Goal: Task Accomplishment & Management: Manage account settings

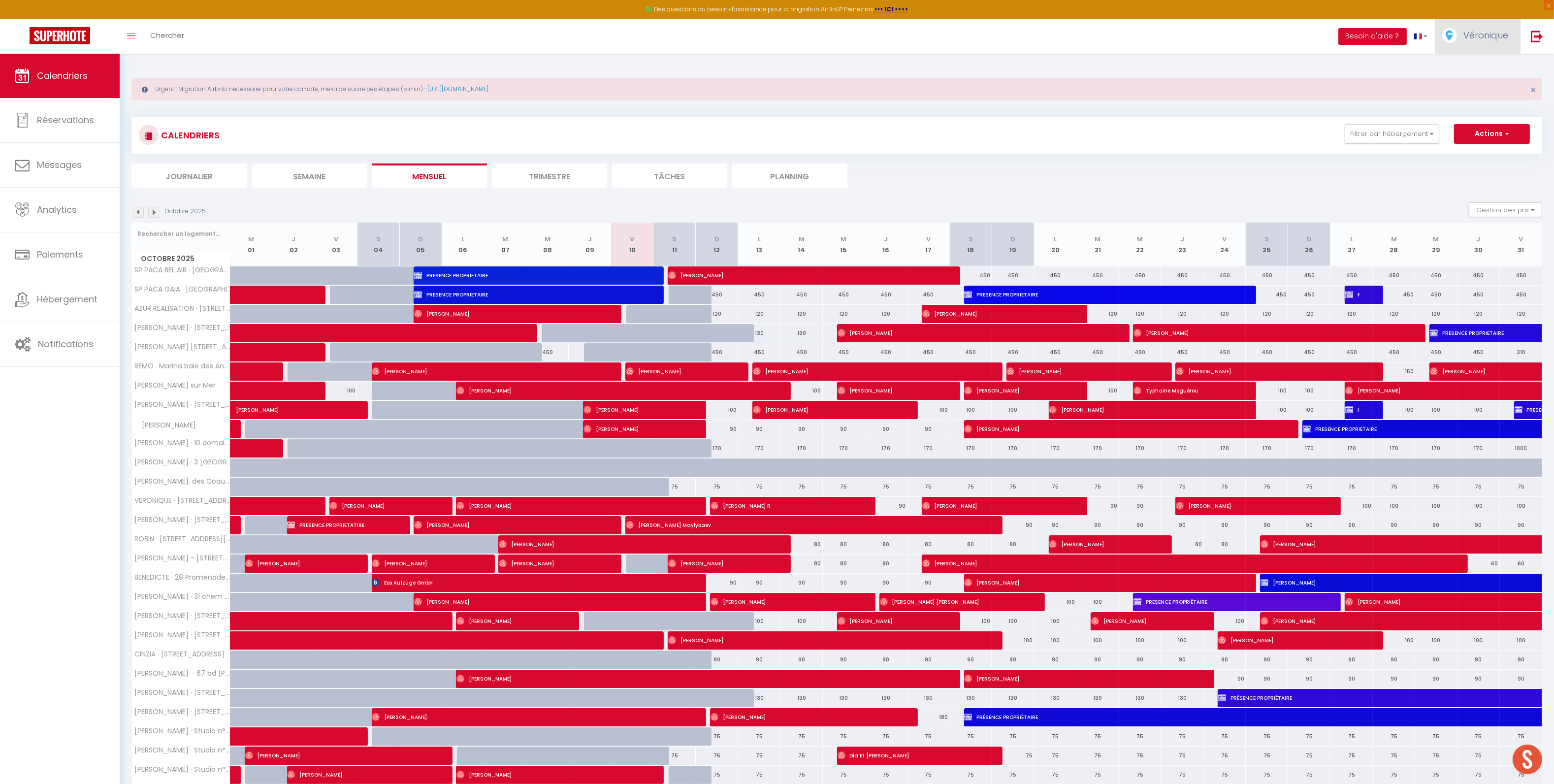
click at [1481, 41] on span "Véronique" at bounding box center [1486, 35] width 45 height 13
click at [1475, 70] on link "Paramètres" at bounding box center [1481, 68] width 73 height 16
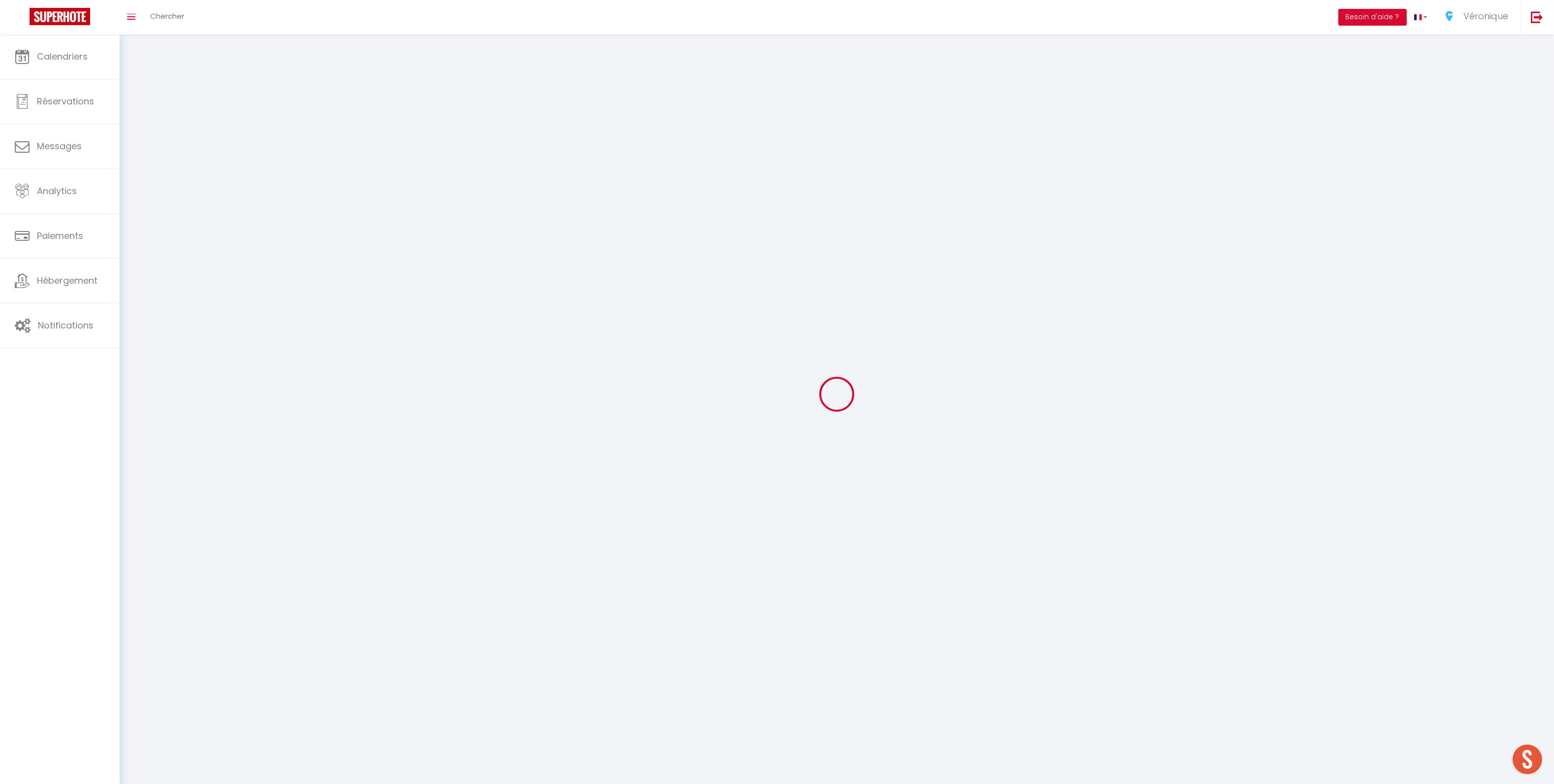
type input "Véronique"
type input "Paczynski"
type input "0783356355"
type input "8 avenue du Domaine du Loup, Boréon C"
type input "06800"
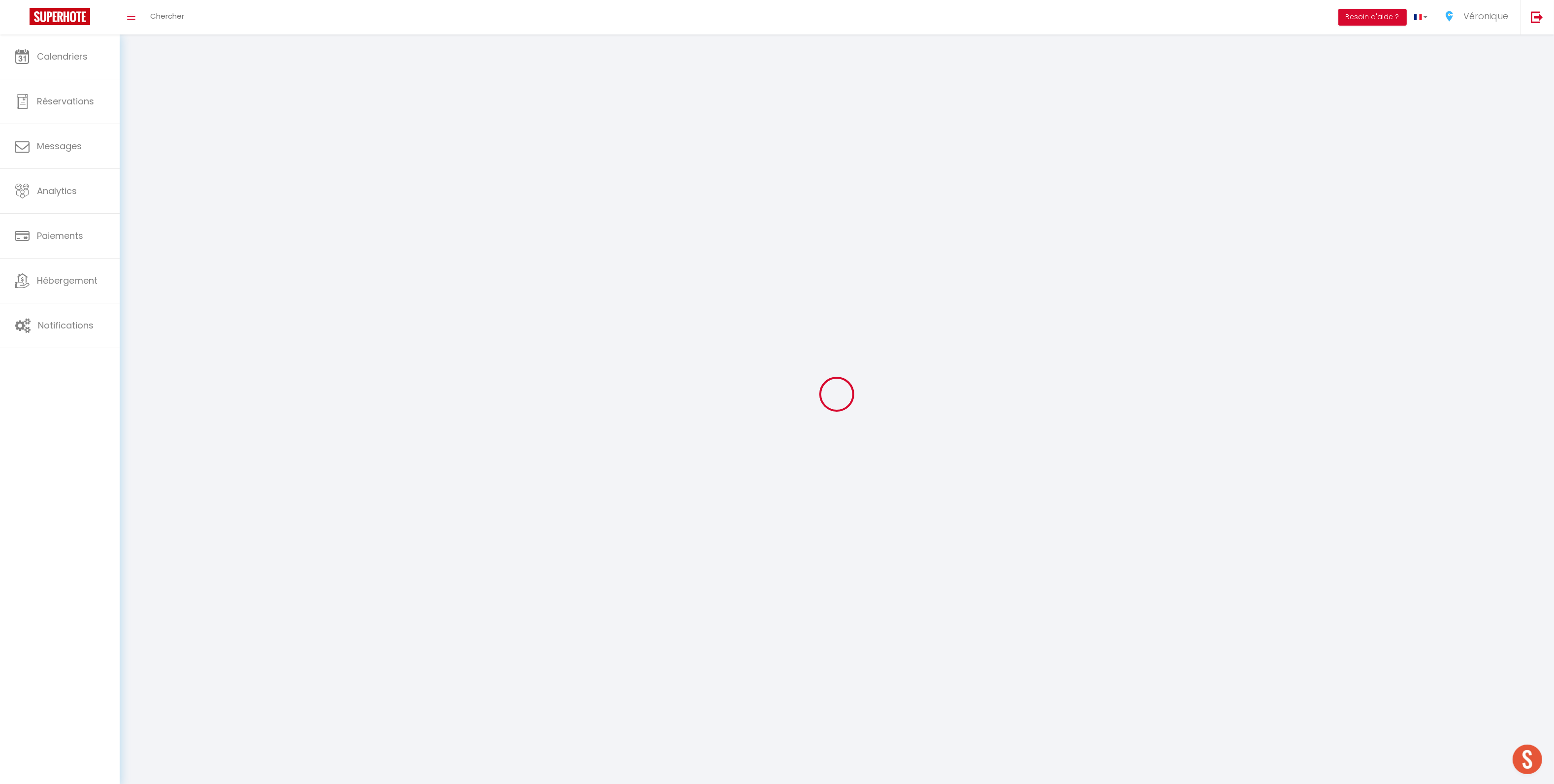
type input "Cagnes sur Mer"
select select "28"
type input "S3ZDDOslWoNHyKnXhXjrPfZYr"
type input "i7mCouBf1RVCRPS3TMpEx3B2F"
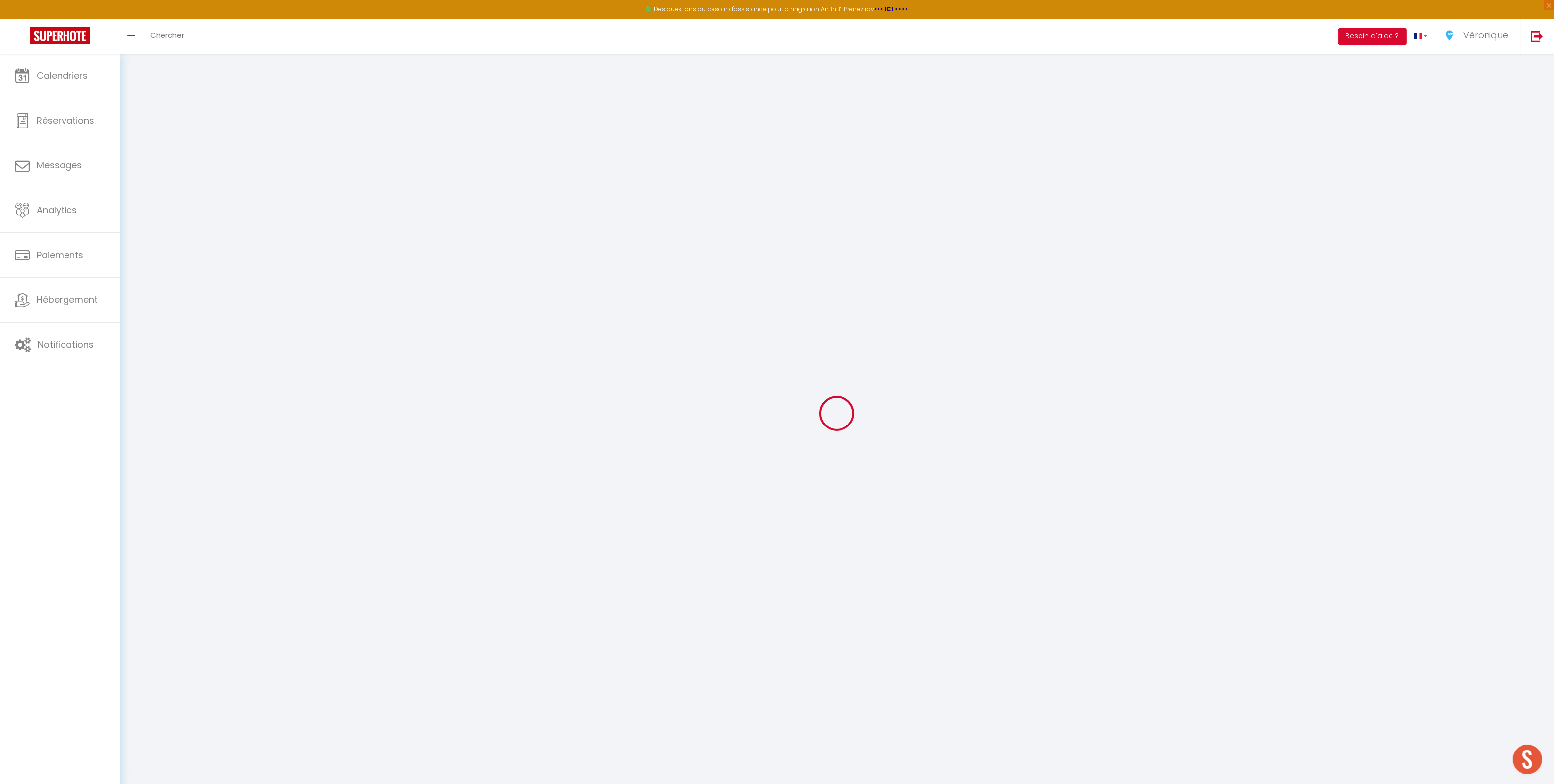
type input "S3ZDDOslWoNHyKnXhXjrPfZYr"
type input "i7mCouBf1RVCRPS3TMpEx3B2F"
type input "https://app.superhote.com/#/get-available-rentals/i7mCouBf1RVCRPS3TMpEx3B2F"
select select "fr"
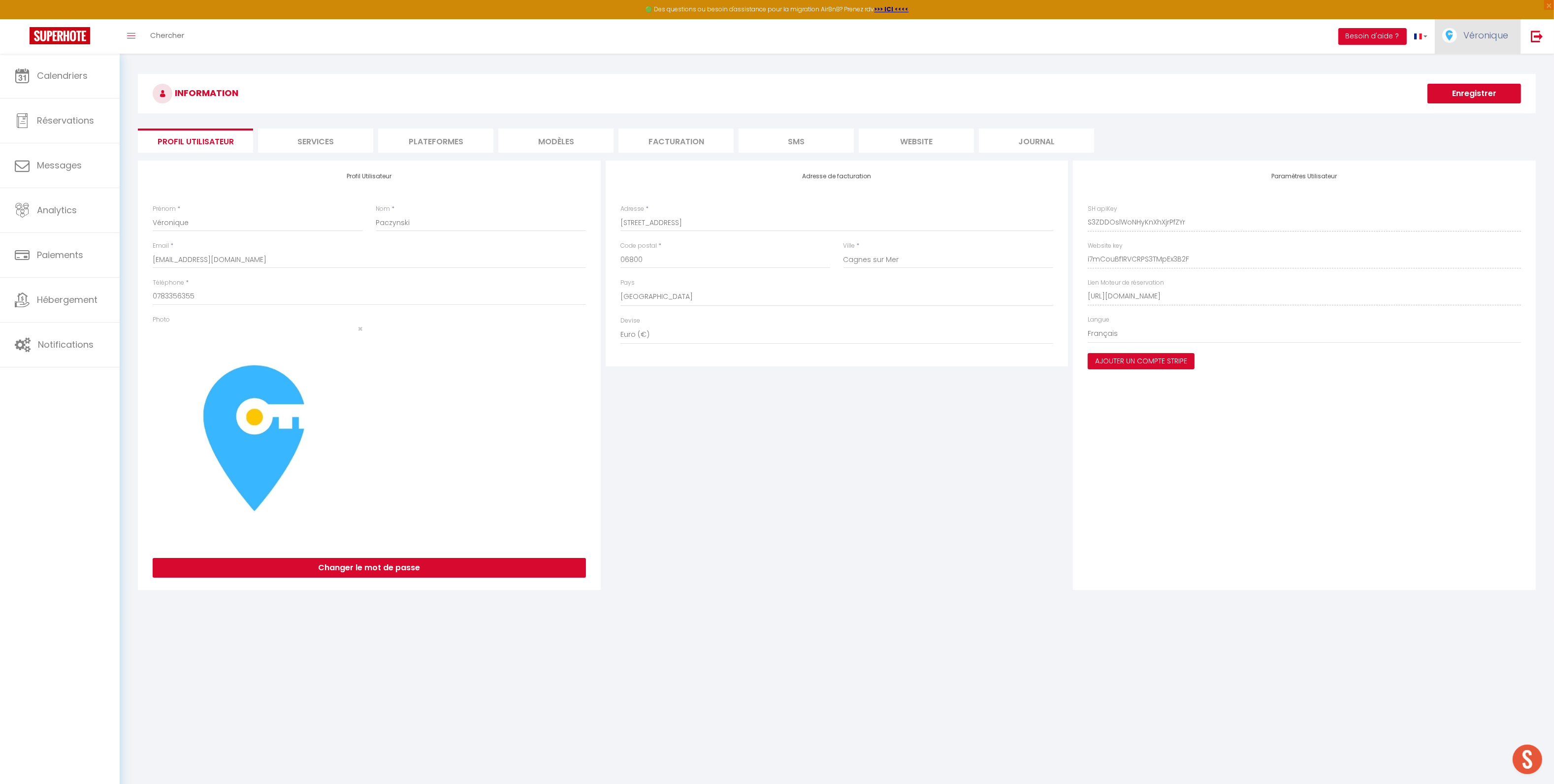
click at [1476, 26] on link "Véronique" at bounding box center [1477, 37] width 85 height 34
click at [1465, 87] on link "Équipe" at bounding box center [1481, 85] width 73 height 16
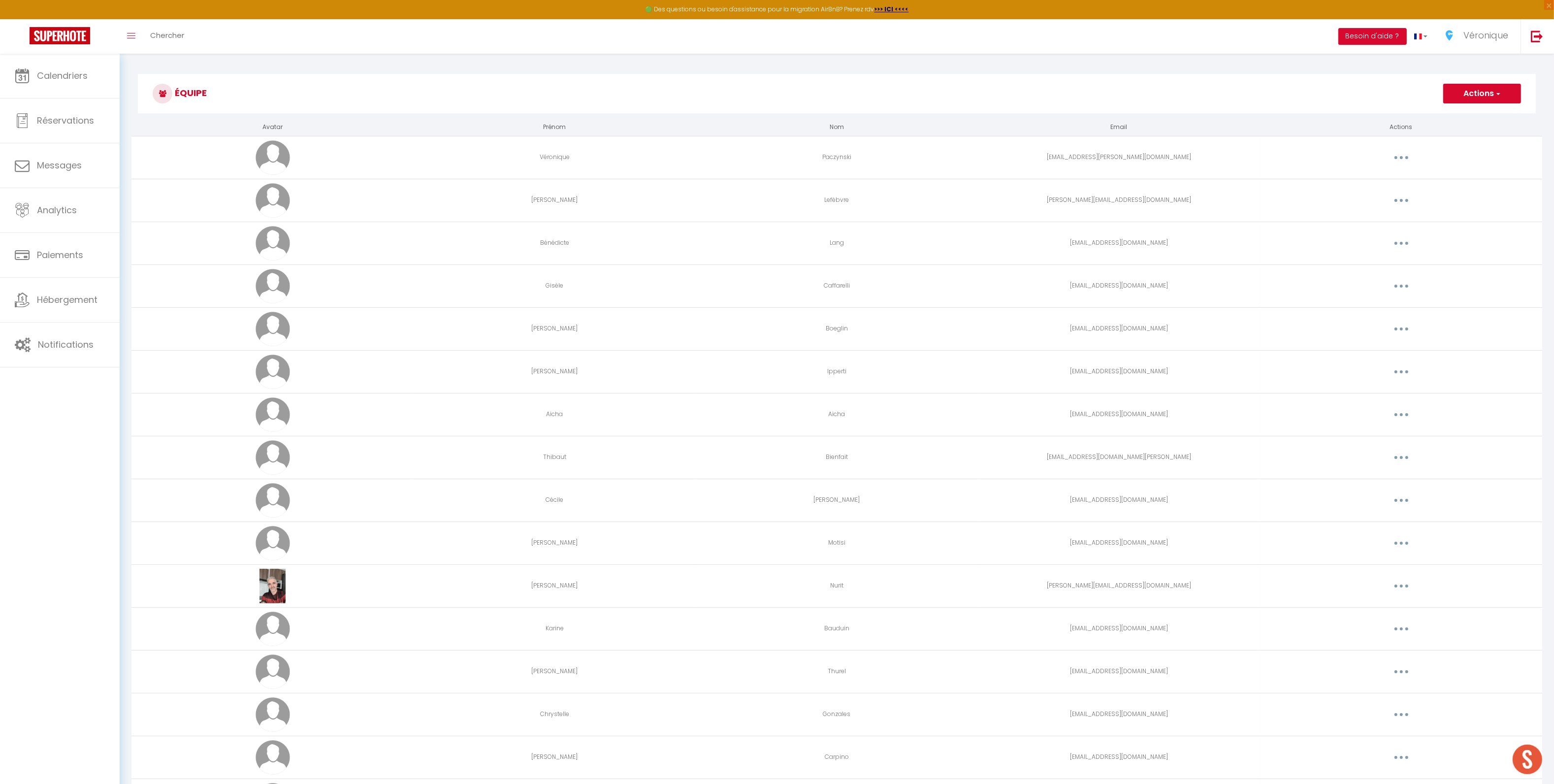
click at [1410, 287] on button "button" at bounding box center [1401, 286] width 27 height 16
click at [1383, 305] on link "Editer" at bounding box center [1375, 309] width 73 height 16
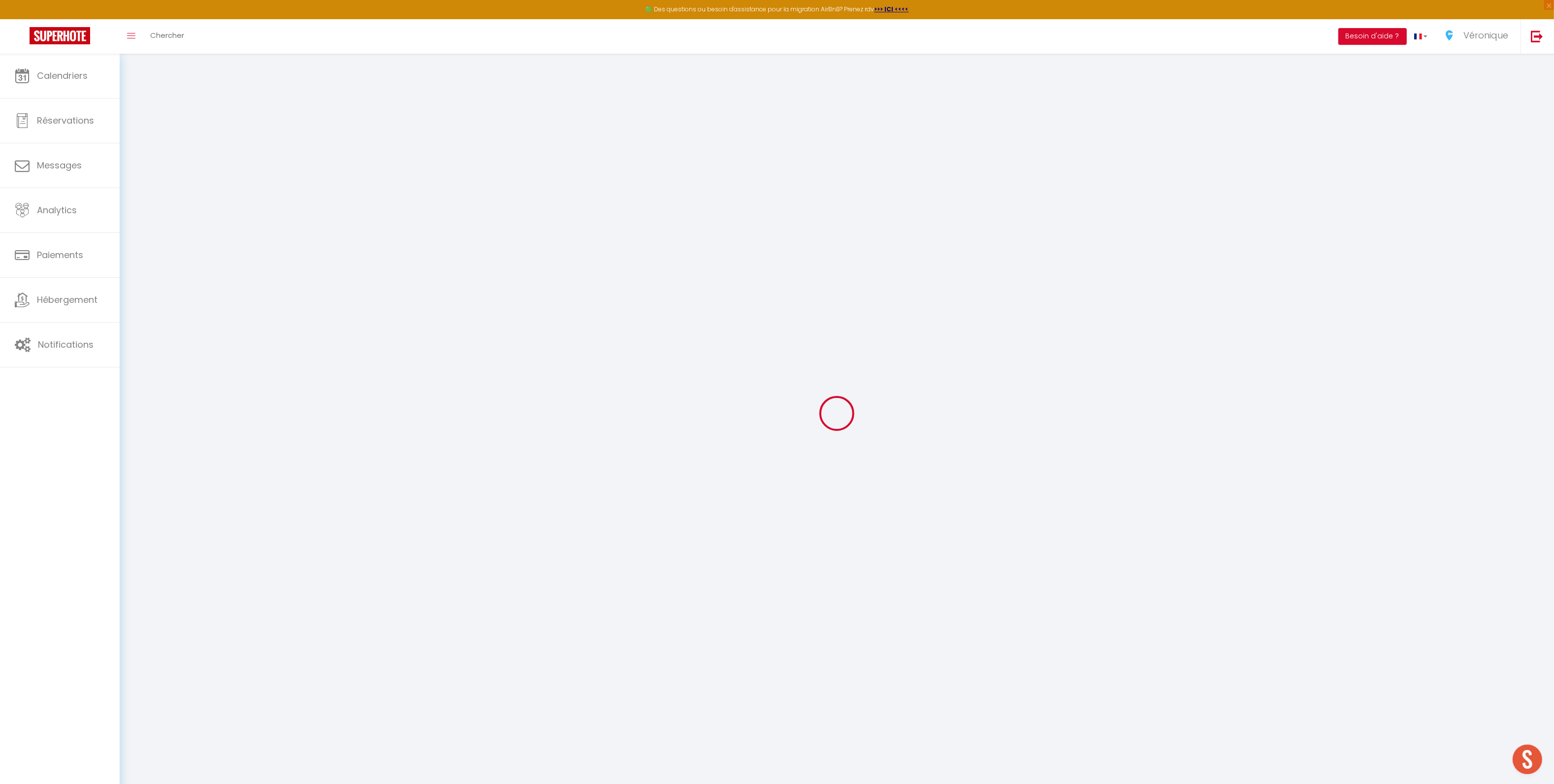
type input "Gisèle"
type input "Caffarelli"
type input "contact.lafeetout@gmail.com"
type textarea "https://app.superhote.com/#/connect/a8e3mWcJAD"
checkbox input "false"
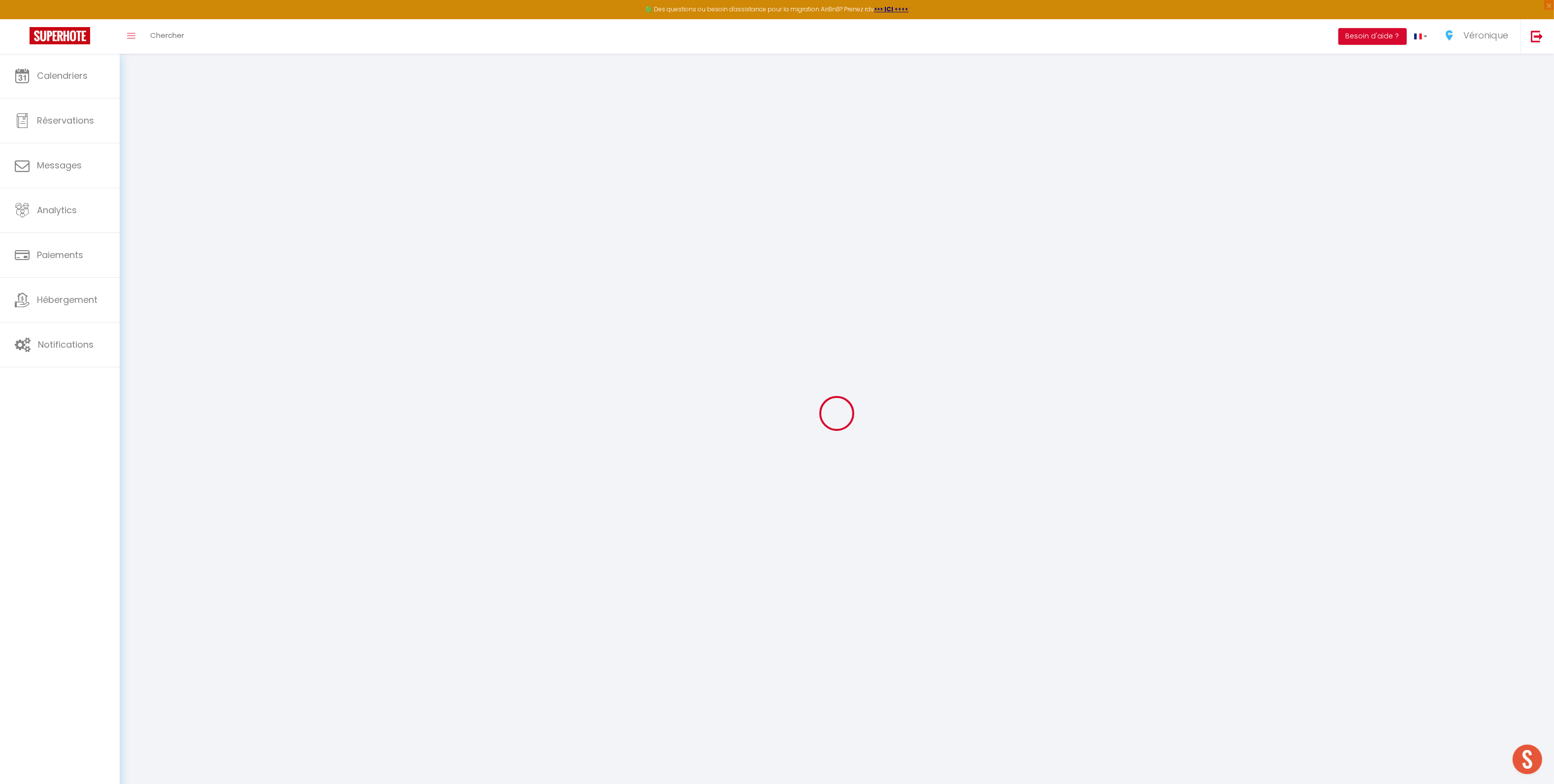
checkbox input "false"
checkbox input "true"
checkbox input "false"
checkbox input "true"
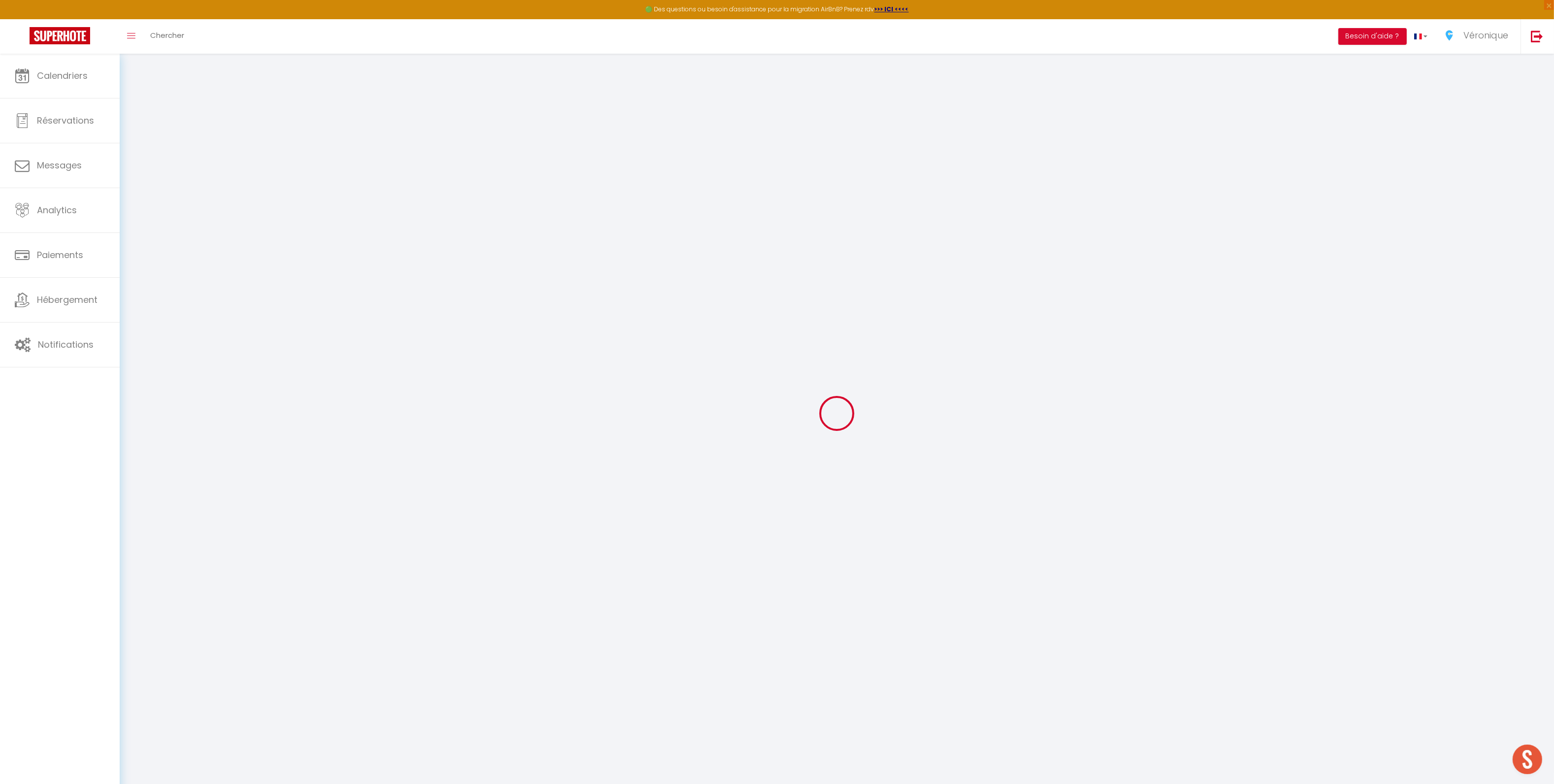
checkbox input "true"
checkbox input "false"
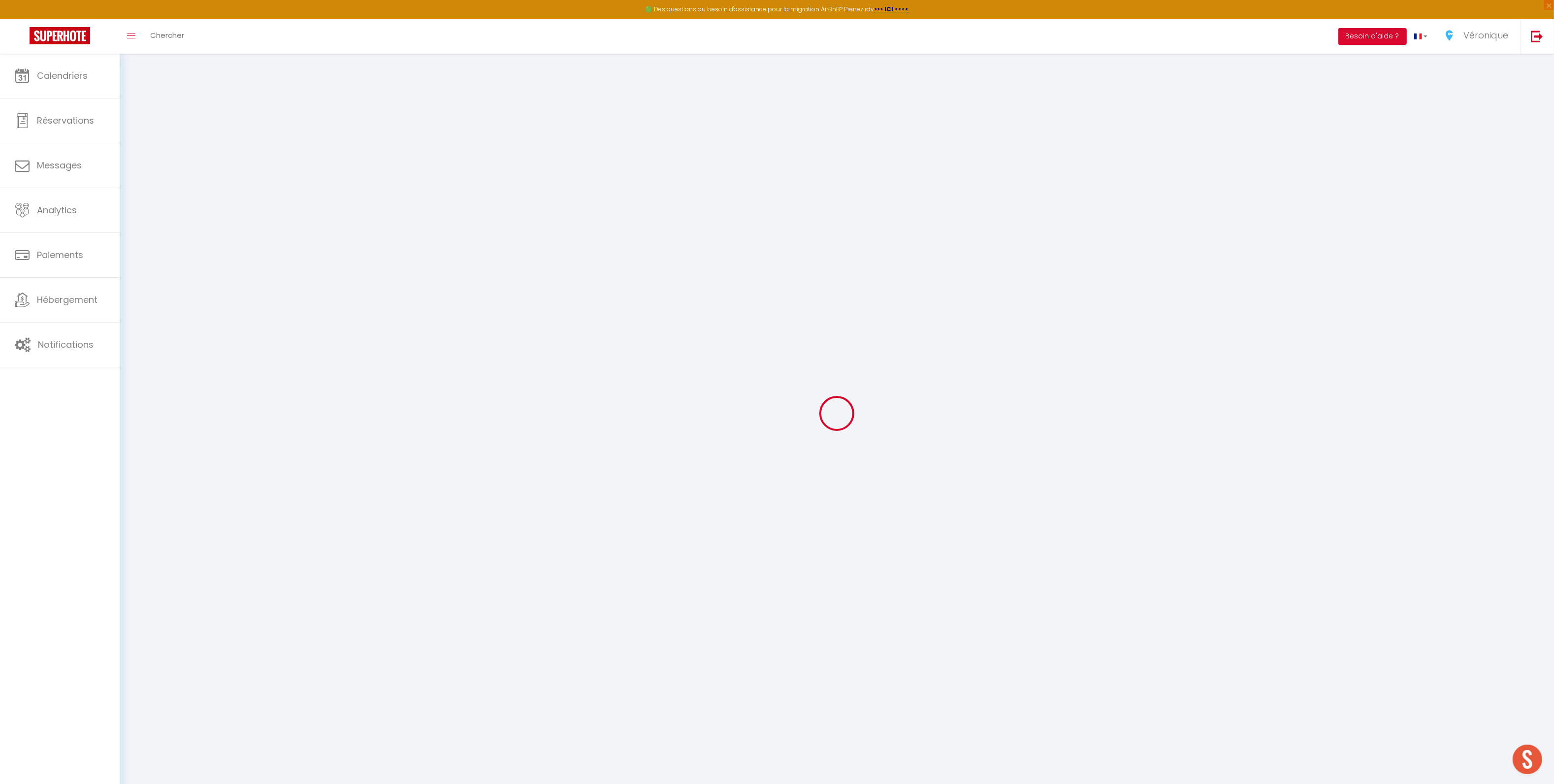
checkbox input "false"
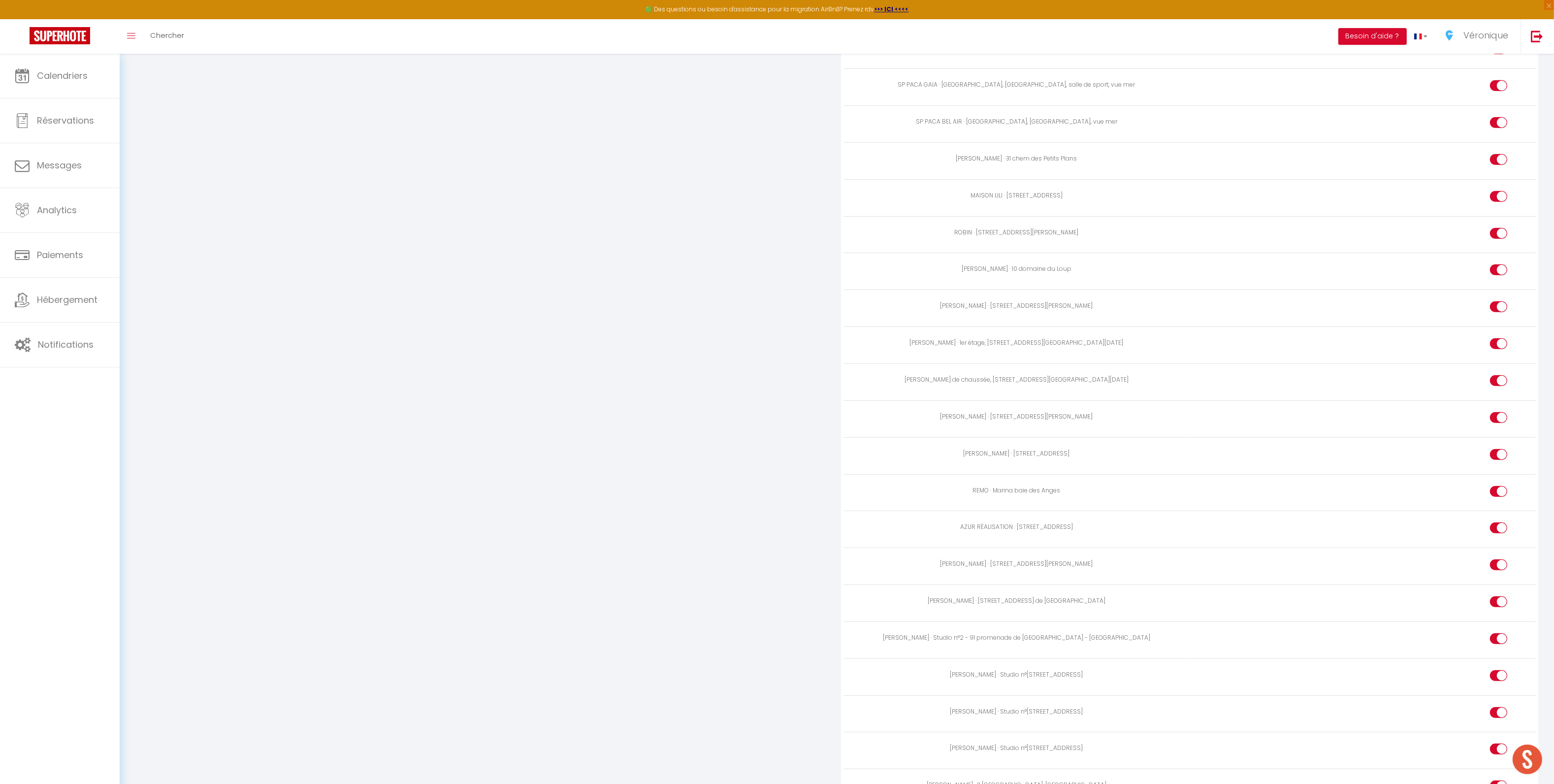
scroll to position [1159, 0]
click at [61, 83] on link "Calendriers" at bounding box center [60, 76] width 120 height 45
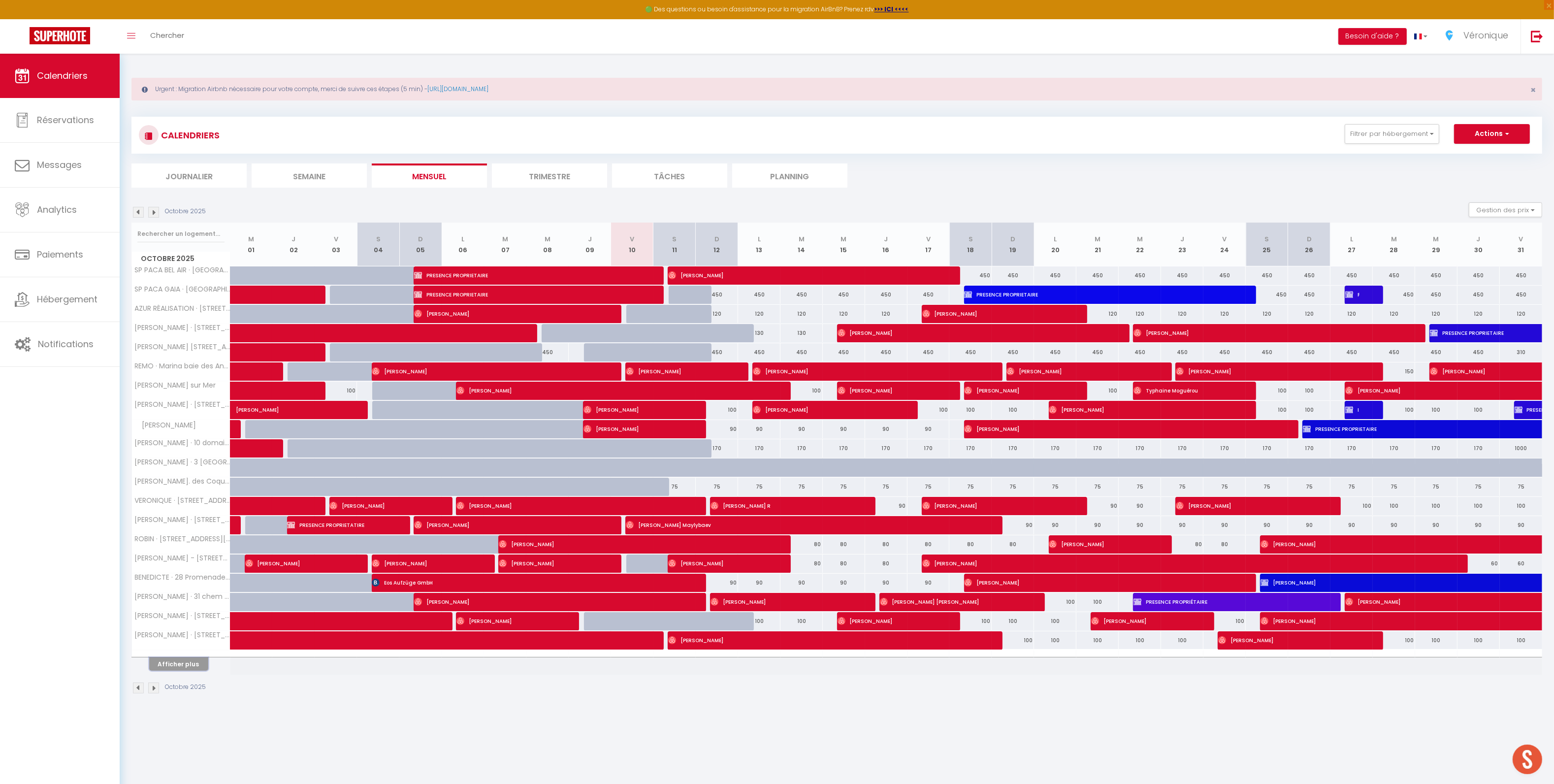
click at [171, 667] on button "Afficher plus" at bounding box center [179, 663] width 59 height 13
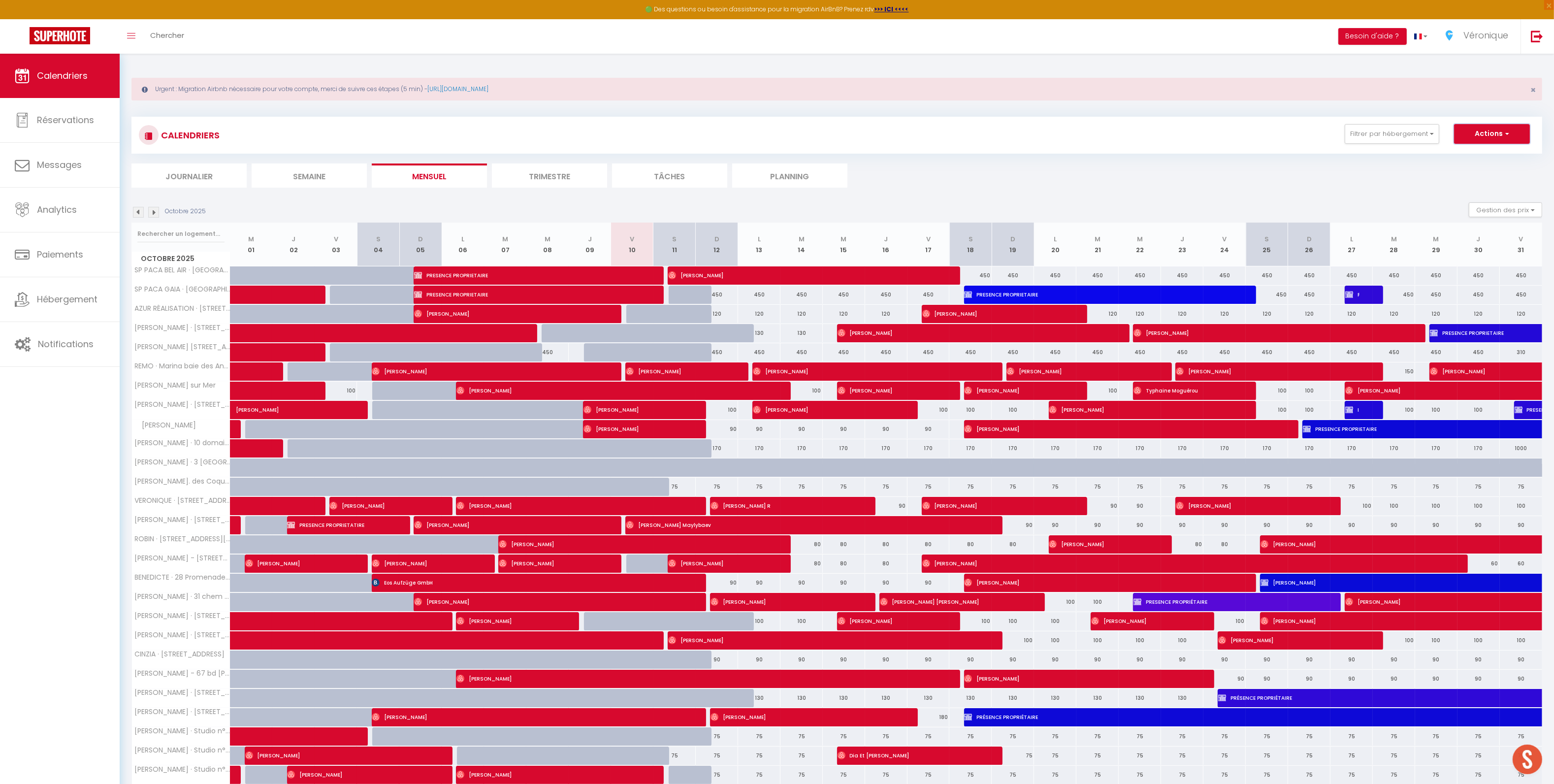
click at [1469, 128] on button "Actions" at bounding box center [1492, 133] width 76 height 20
click at [1488, 38] on span "Véronique" at bounding box center [1486, 35] width 45 height 13
click at [1471, 90] on link "Équipe" at bounding box center [1481, 85] width 73 height 16
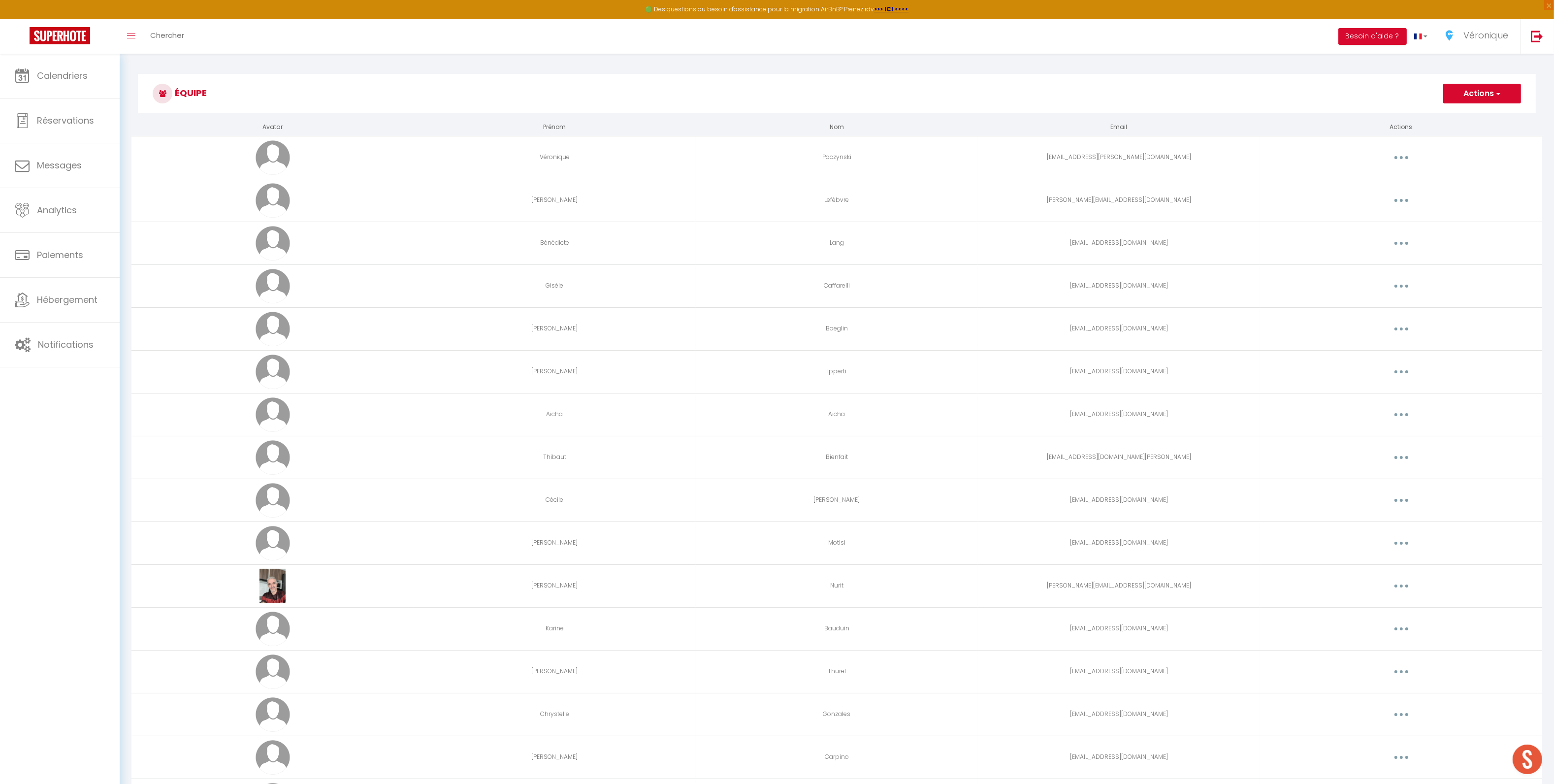
click at [1390, 282] on button "button" at bounding box center [1401, 286] width 27 height 16
click at [1391, 305] on link "Editer" at bounding box center [1375, 309] width 73 height 16
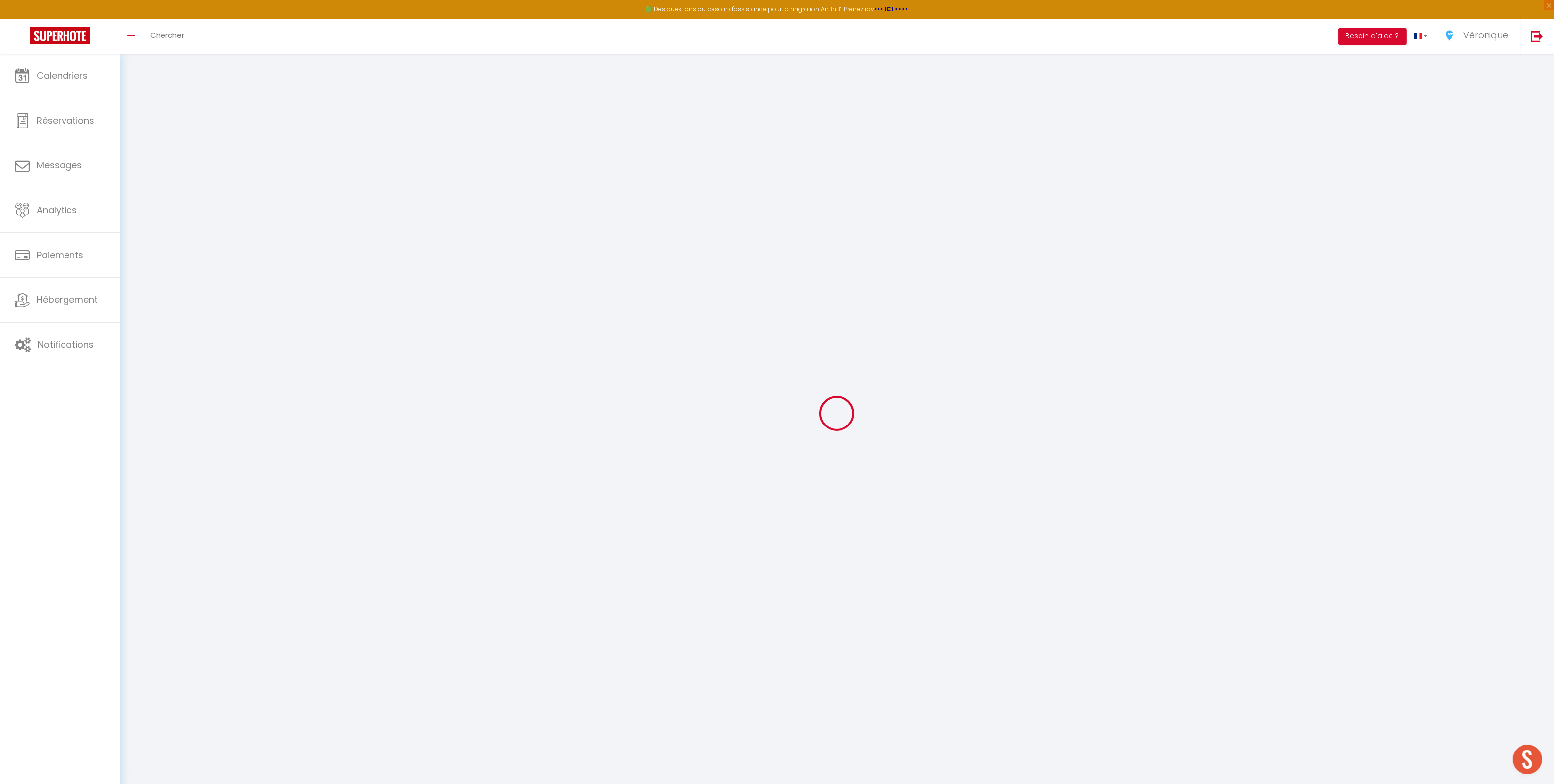
type input "Gisèle"
type input "Caffarelli"
type input "contact.lafeetout@gmail.com"
type textarea "https://app.superhote.com/#/connect/a8e3mWcJAD"
checkbox input "false"
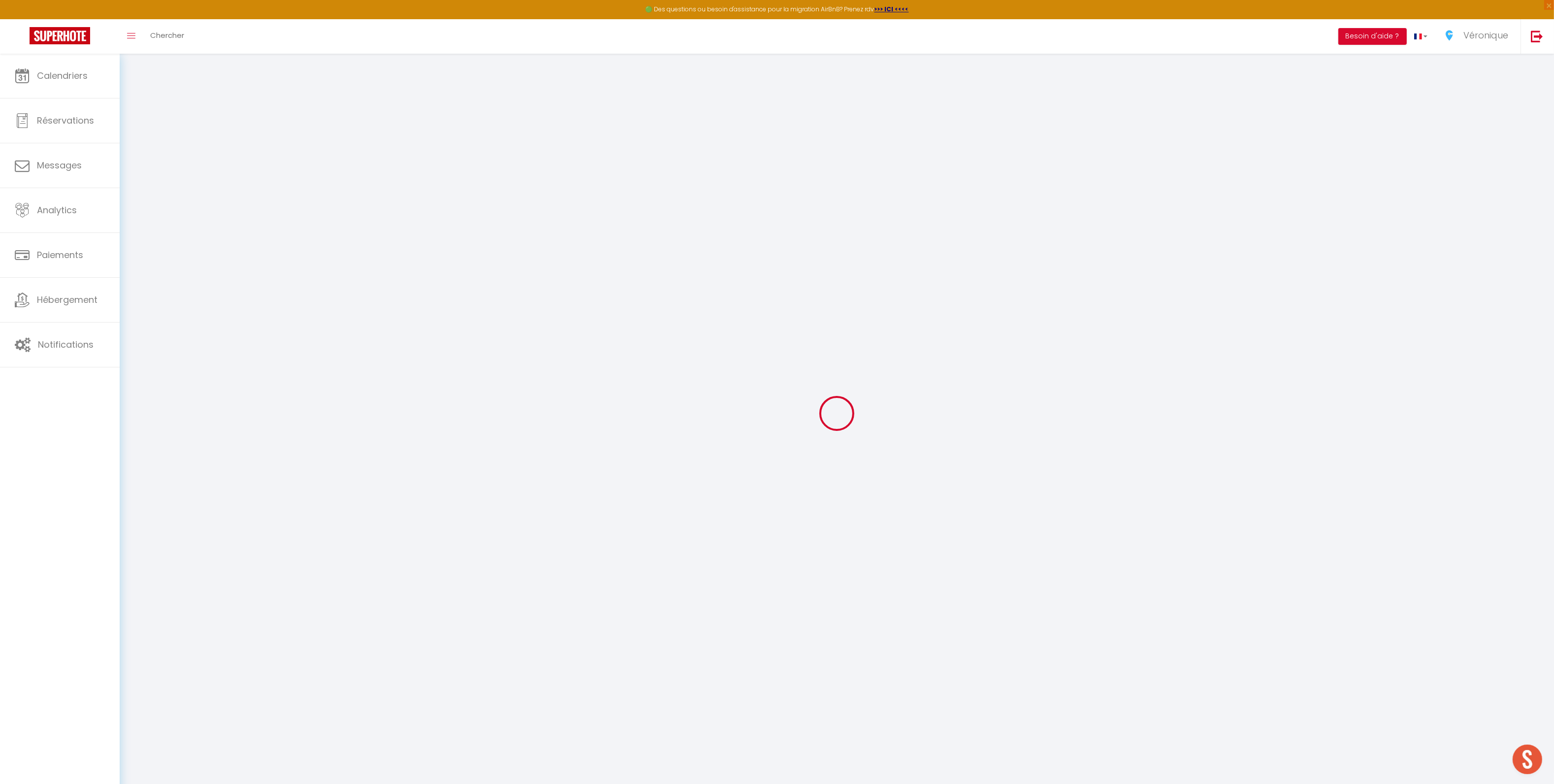
checkbox input "false"
checkbox input "true"
checkbox input "false"
checkbox input "true"
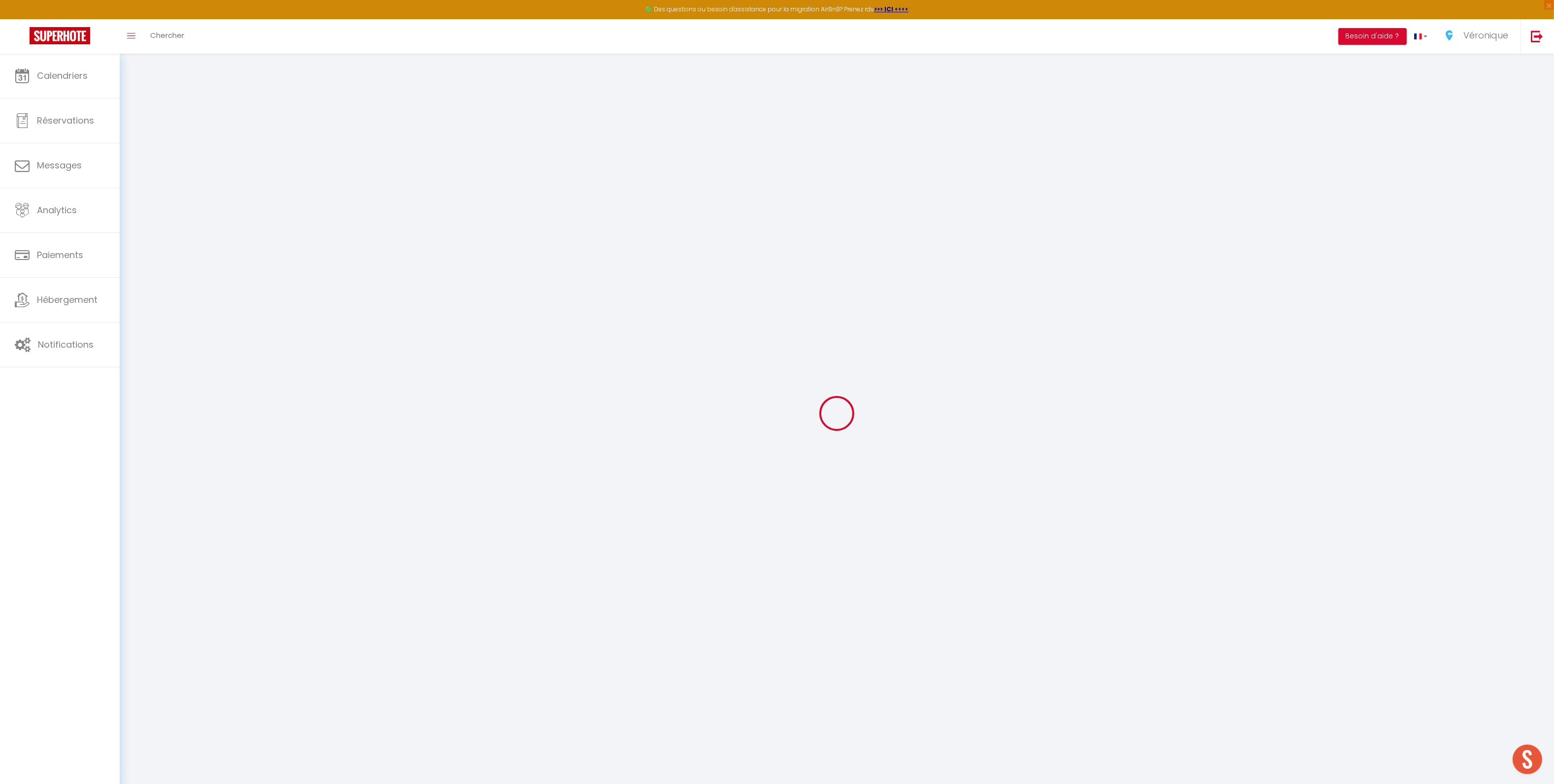
checkbox input "true"
checkbox input "false"
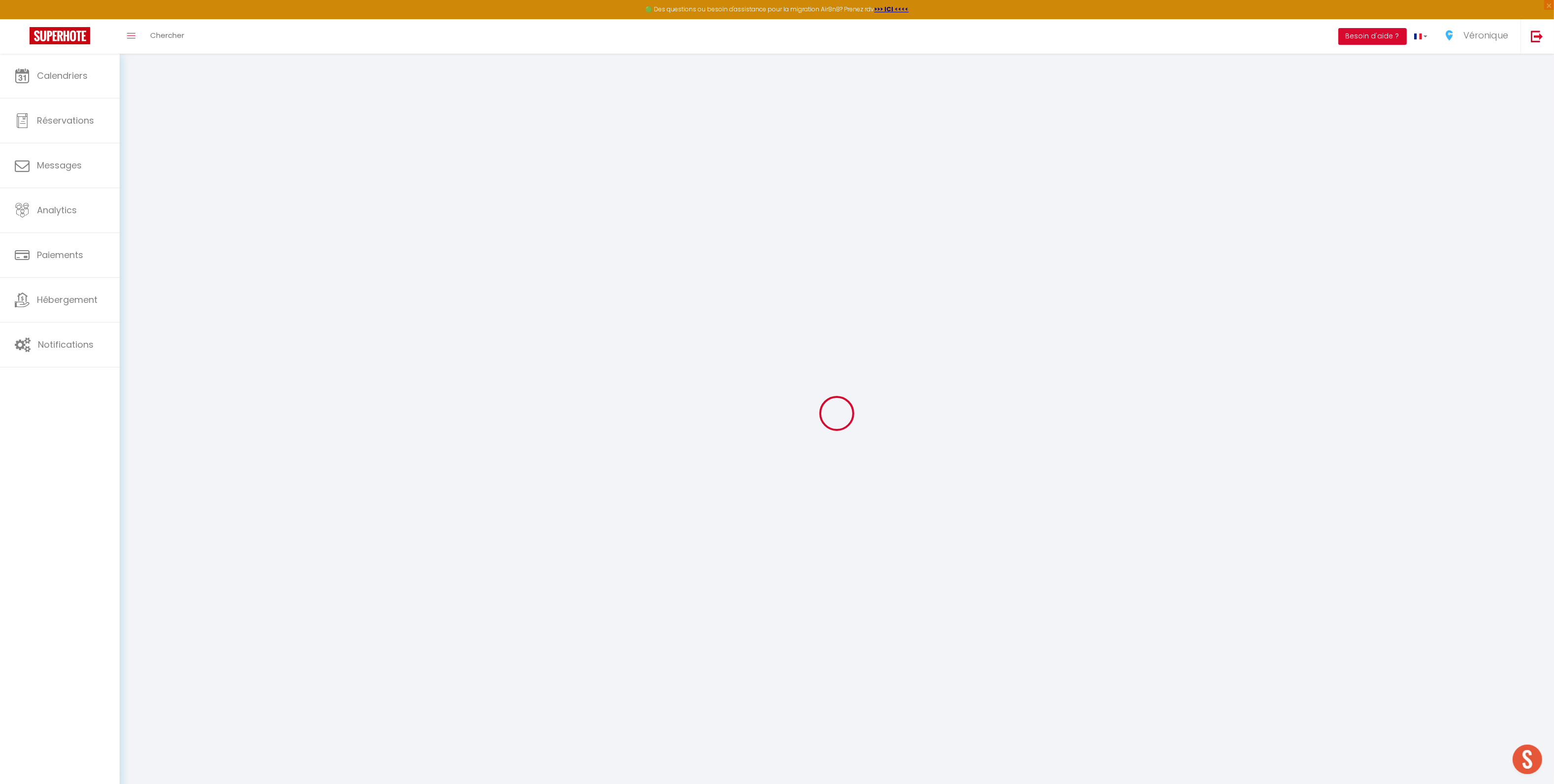
checkbox input "false"
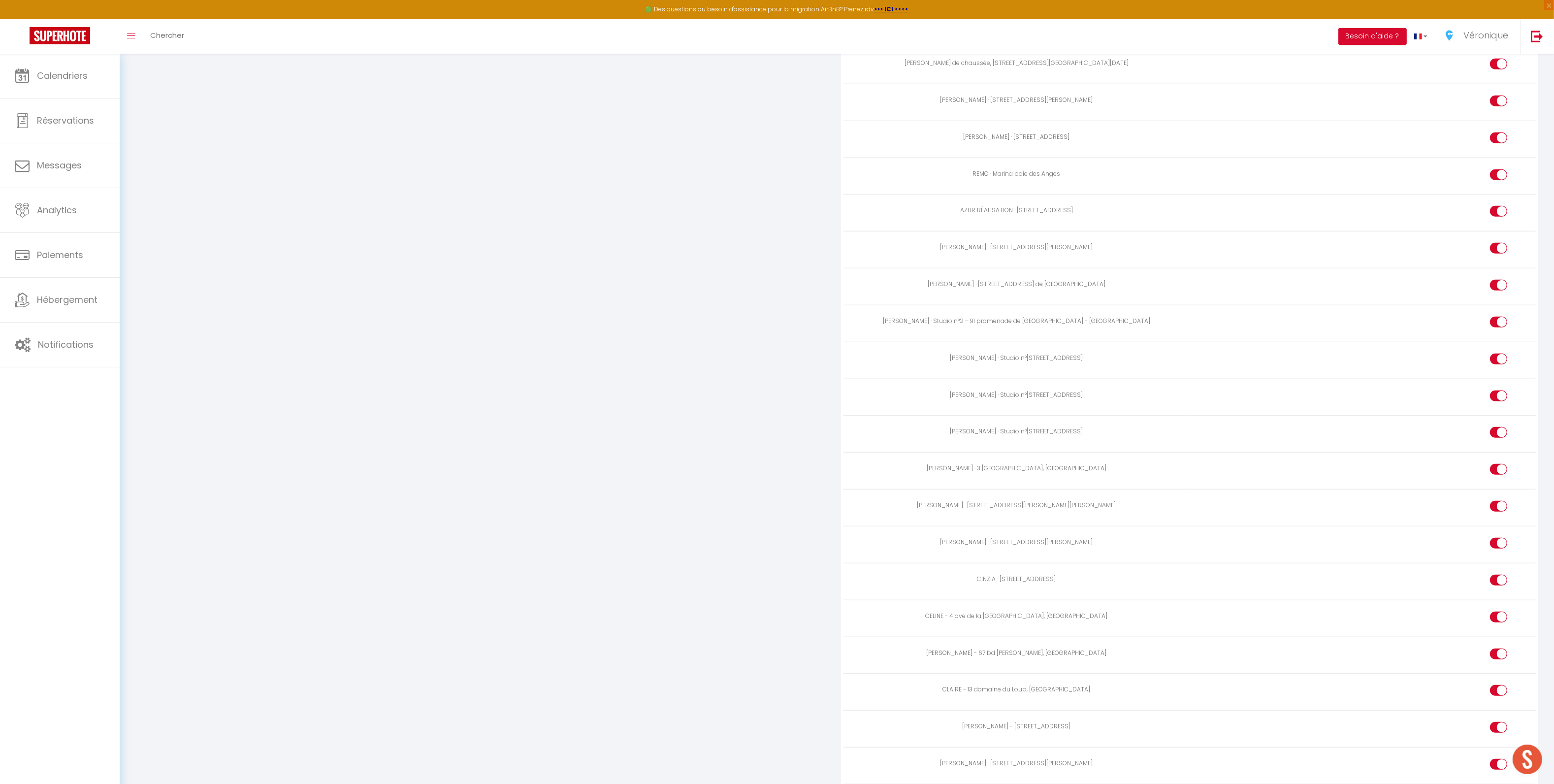
scroll to position [1391, 0]
click at [1502, 538] on input "checkbox" at bounding box center [1507, 545] width 17 height 15
checkbox input "false"
click at [1505, 501] on input "checkbox" at bounding box center [1507, 508] width 17 height 15
checkbox input "false"
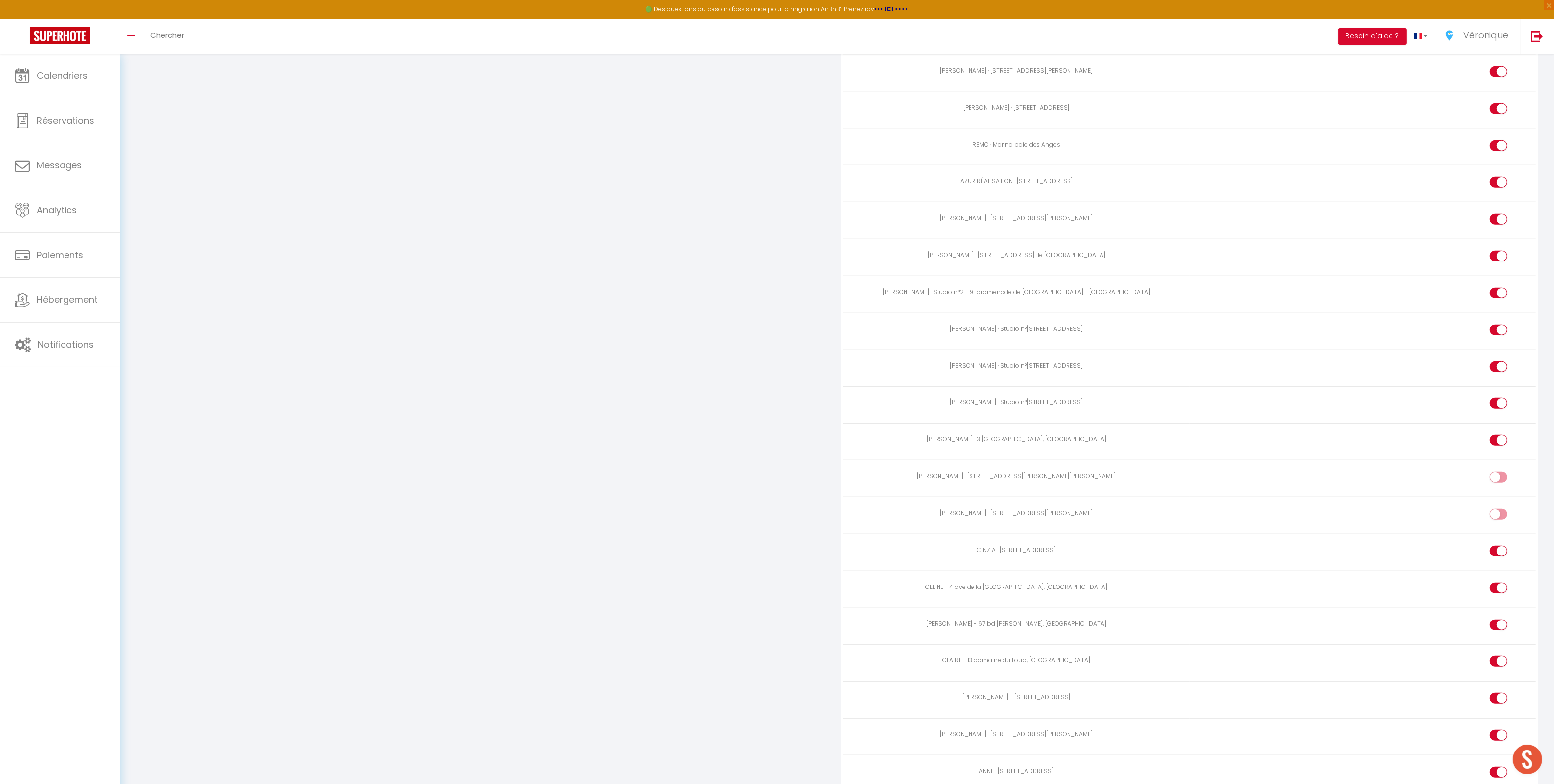
scroll to position [1461, 0]
click at [1506, 437] on input "checkbox" at bounding box center [1507, 444] width 17 height 15
checkbox input "false"
click at [1494, 244] on div at bounding box center [1499, 247] width 17 height 11
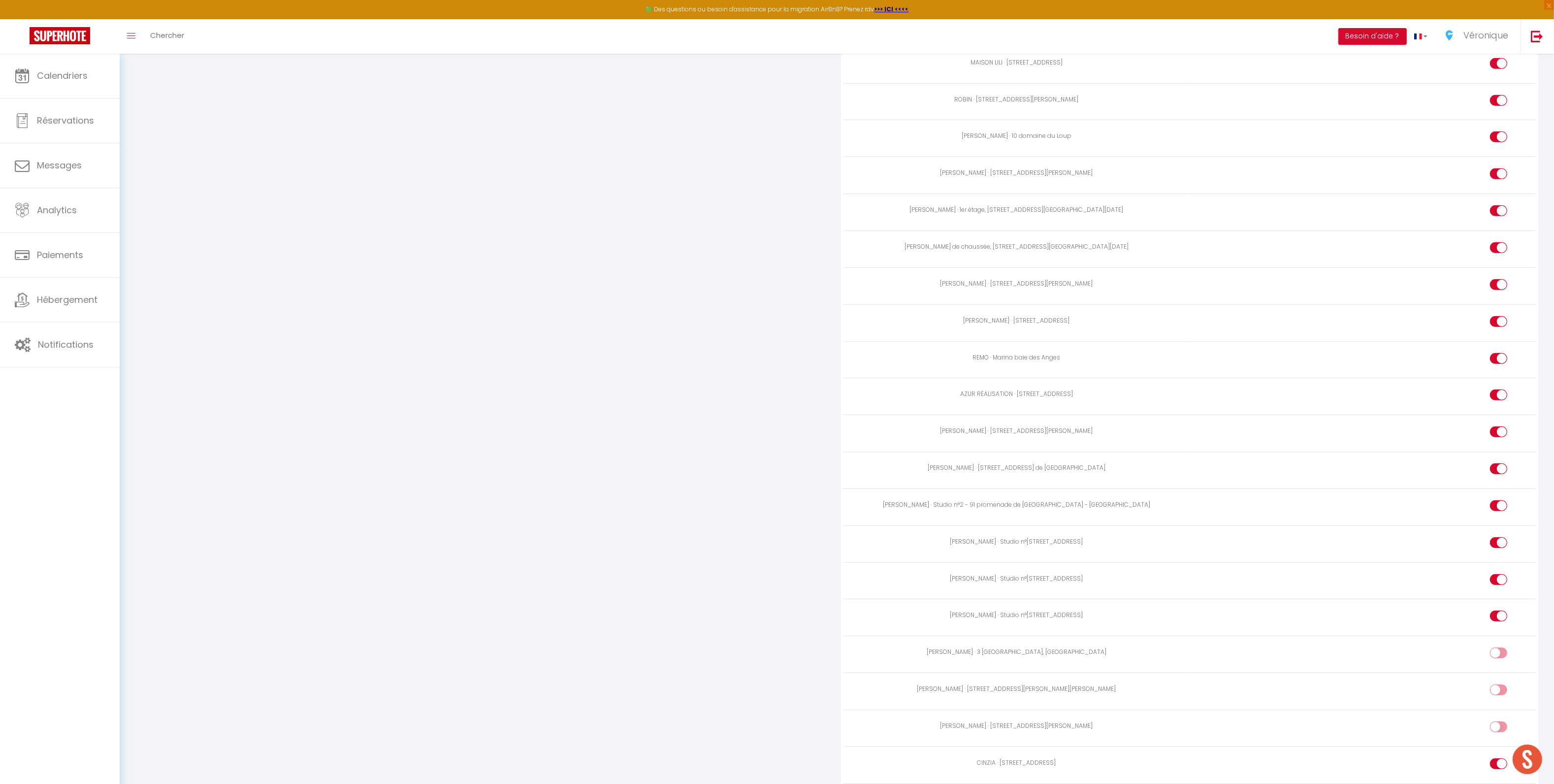
click at [1498, 244] on input "checkbox" at bounding box center [1507, 249] width 17 height 15
checkbox input "false"
click at [1496, 213] on label at bounding box center [1499, 212] width 17 height 15
click at [1498, 213] on input "checkbox" at bounding box center [1507, 212] width 17 height 15
checkbox input "false"
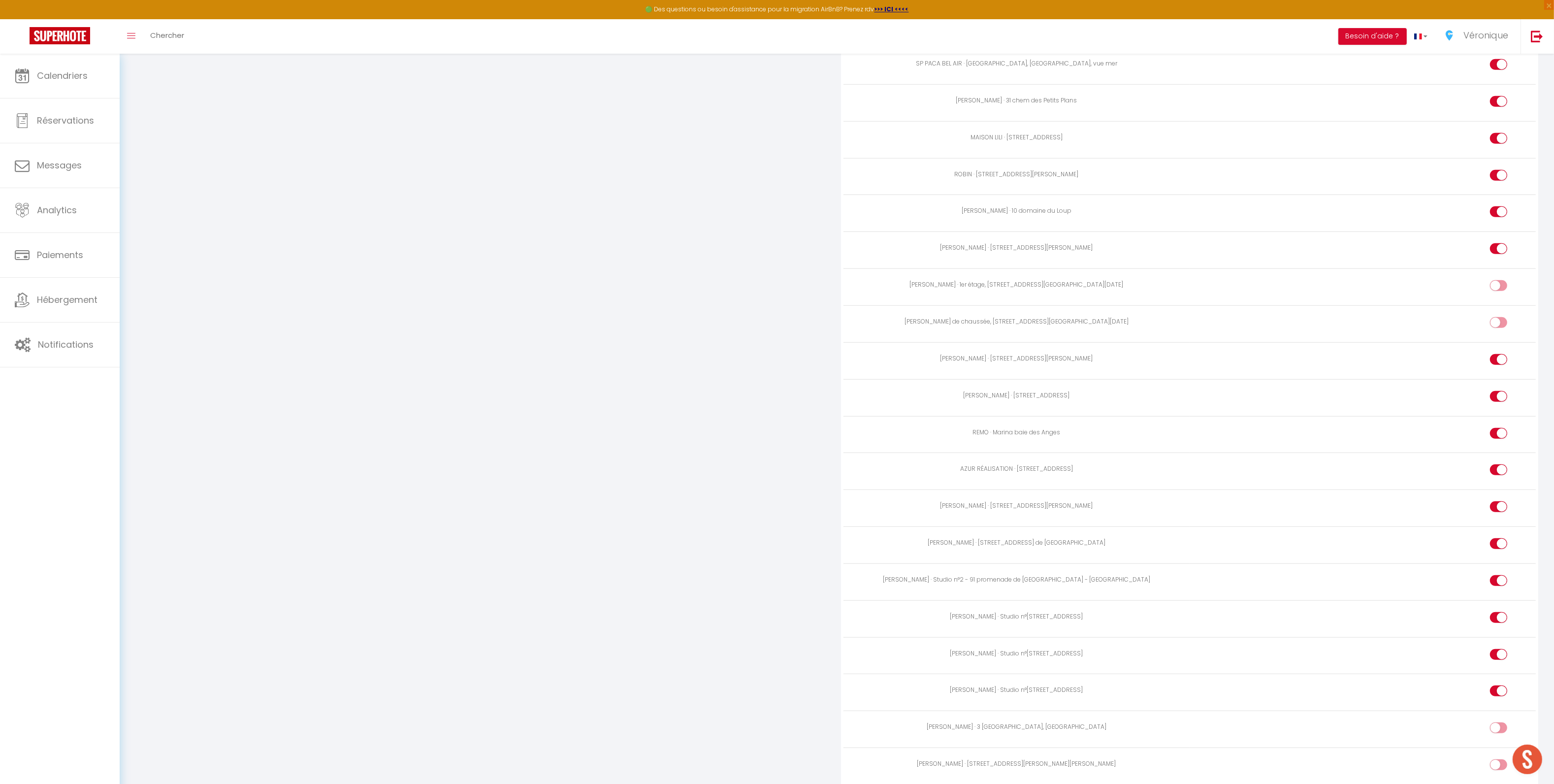
scroll to position [1175, 0]
click at [1505, 135] on input "checkbox" at bounding box center [1507, 140] width 17 height 15
checkbox input "false"
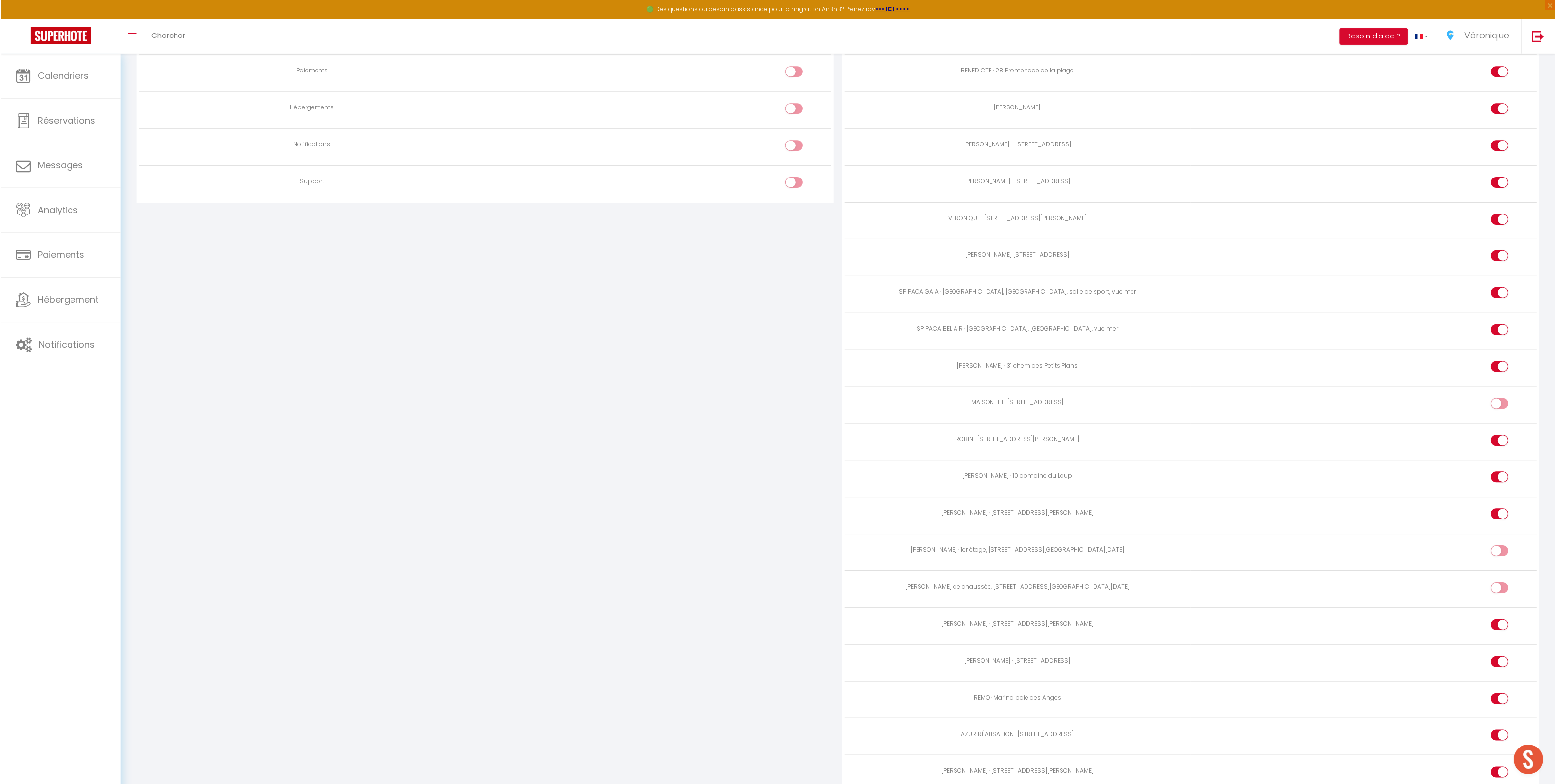
scroll to position [0, 0]
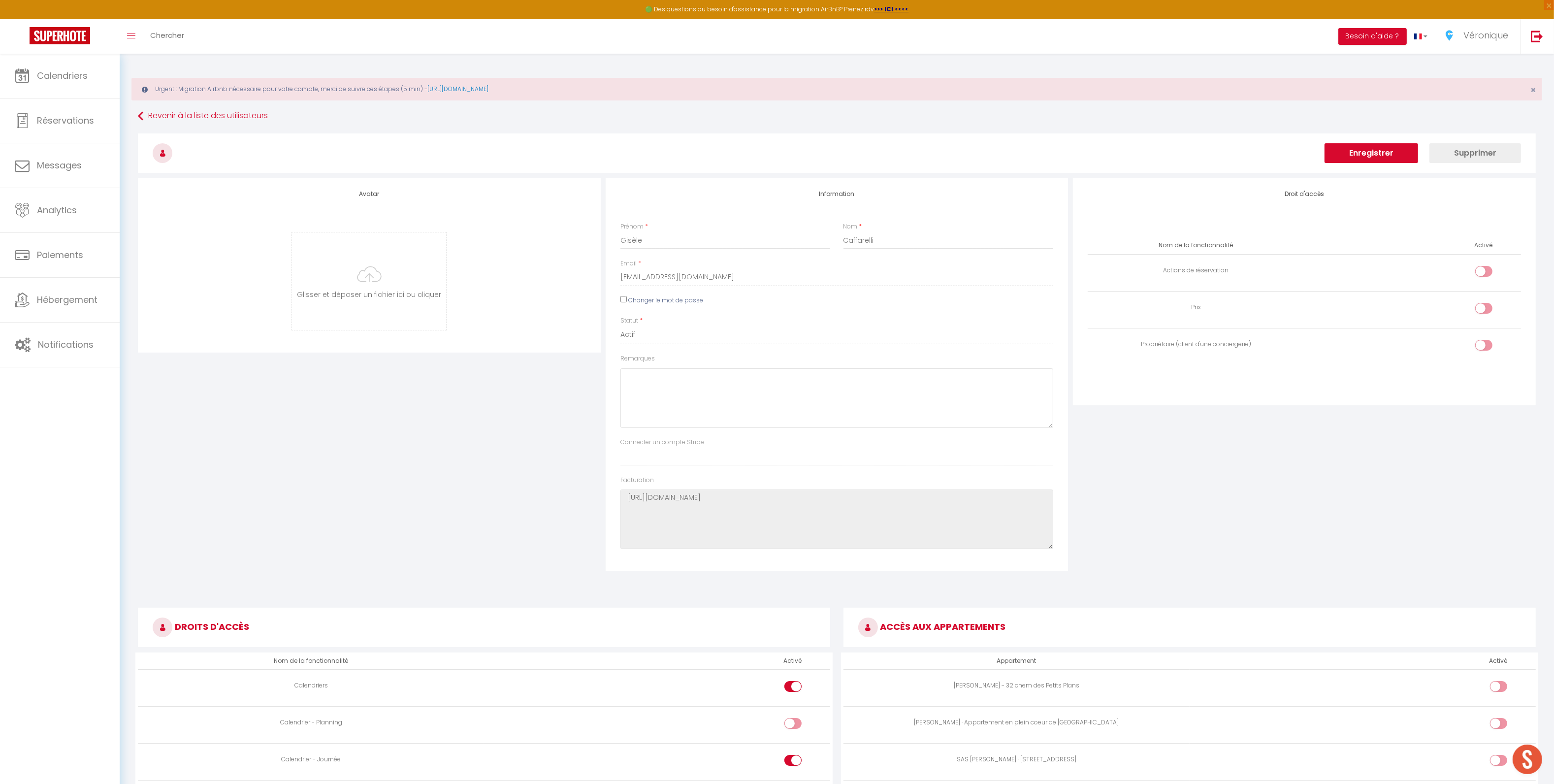
click at [1398, 154] on button "Enregistrer" at bounding box center [1371, 153] width 93 height 20
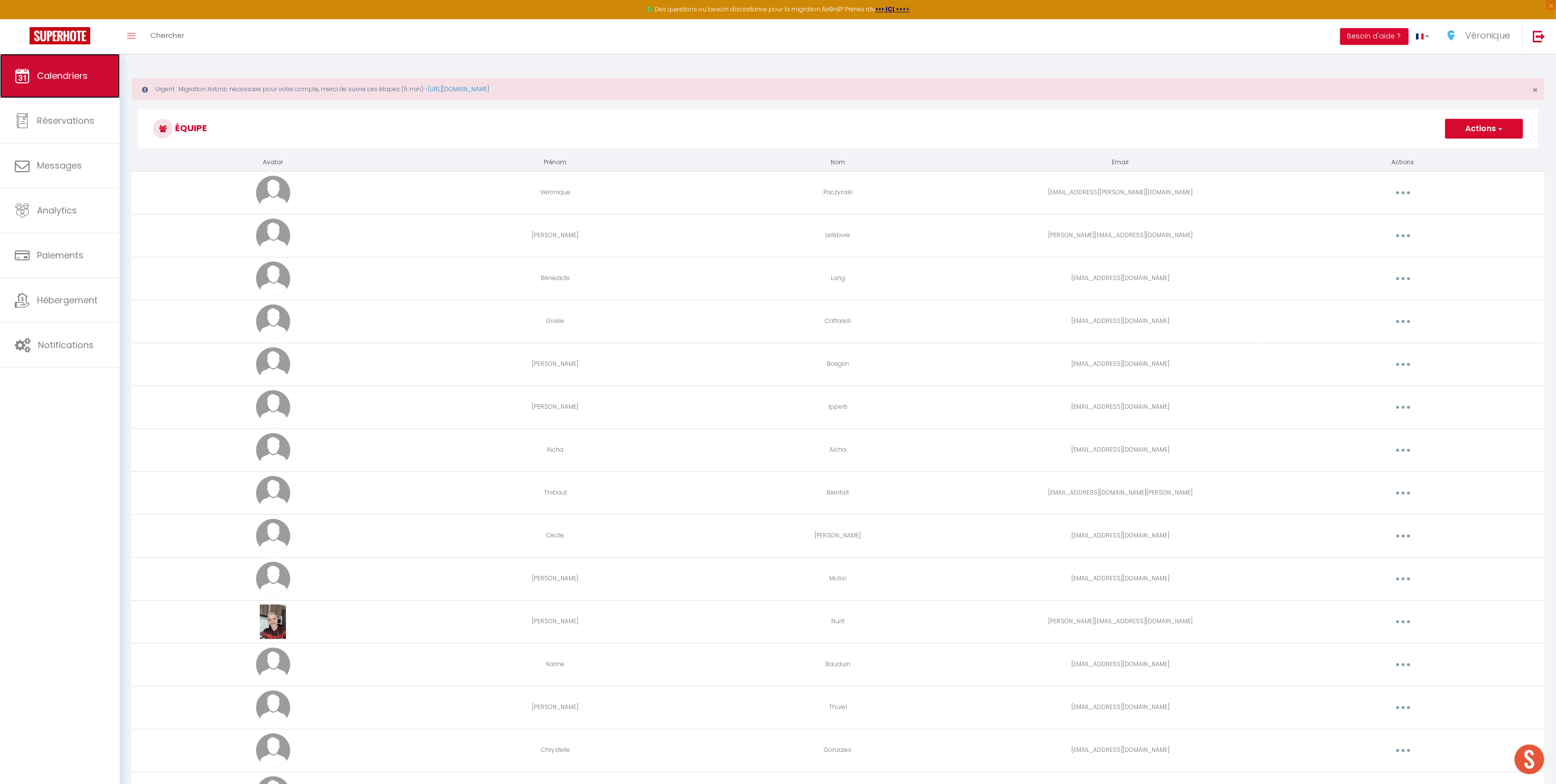
click at [38, 84] on link "Calendriers" at bounding box center [60, 76] width 120 height 45
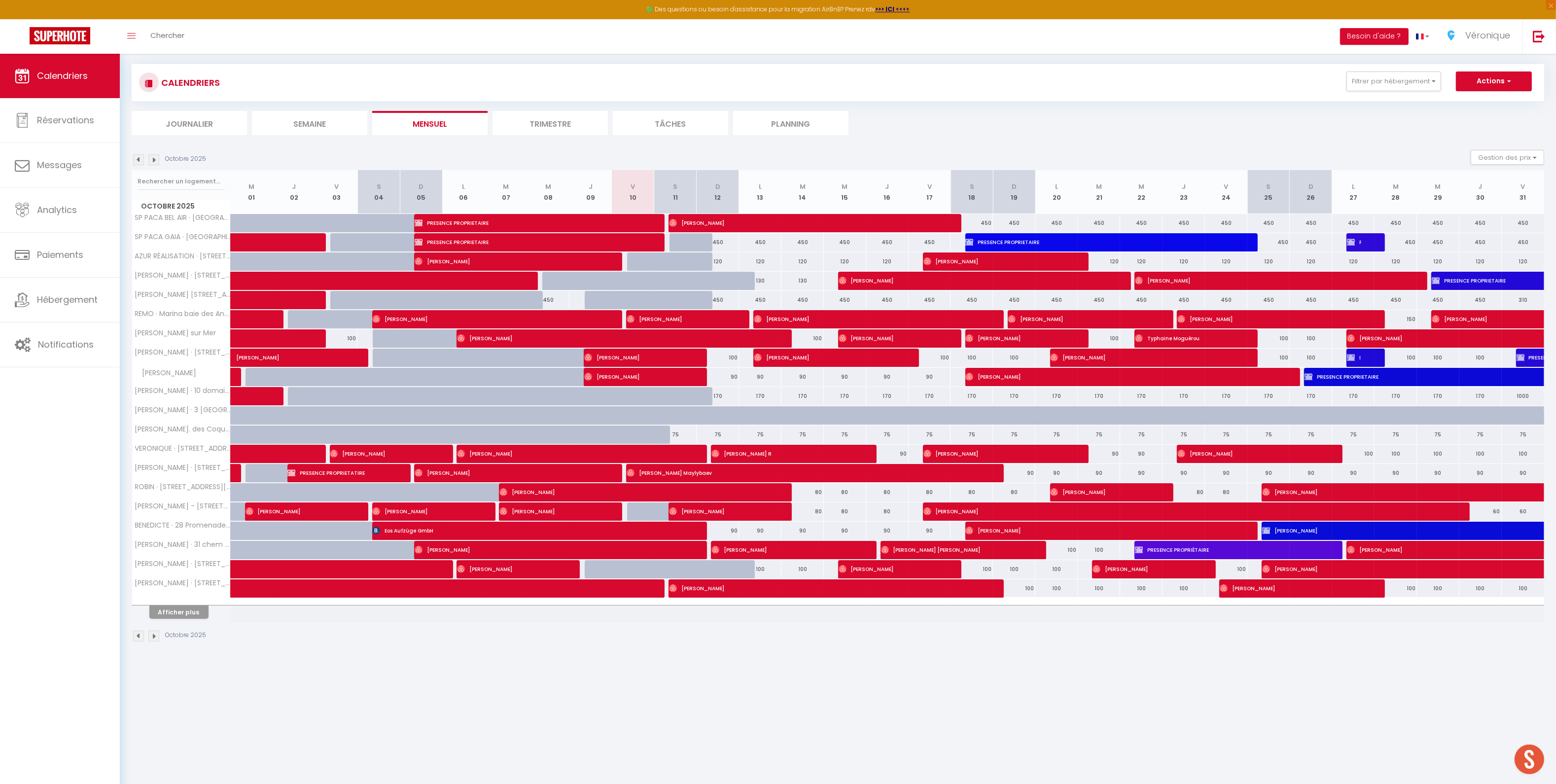
scroll to position [53, 0]
click at [53, 355] on link "Notifications" at bounding box center [60, 344] width 120 height 45
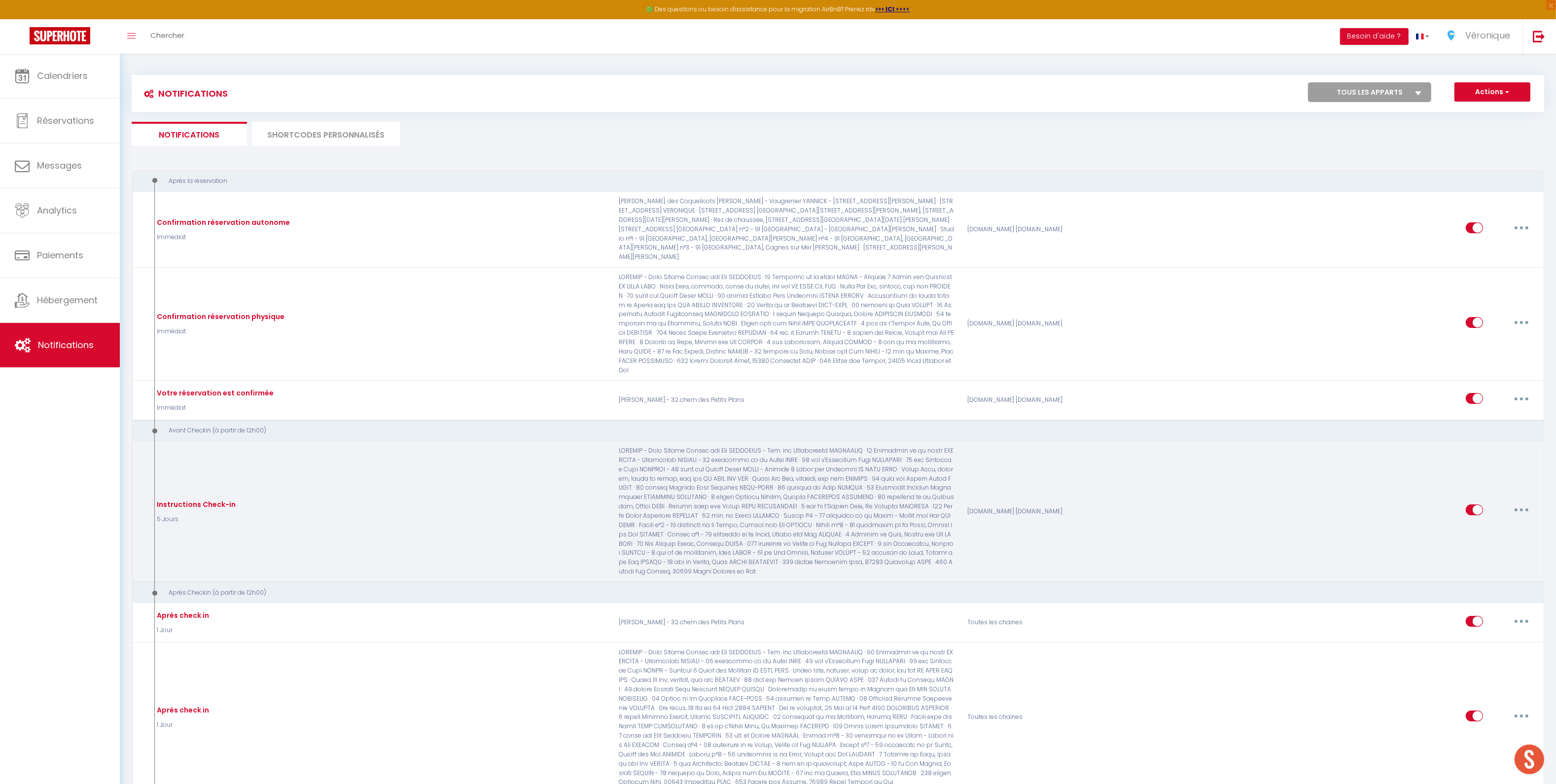
click at [1529, 502] on button "button" at bounding box center [1521, 510] width 27 height 16
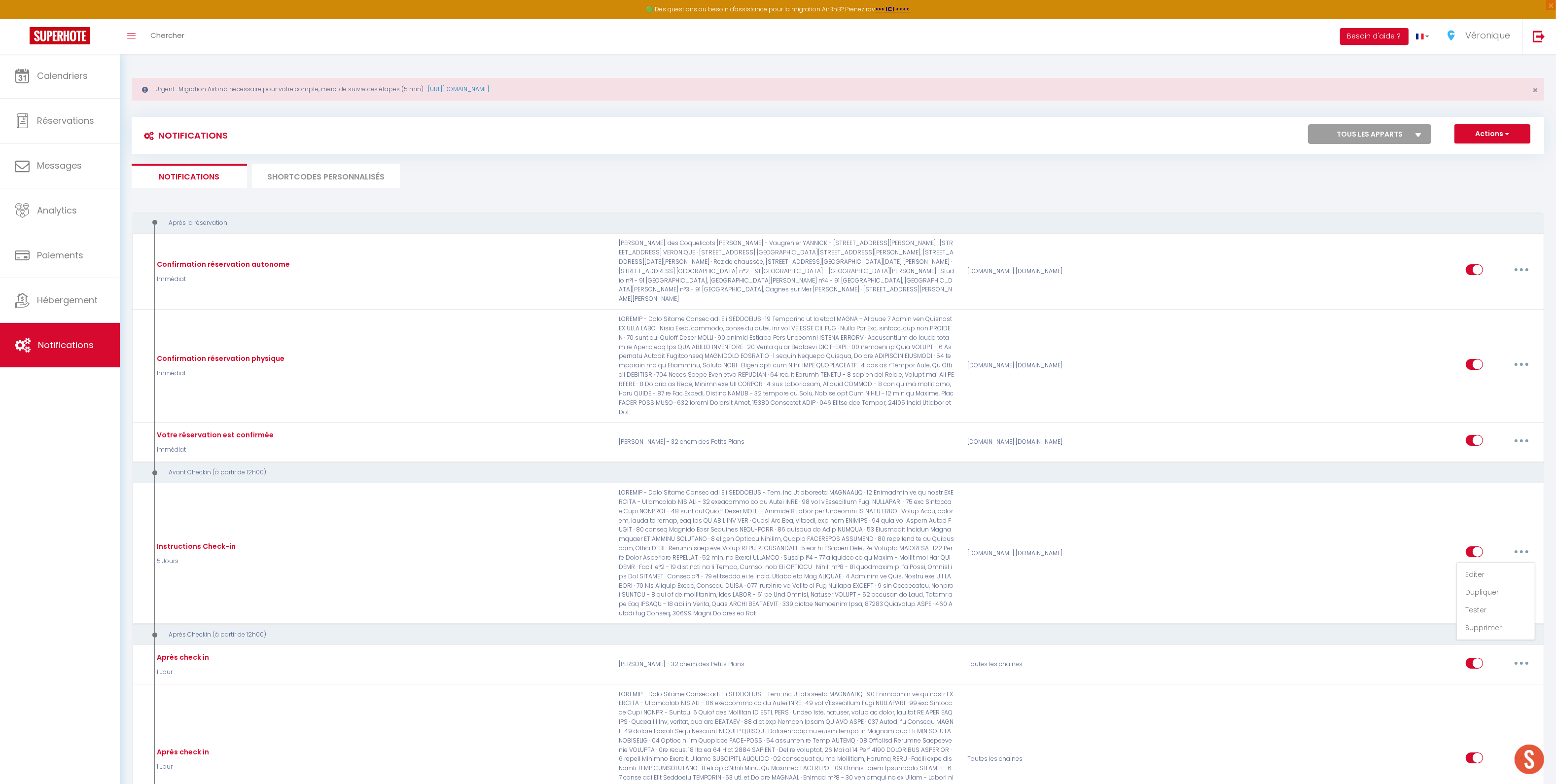
click at [378, 174] on li "SHORTCODES PERSONNALISÉS" at bounding box center [325, 176] width 148 height 24
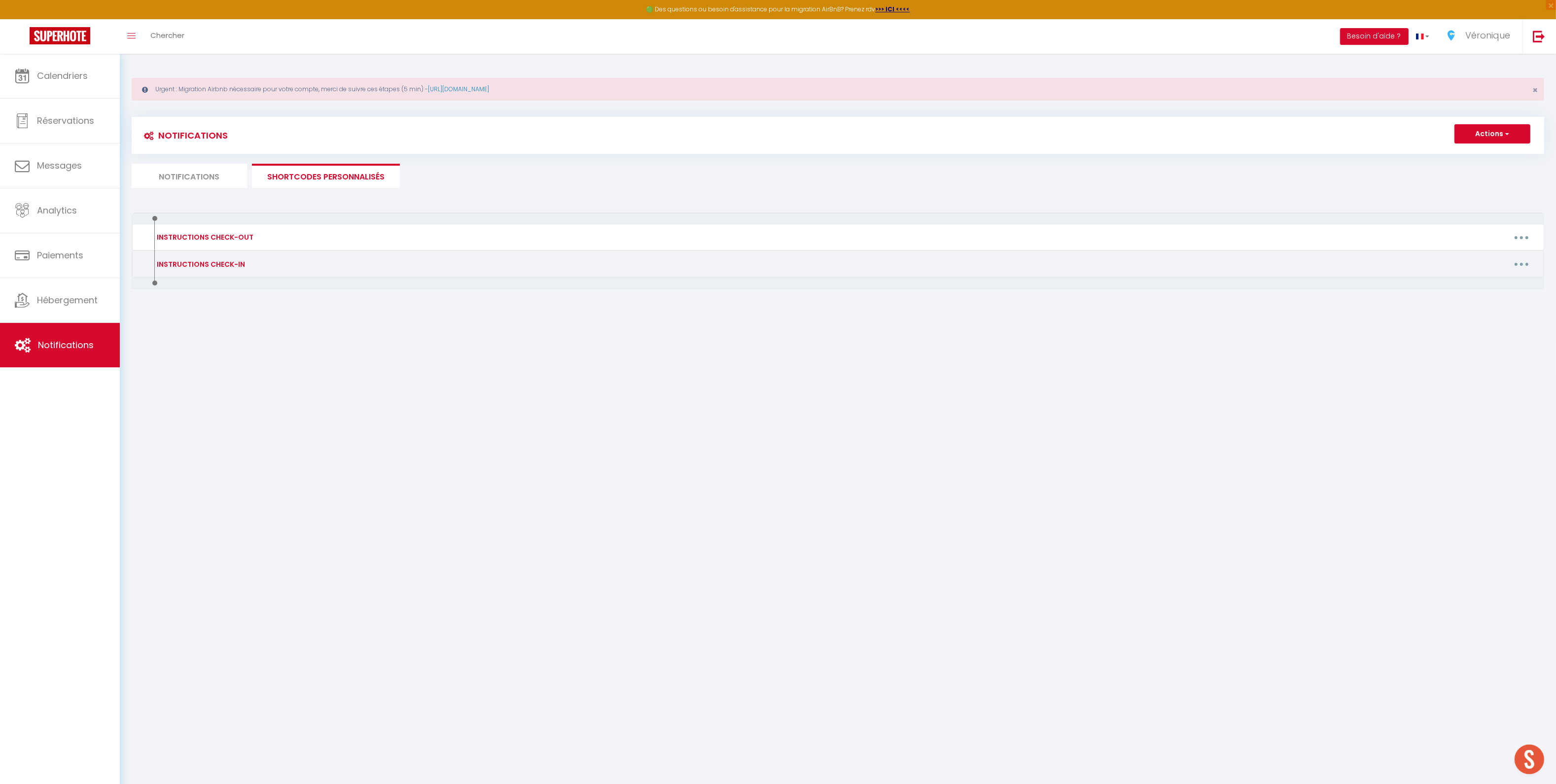
click at [1516, 263] on button "button" at bounding box center [1521, 264] width 27 height 16
click at [1475, 288] on link "Editer" at bounding box center [1496, 286] width 73 height 16
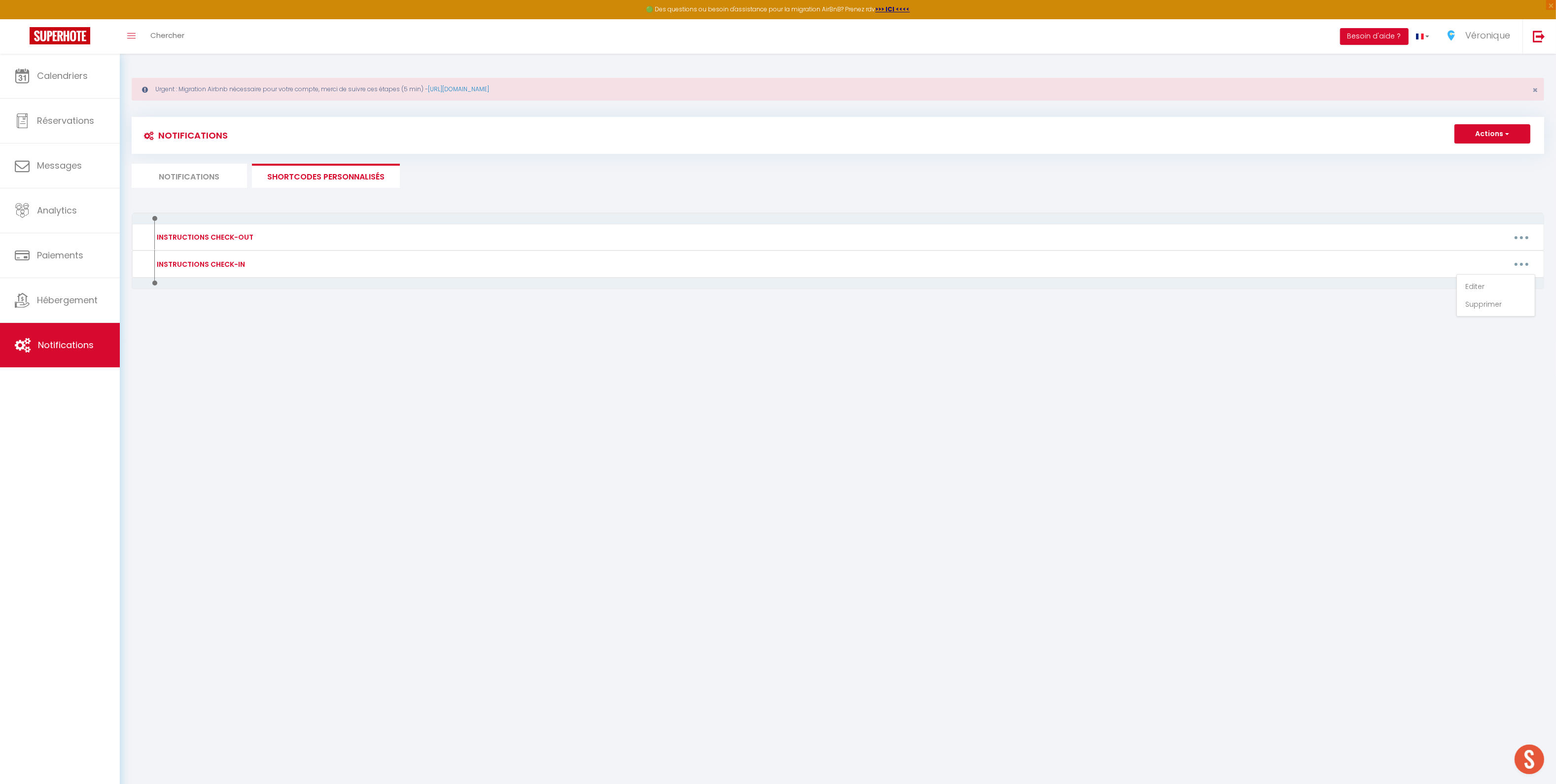
type input "INSTRUCTIONS CHECK-IN"
type textarea "INSTRUCTIONS CHECK-IN"
type textarea "Bonjour [GUEST:FIRST_NAME]​​, Nous sommes ravis de vous accueillir ! Afin de pr…"
type textarea "Bonjour [GUEST:FIRST_NAME], Nous sommes ravis de vous accueillir dans quelques …"
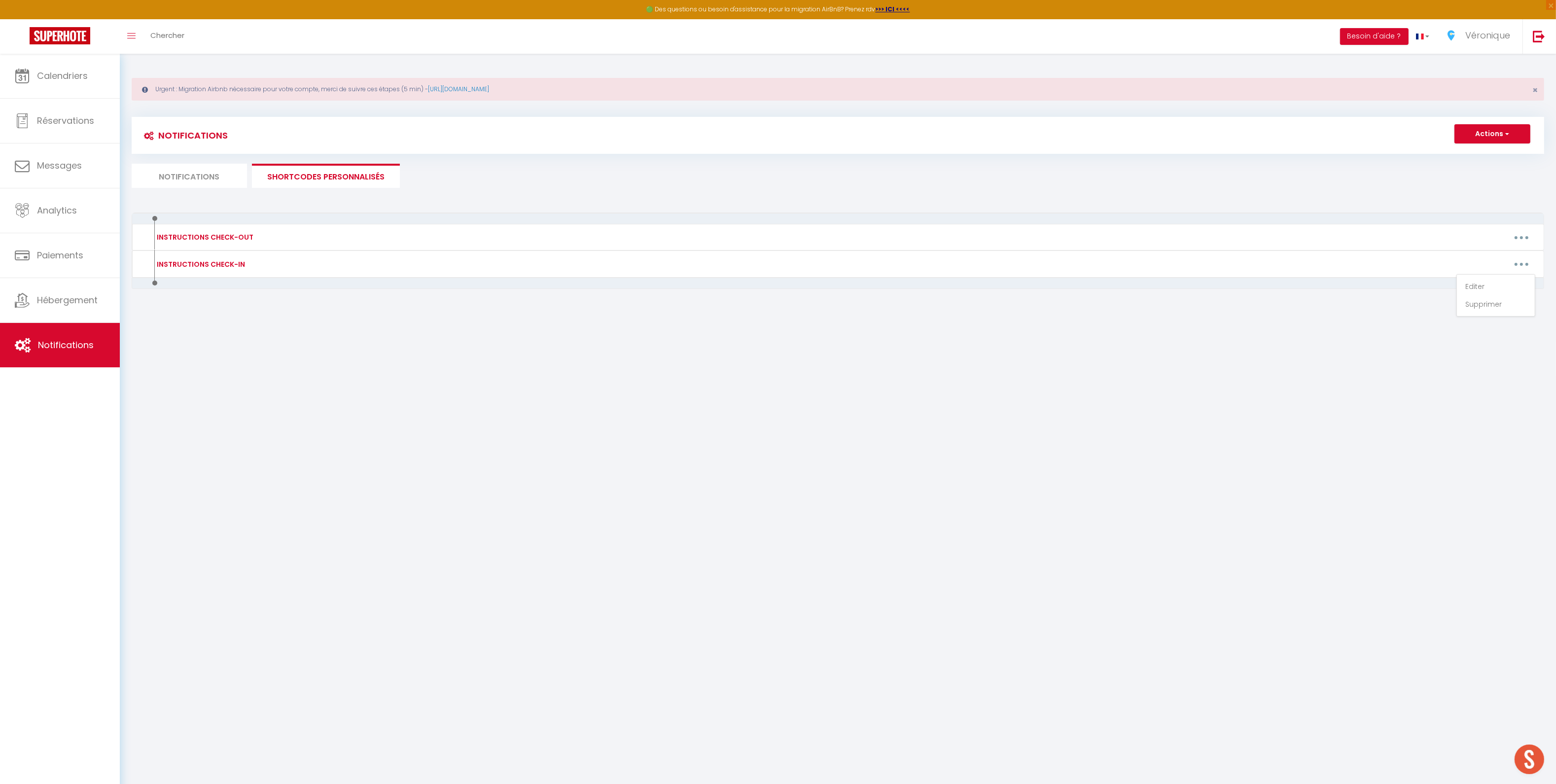
type textarea "Bonjour [GUEST:FIRST_NAME]​​, Nous sommes ravis de vous accueillir ! Afin de pr…"
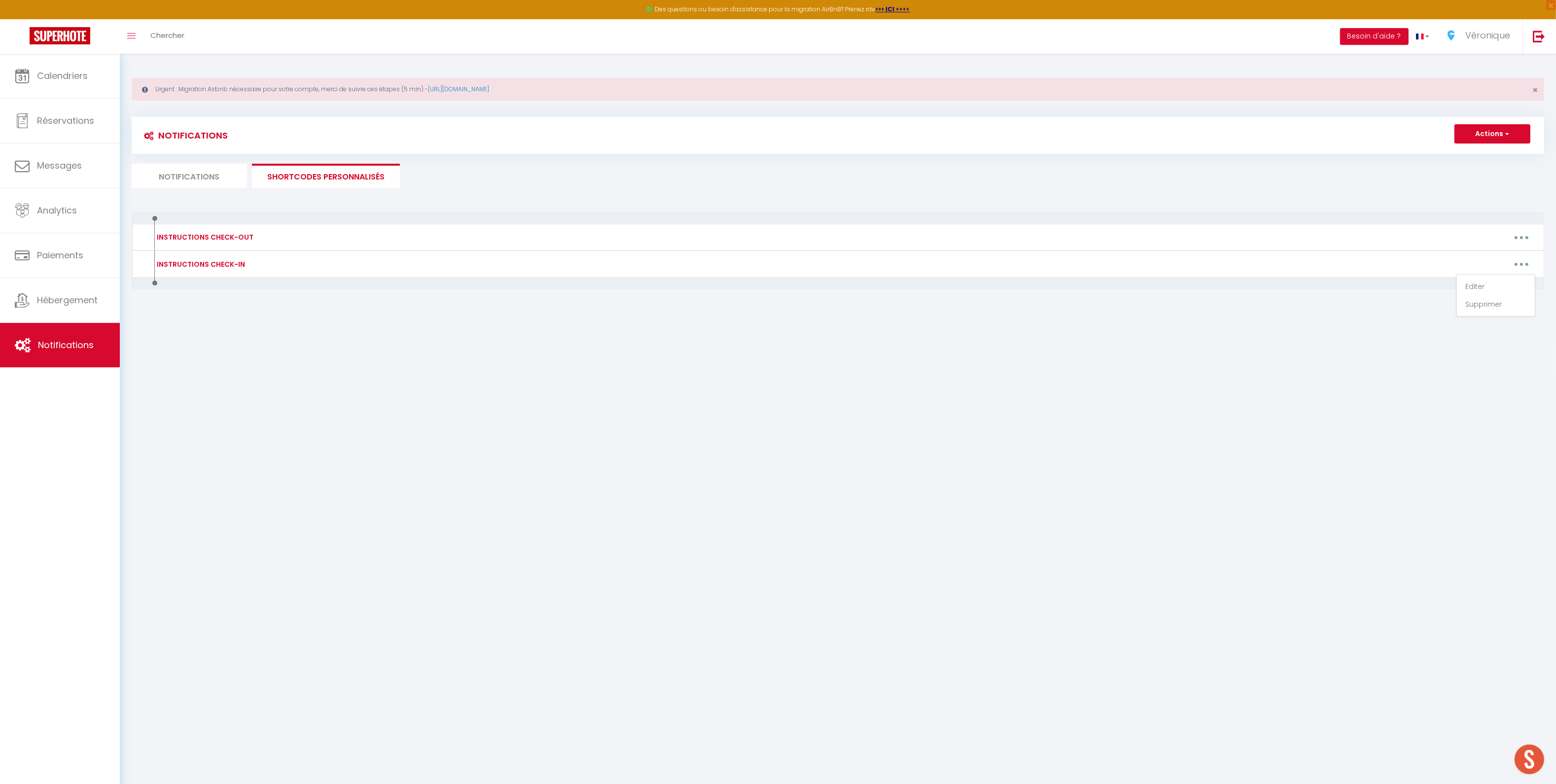
type textarea "Bonjour [GUEST:FIRST_NAME], Nous sommes ravis de vous accueillir dans quelques …"
type textarea "Bonjour [GUEST:FIRST_NAME]​​, Nous sommes ravis de vous accueillir ! Afin de pr…"
type textarea "Bonjour [GUEST:FIRST_NAME], Nous sommes ravis de vous accueillir dans quelques …"
type textarea "Bonjour [GUEST:FIRST_NAME]​​, Nous sommes ravis de vous accueillir dans quelque…"
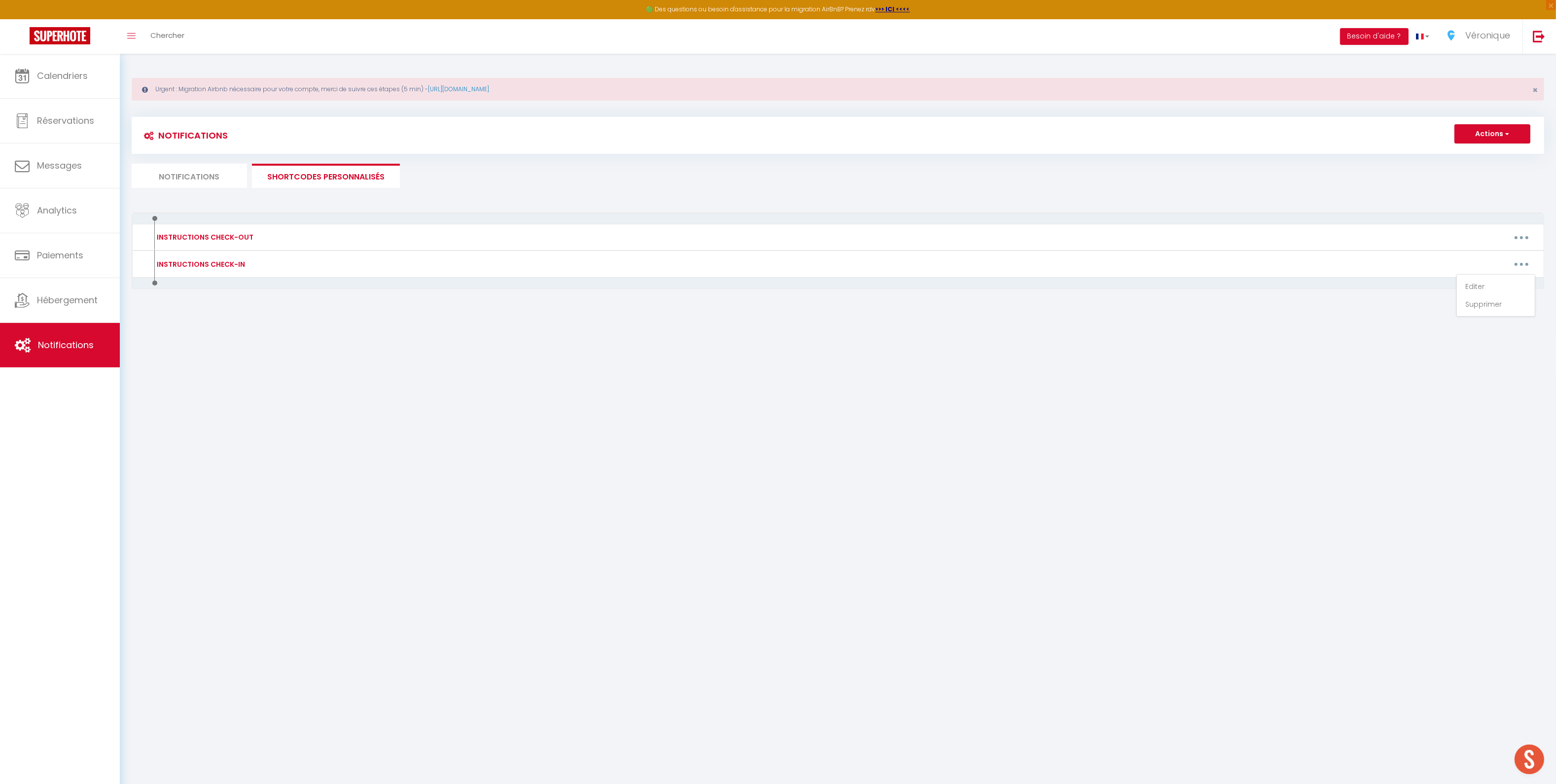
type textarea "Bonjour [GUEST:FIRST_NAME]​​, Nous sommes ravis de vous accueillir dans quelque…"
type textarea "Bonjour [GUEST:FIRST_NAME]​​, Nous sommes ravis de vous accueillir ! Afin de pr…"
type textarea "Bonjour [GUEST:FIRST_NAME]​​, Nous sommes ravis de vous accueillir dans quelque…"
type textarea "Bonjour [GUEST:FIRST_NAME]​​, Nous sommes ravis de vous accueillir ! Afin de pr…"
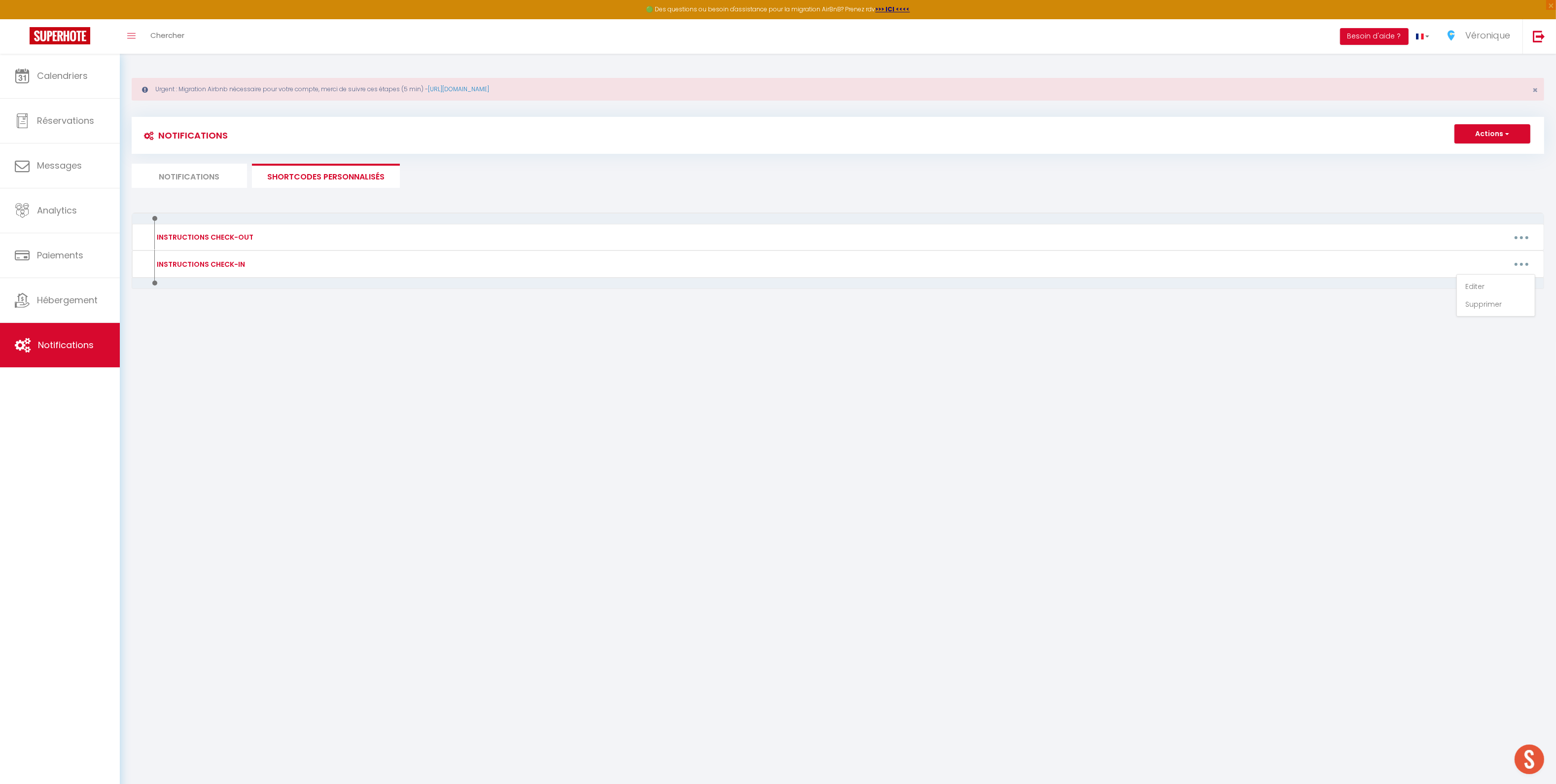
type textarea "Bonjour [GUEST:FIRST_NAME]​​, Nous sommes ravis de vous accueillir ! Afin de pr…"
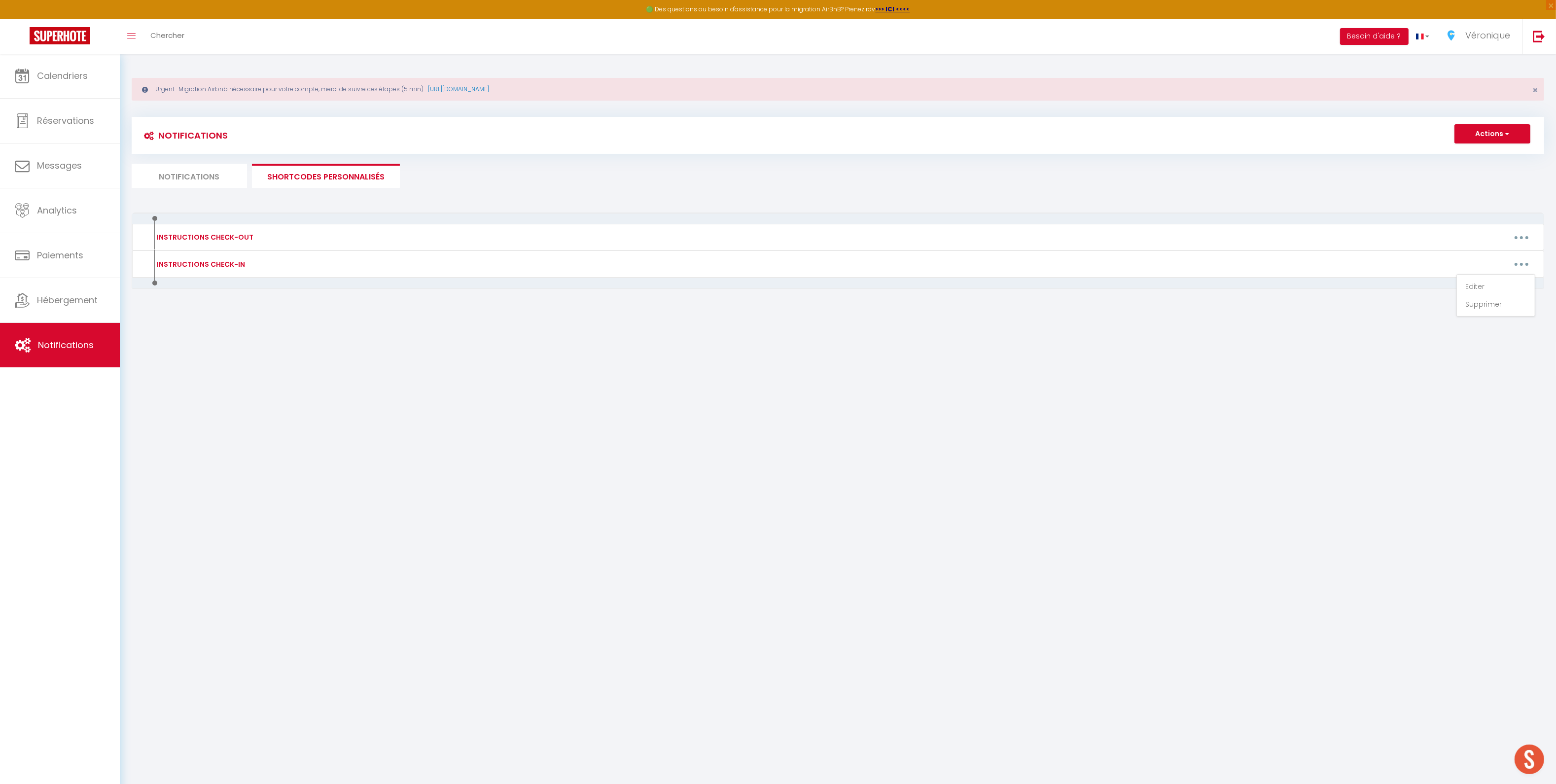
type textarea "Bonjour [GUEST:FIRST_NAME]​​, Nous sommes ravis de vous accueillir ! Afin de pr…"
type textarea "Bonjour [GUEST:FIRST_NAME], Nous sommes ravis de vous accueillir dans quelques …"
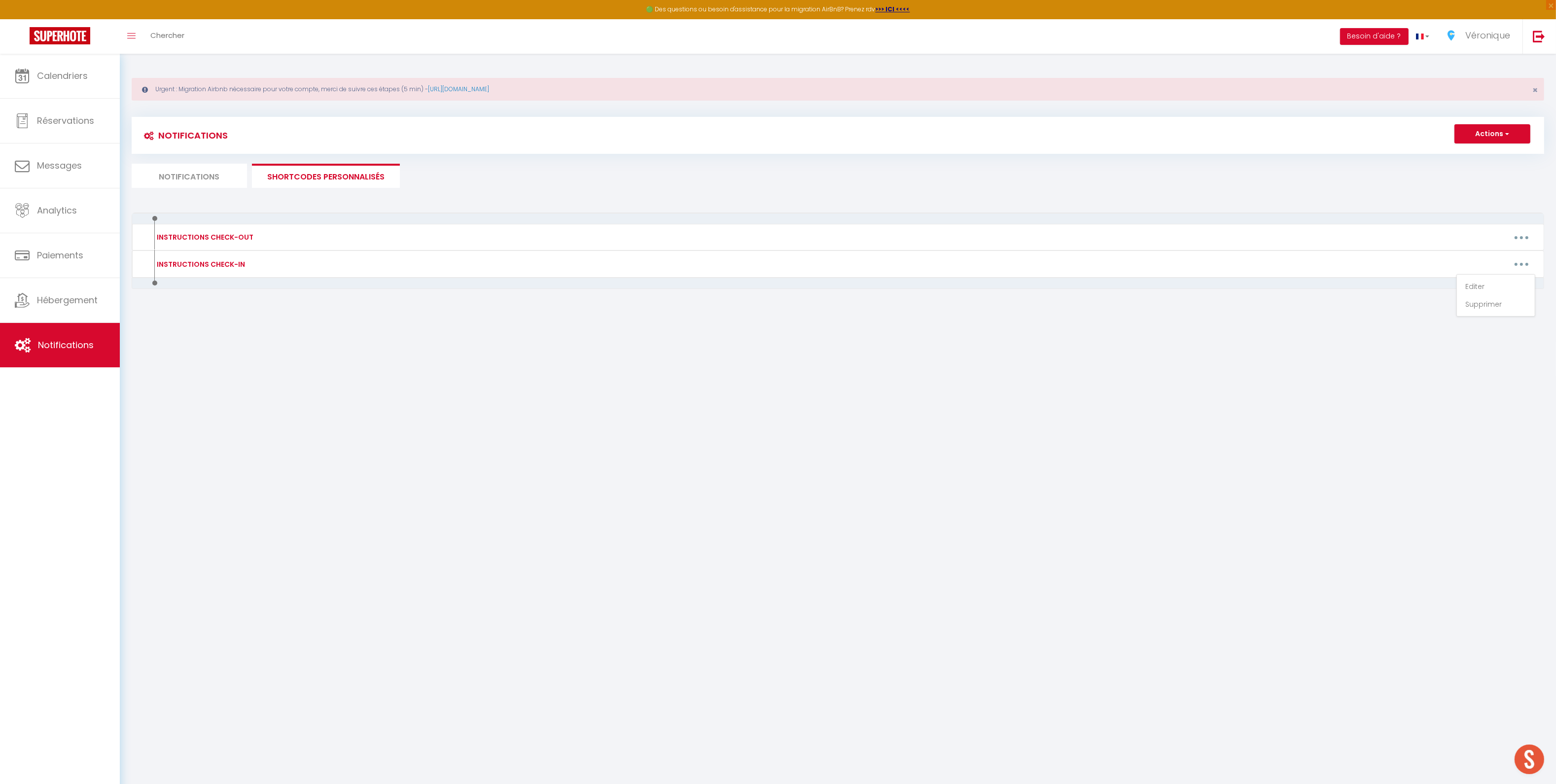
type textarea "Bonjour [GUEST:FIRST_NAME]​​, Nous sommes ravis de vous accueillir ! Afin de pr…"
type textarea "Bonjour [GUEST:FIRST_NAME], Nous sommes ravis de vous accueillir dans quelques …"
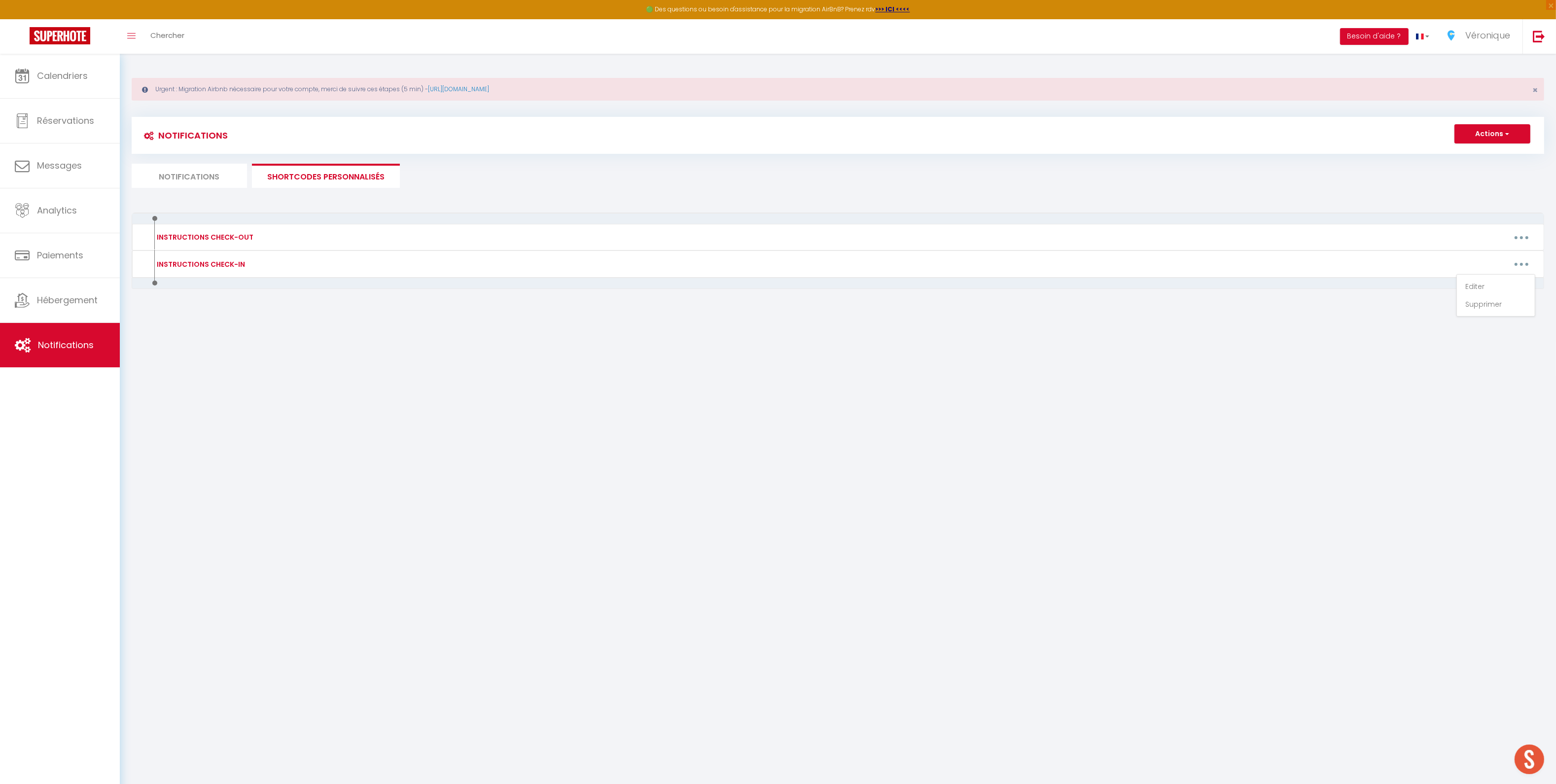
type textarea "Bonjour [GUEST:FIRST_NAME]​​, Nous sommes ravis de vous accueillir ! Afin de pr…"
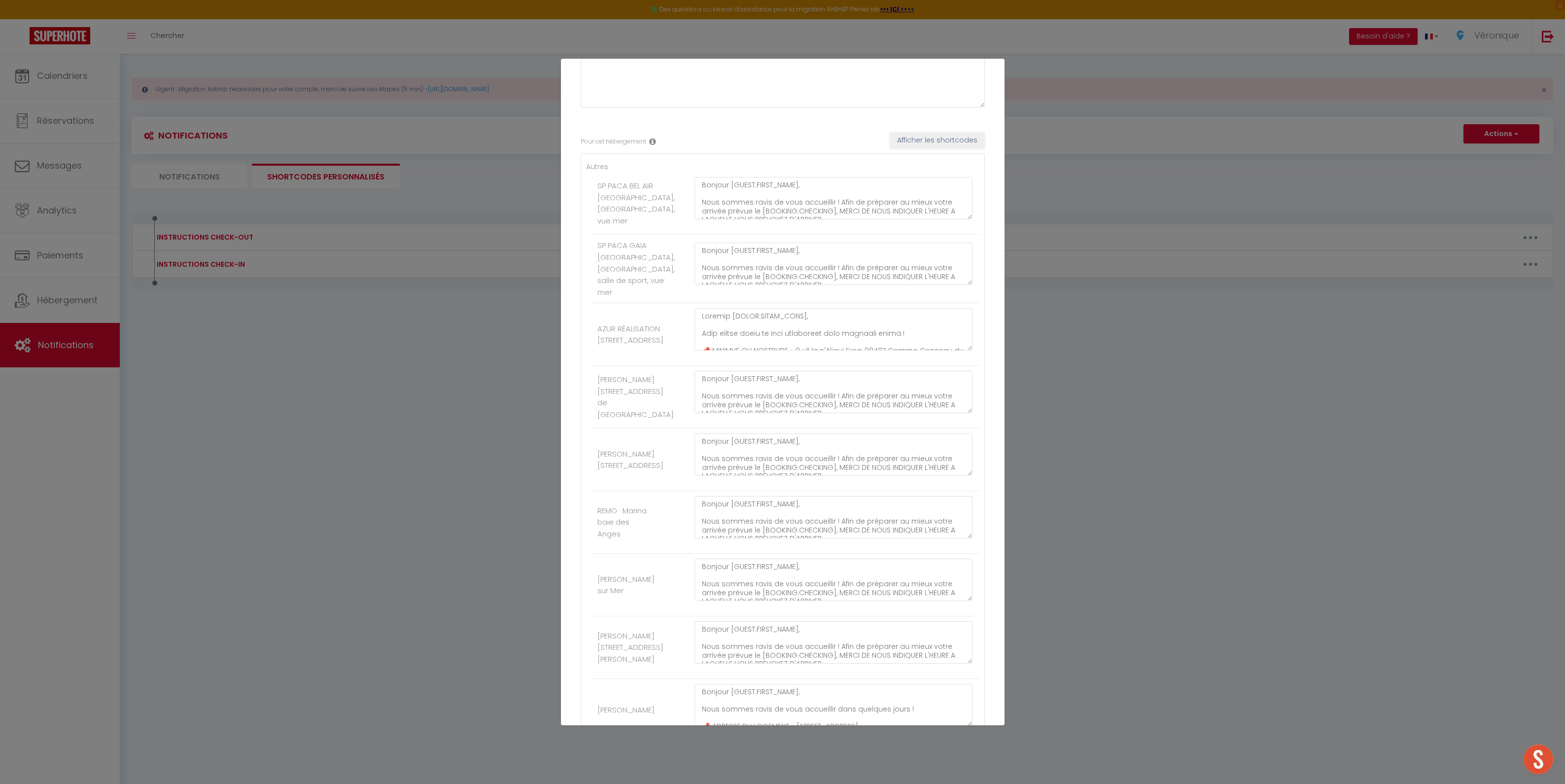
scroll to position [108, 0]
drag, startPoint x: 962, startPoint y: 414, endPoint x: 966, endPoint y: 535, distance: 121.1
click at [966, 535] on div "Bonjour [GUEST:FIRST_NAME]​​, Nous sommes ravis de vous accueillir ! Afin de pr…" at bounding box center [833, 453] width 292 height 174
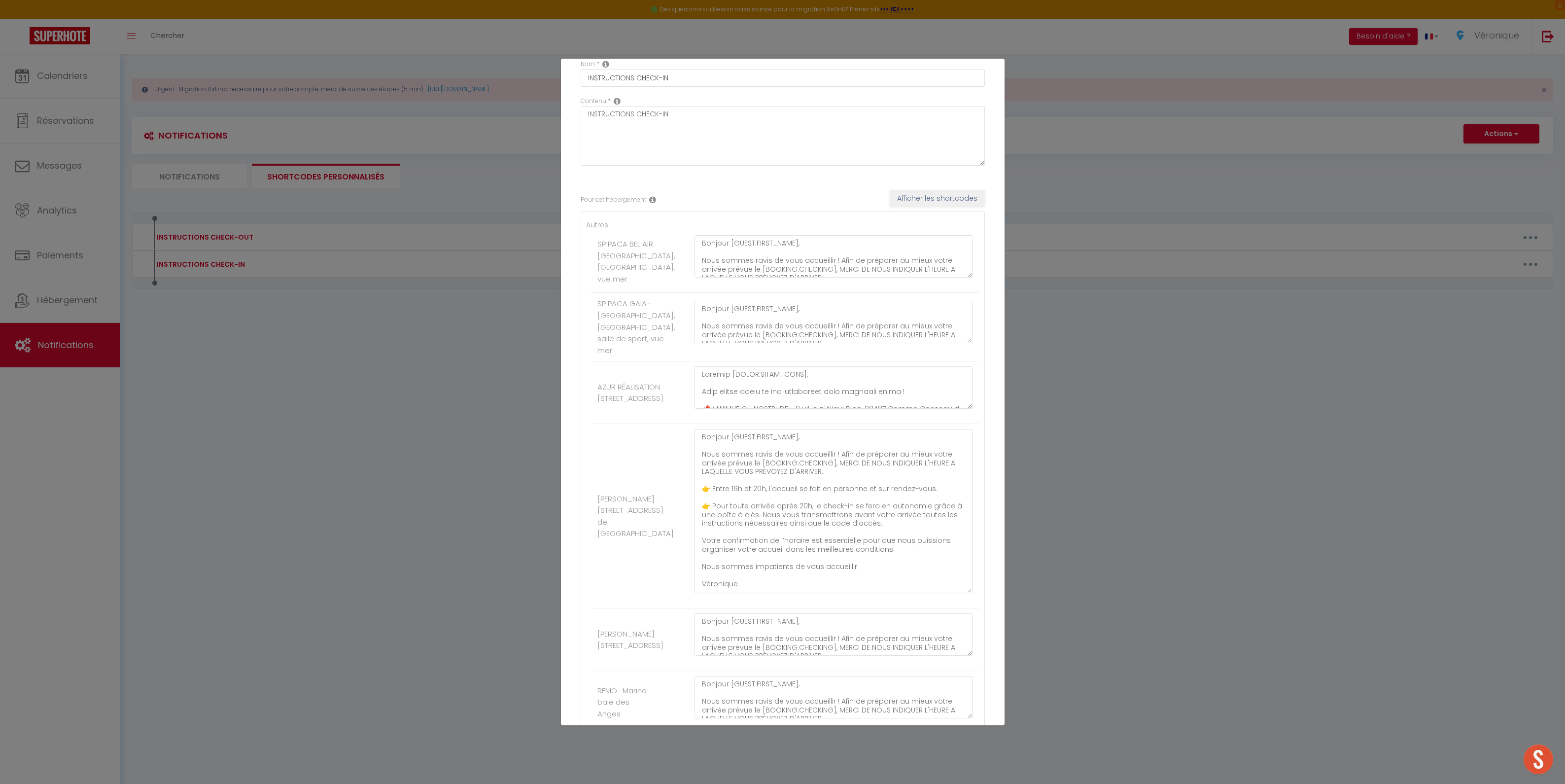
scroll to position [0, 0]
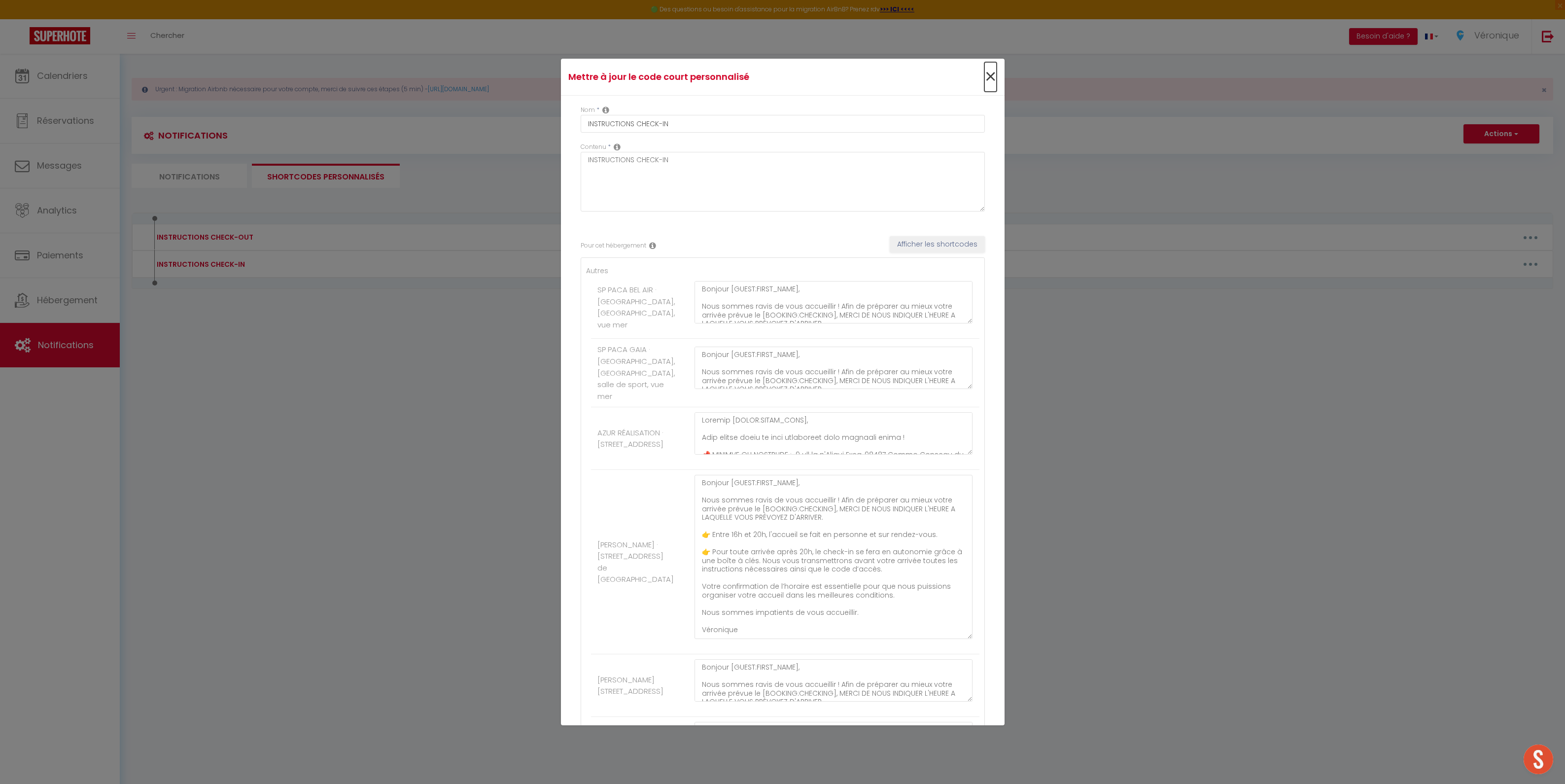
click at [985, 80] on span "×" at bounding box center [991, 77] width 13 height 30
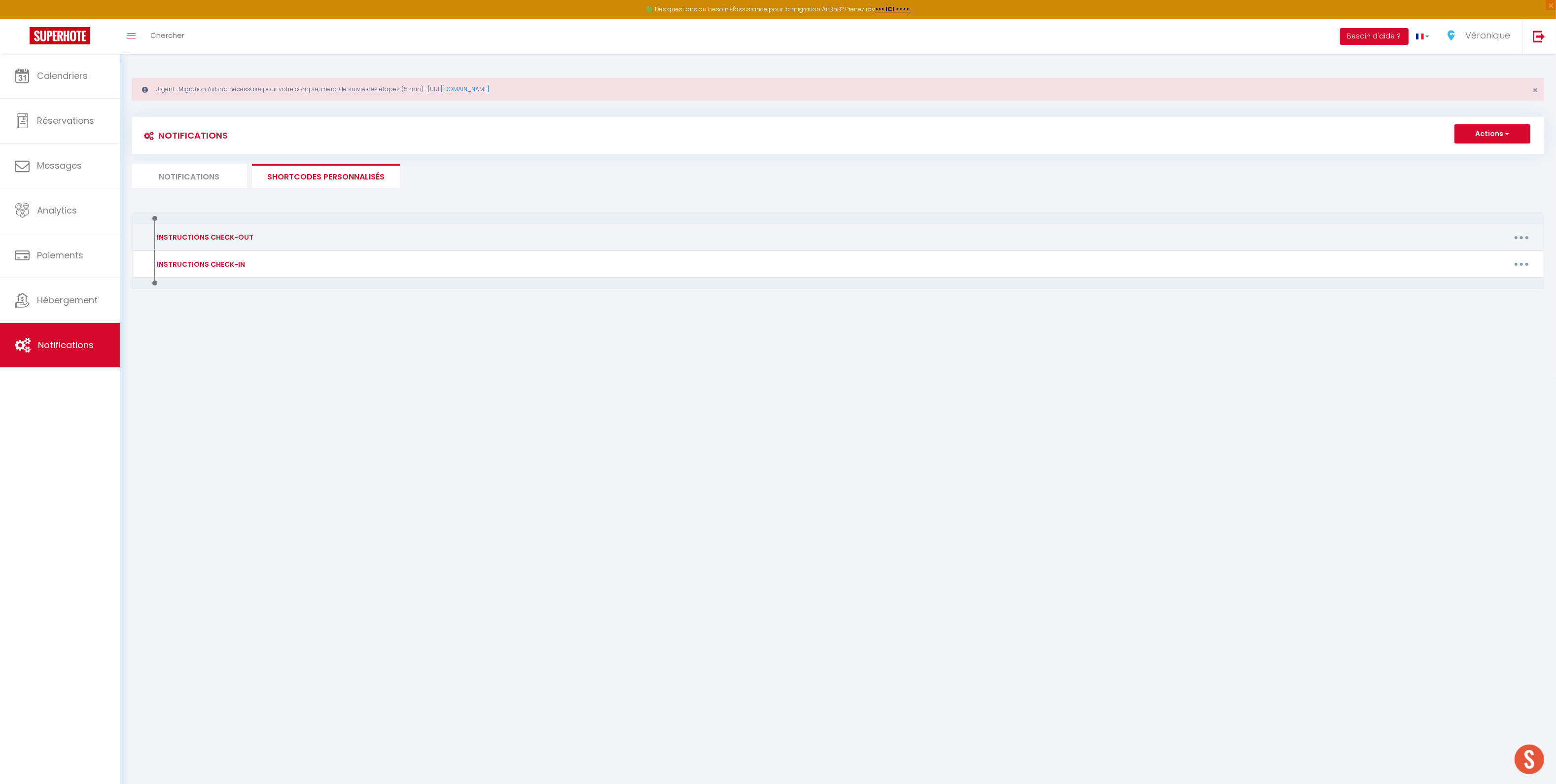
click at [1529, 238] on button "button" at bounding box center [1521, 237] width 27 height 16
click at [1486, 256] on link "Editer" at bounding box center [1496, 260] width 73 height 16
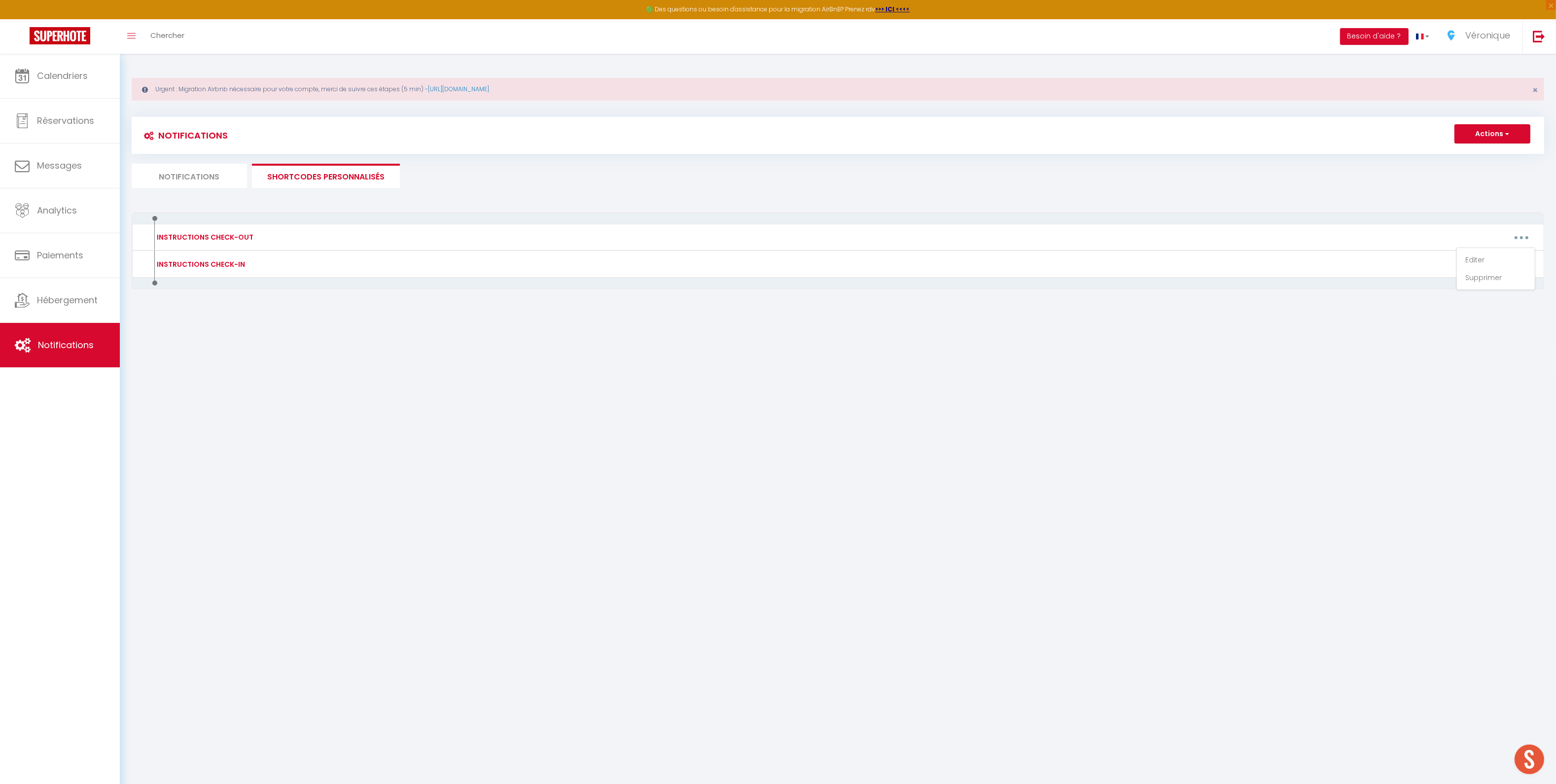
type input "INSTRUCTIONS CHECK-OUT"
type textarea "INSTRUCTIONS CHECK-OUT"
type textarea "Bonjour [GUEST:FIRST_NAME], J'espère que votre séjour s'est bien passé et que v…"
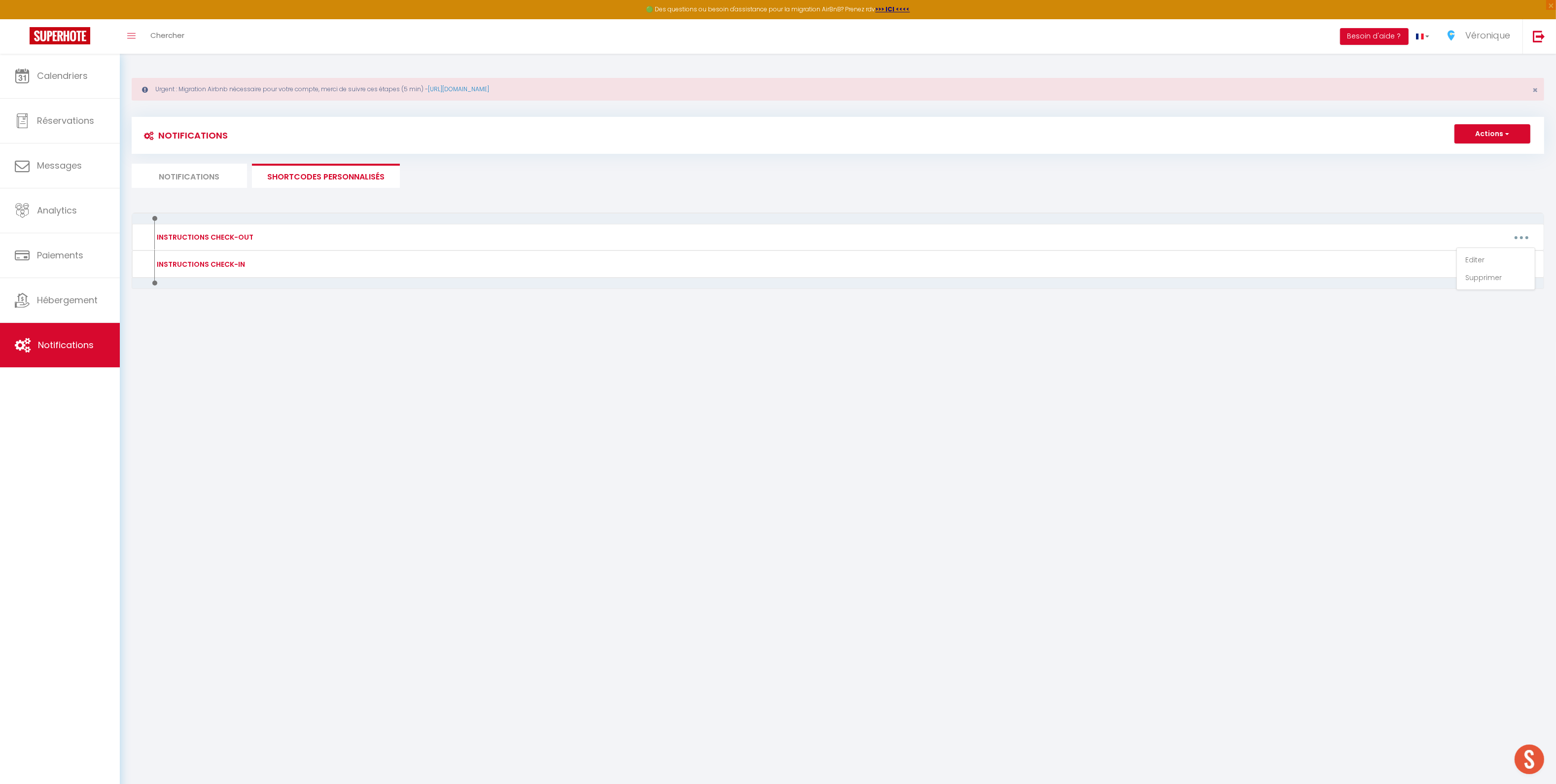
type textarea "Bonjour [GUEST:FIRST_NAME], J'espère que votre séjour s'est bien passé et que v…"
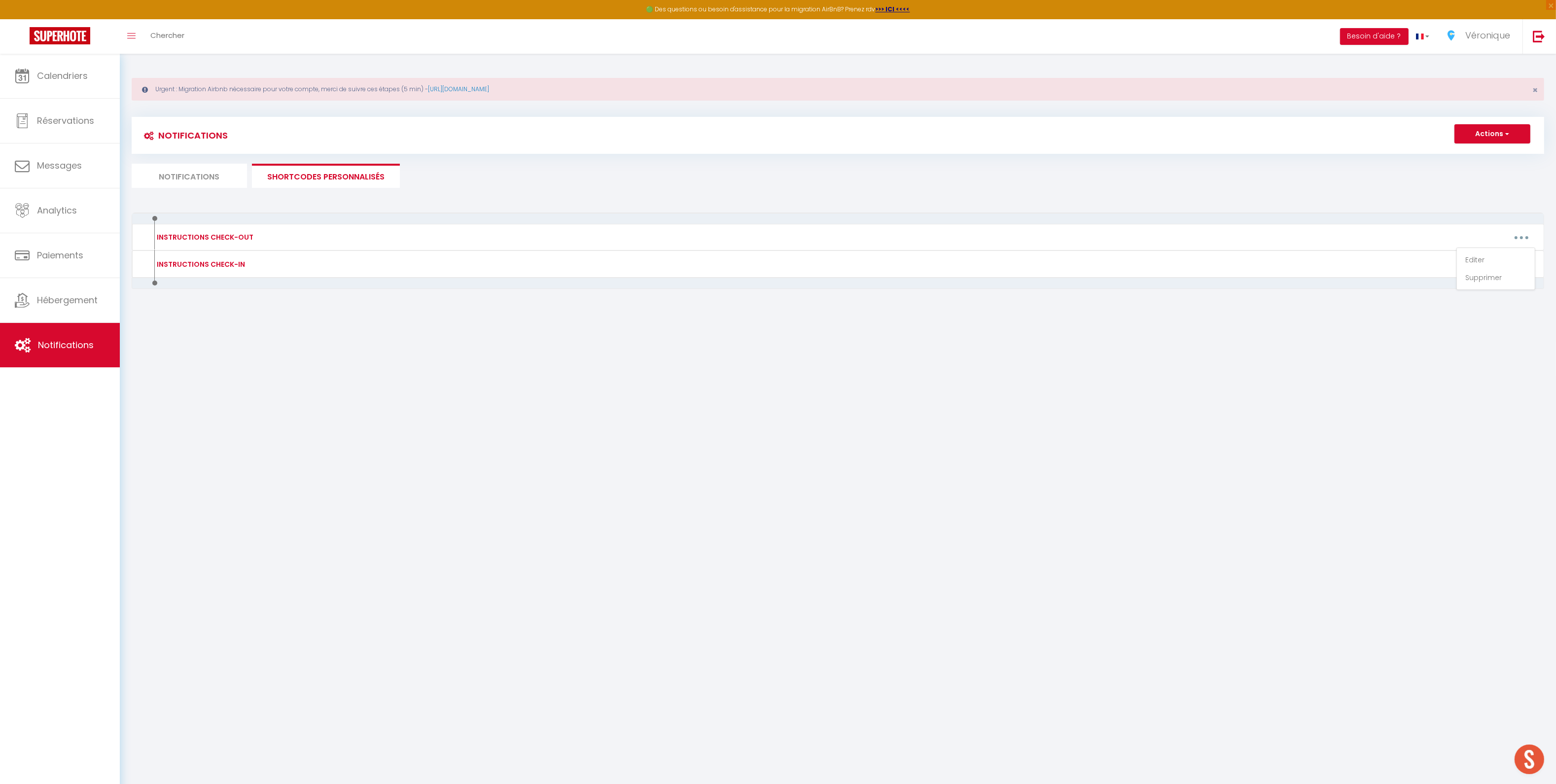
type textarea "Bonjour [GUEST:FIRST_NAME], J'espère que votre séjour s'est bien passé et que v…"
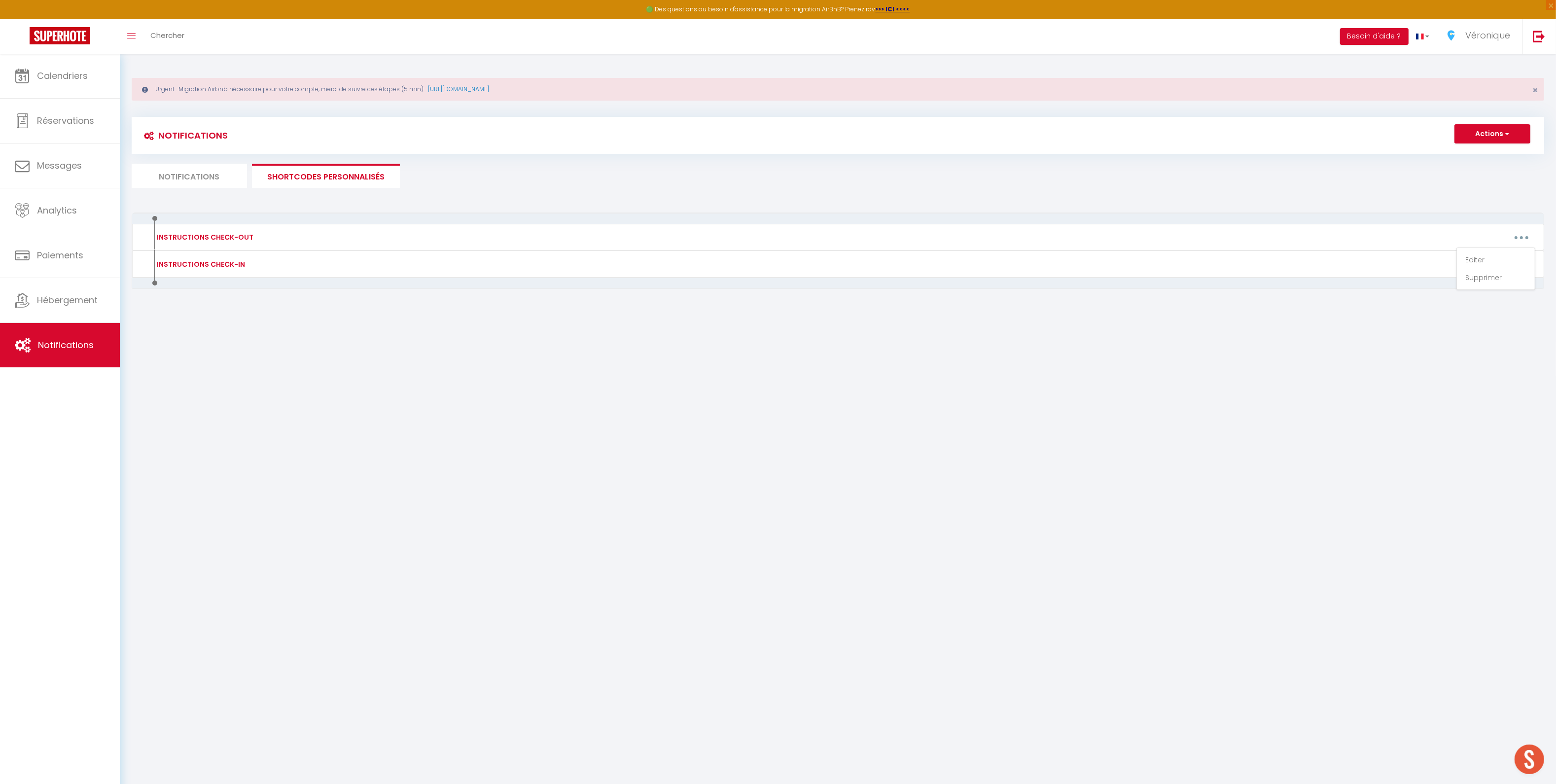
type textarea "Bonjour [GUEST:FIRST_NAME], J'espère que votre séjour s'est bien passé et que v…"
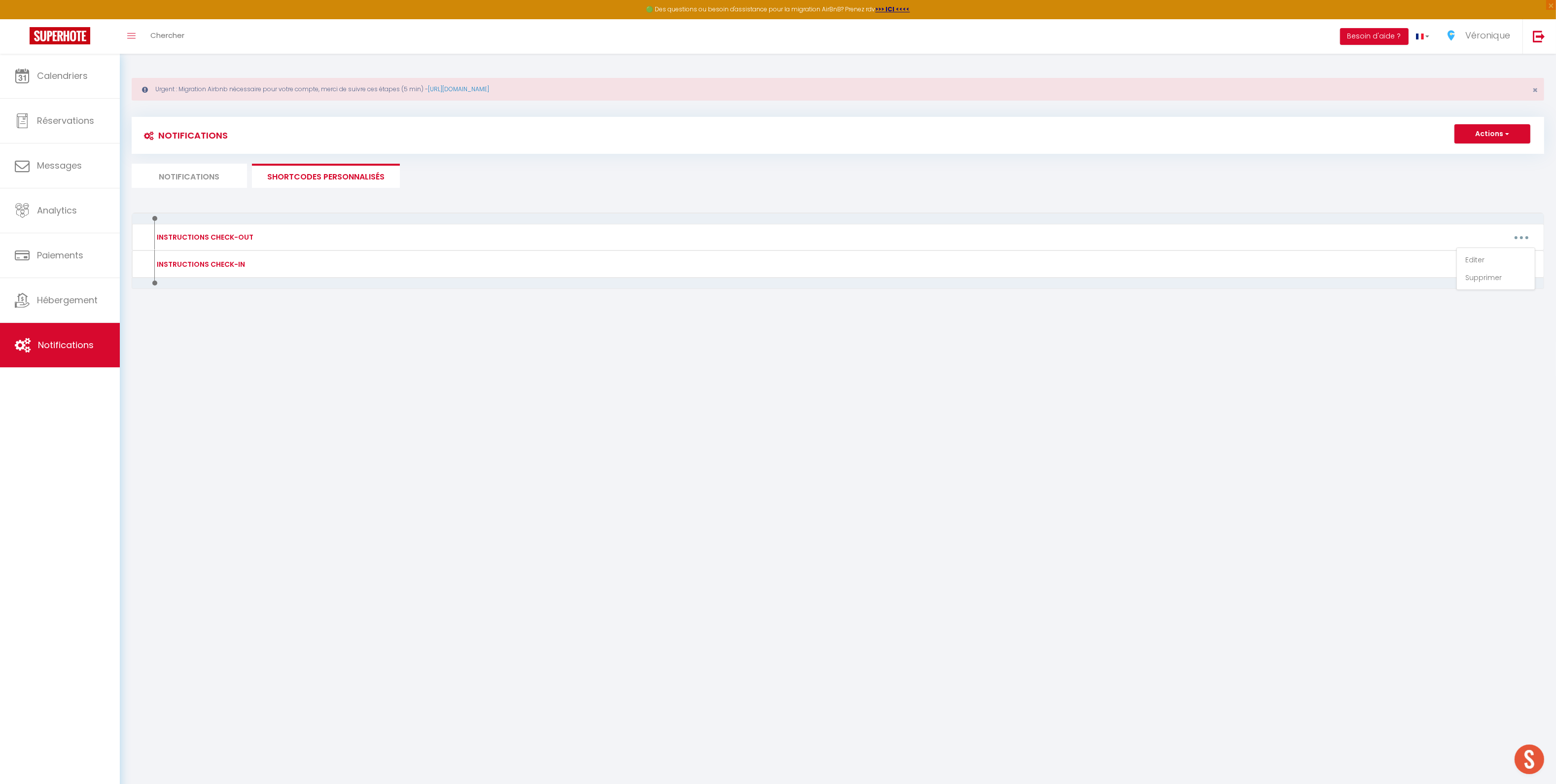
type textarea "Bonjour [GUEST:FIRST_NAME], J'espère que votre séjour s'est bien passé et que v…"
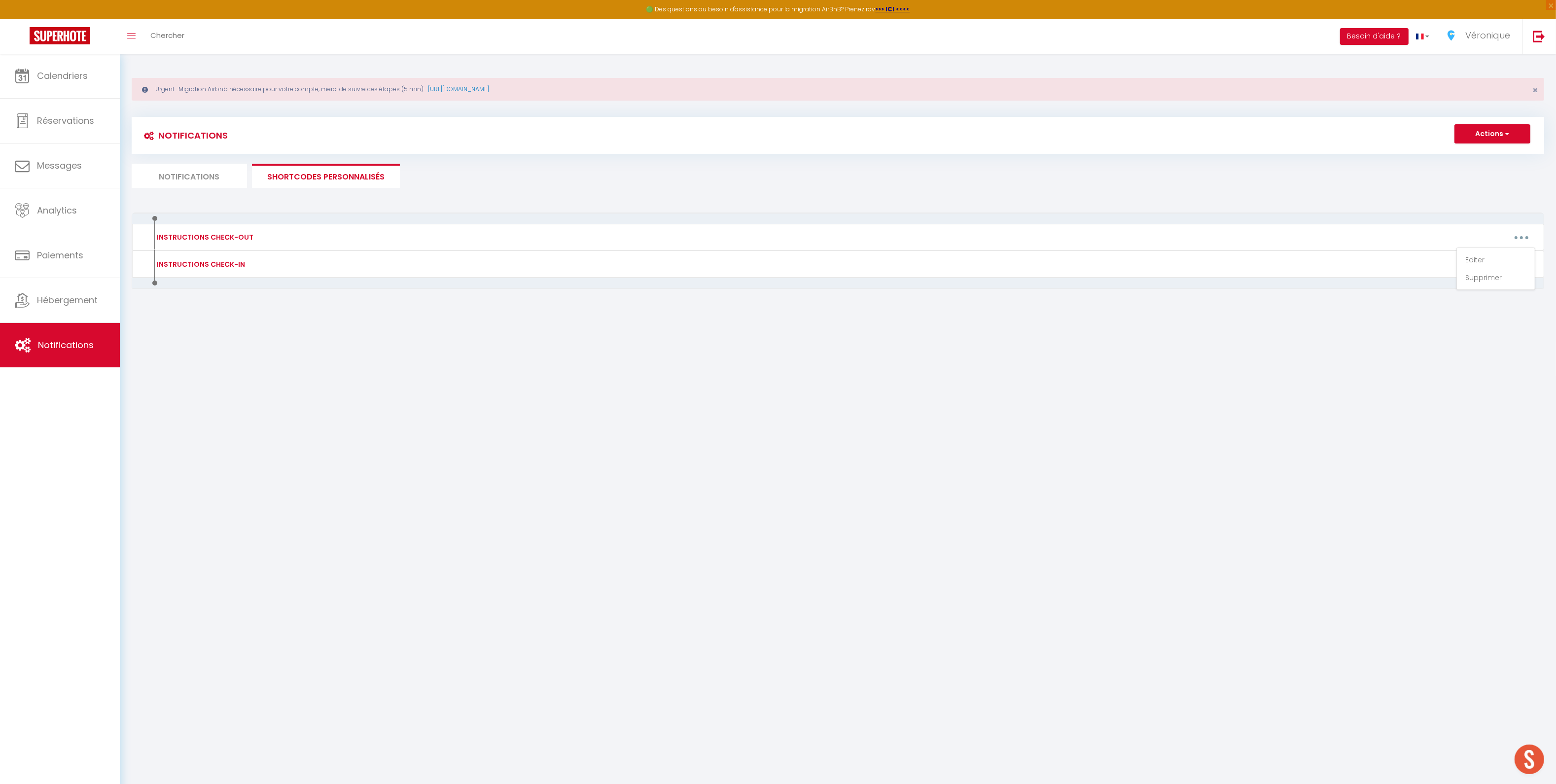
type textarea "Bonjour [GUEST:FIRST_NAME], J'espère que votre séjour s'est bien passé et que v…"
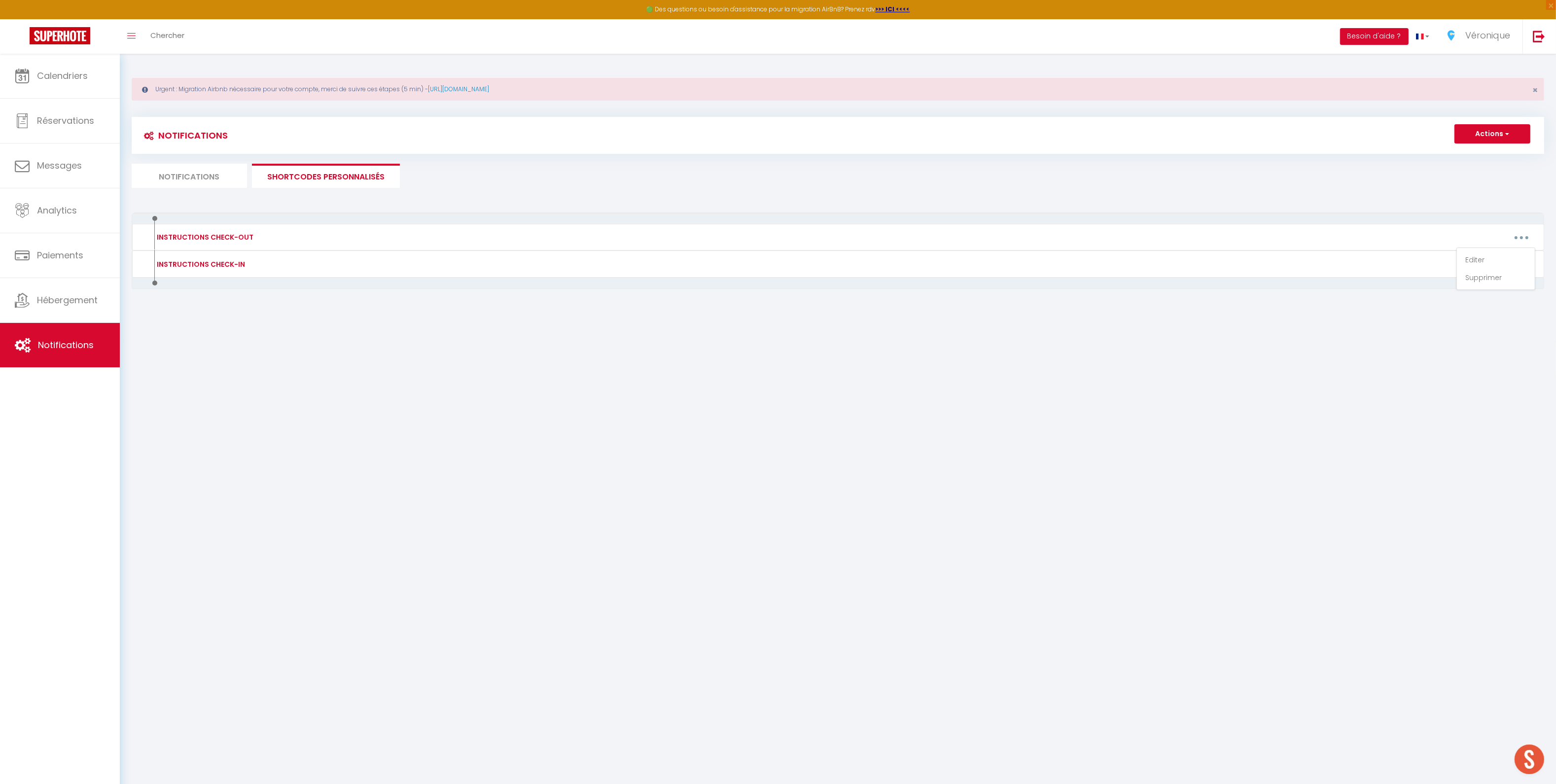
type textarea "Bonjour [GUEST:FIRST_NAME], J'espère que votre séjour s'est bien passé et que v…"
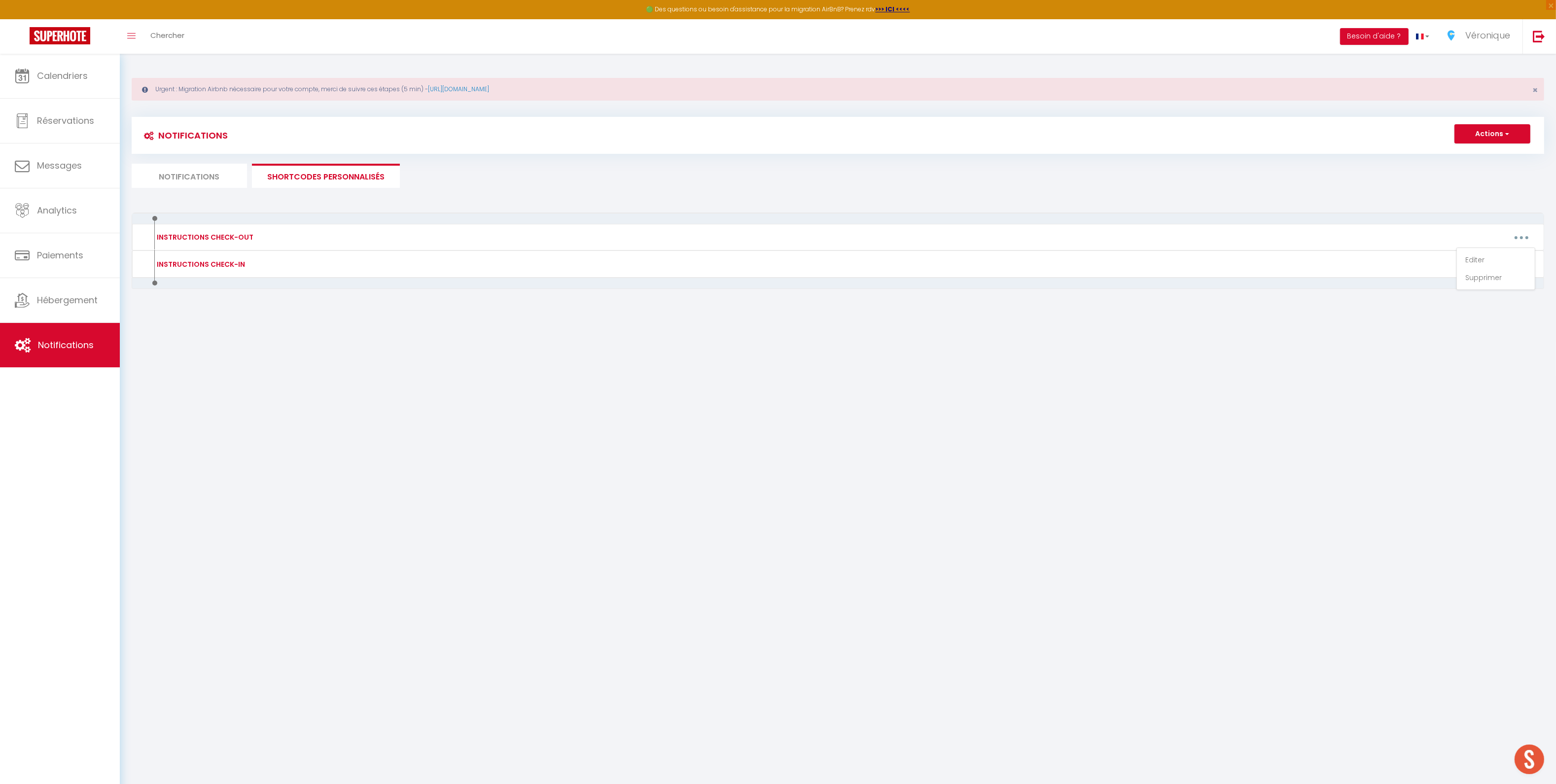
type textarea "Bonjour [GUEST:FIRST_NAME], J'espère que votre séjour s'est bien passé et que v…"
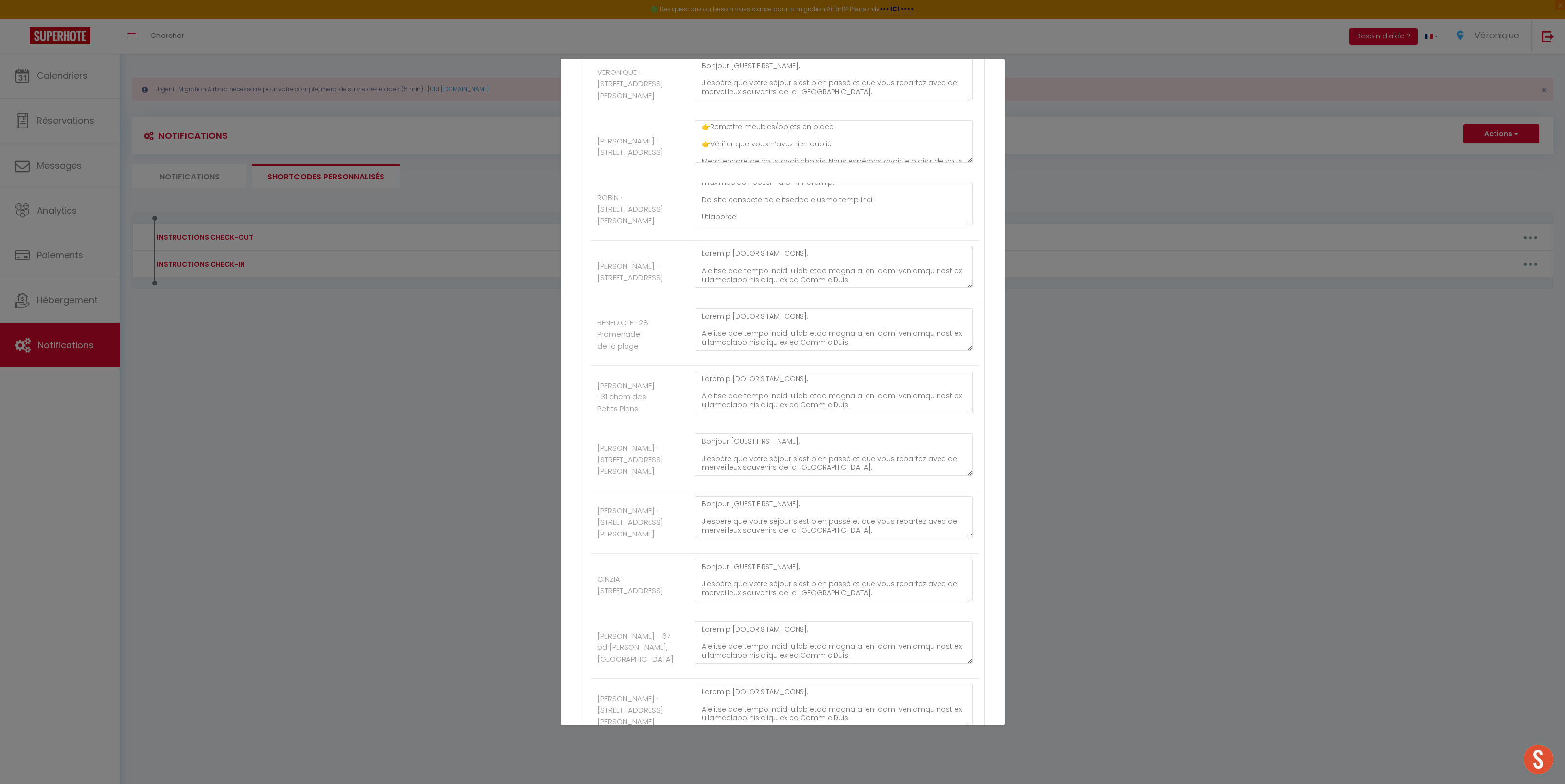
scroll to position [1132, 0]
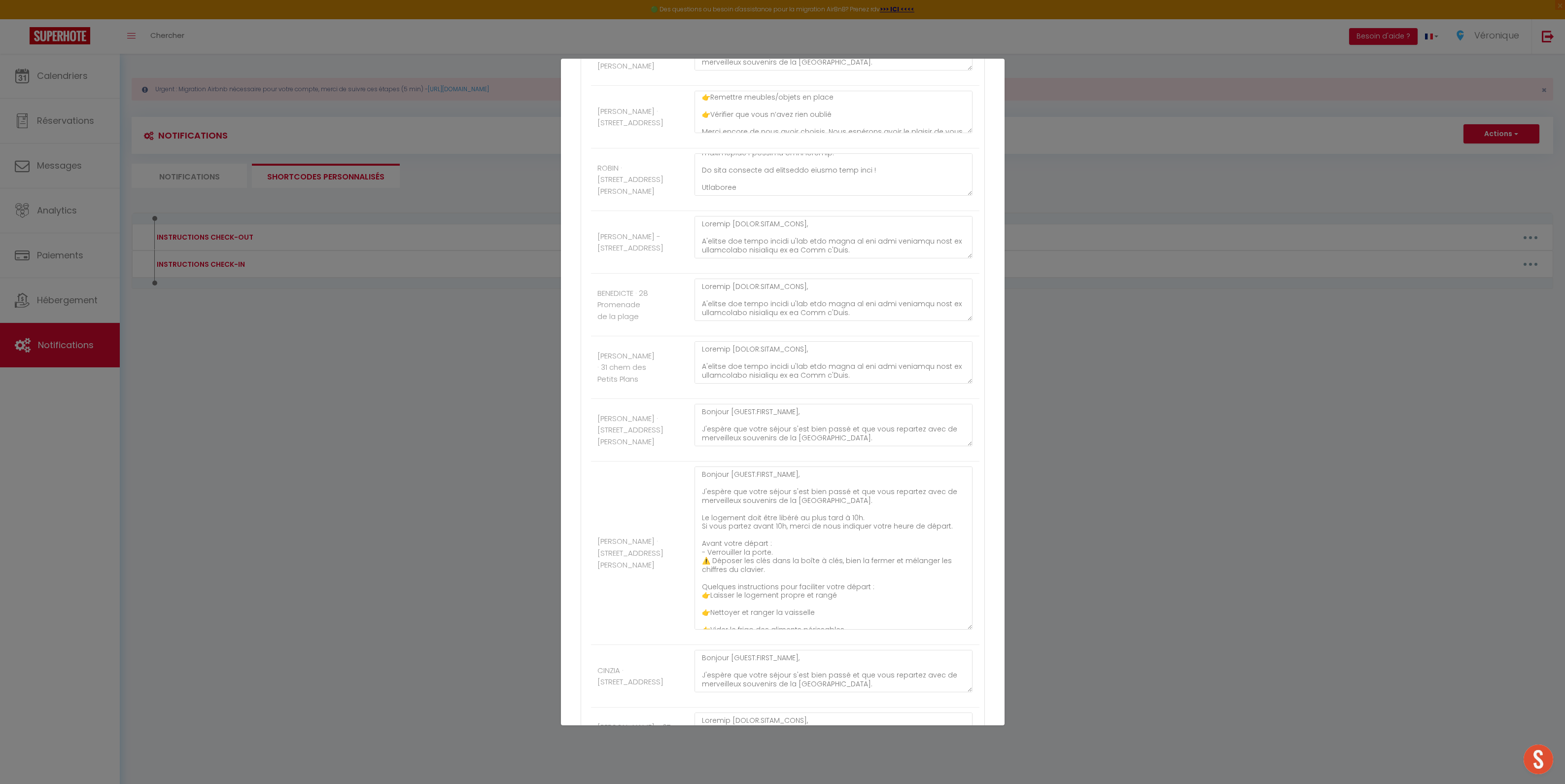
drag, startPoint x: 960, startPoint y: 527, endPoint x: 970, endPoint y: 647, distance: 120.4
click at [970, 647] on div "Autres SP PACA BEL AIR · Villa Bel Air, piscine, vue mer SP PACA GAIA · Villa G…" at bounding box center [783, 624] width 405 height 2996
drag, startPoint x: 960, startPoint y: 456, endPoint x: 963, endPoint y: 522, distance: 66.1
click at [963, 514] on textarea "Bonjour [GUEST:FIRST_NAME], J'espère que votre séjour s'est bien passé et que v…" at bounding box center [833, 459] width 278 height 111
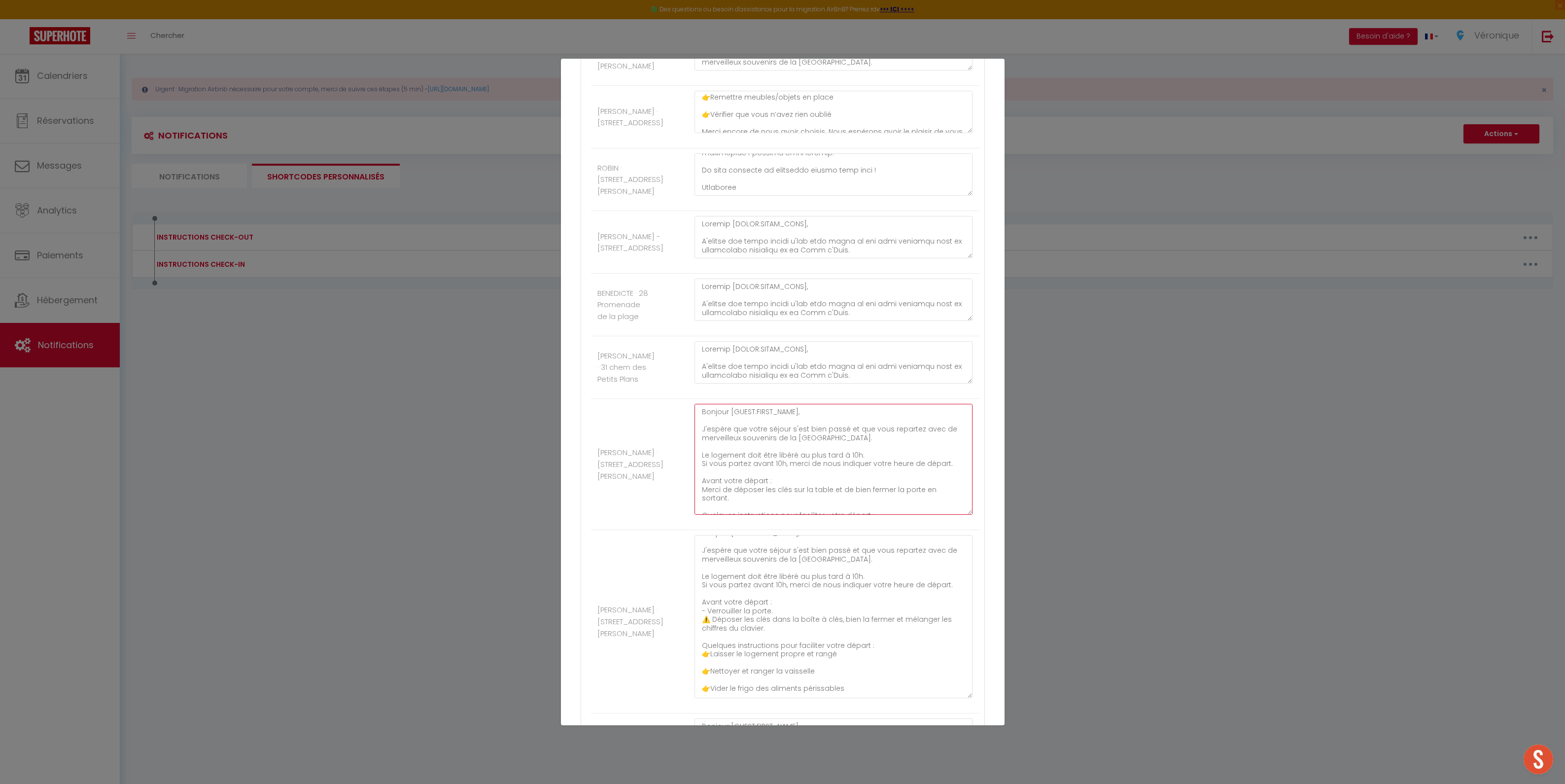
click at [737, 504] on textarea "Bonjour [GUEST:FIRST_NAME], J'espère que votre séjour s'est bien passé et que v…" at bounding box center [833, 459] width 278 height 111
drag, startPoint x: 735, startPoint y: 508, endPoint x: 698, endPoint y: 469, distance: 53.8
click at [698, 469] on textarea "Bonjour [GUEST:FIRST_NAME], J'espère que votre séjour s'est bien passé et que v…" at bounding box center [833, 459] width 278 height 111
click at [750, 644] on textarea "Bonjour [GUEST:FIRST_NAME], J'espère que votre séjour s'est bien passé et que v…" at bounding box center [833, 616] width 278 height 163
drag, startPoint x: 767, startPoint y: 642, endPoint x: 695, endPoint y: 592, distance: 87.7
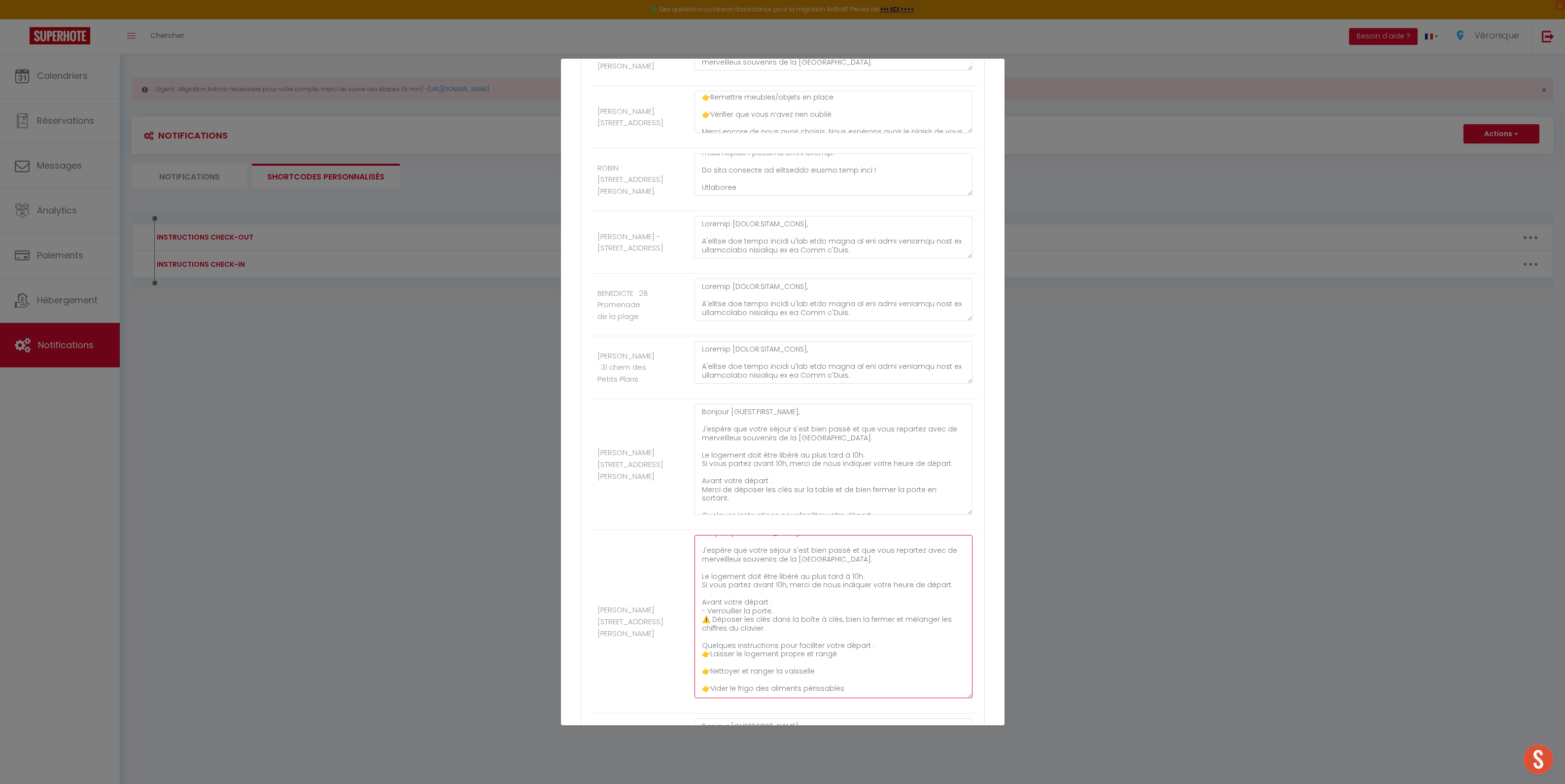
click at [695, 592] on textarea "Bonjour [GUEST:FIRST_NAME], J'espère que votre séjour s'est bien passé et que v…" at bounding box center [833, 616] width 278 height 163
paste textarea "Merci de déposer les clés sur la table et de bien fermer la porte en sortant"
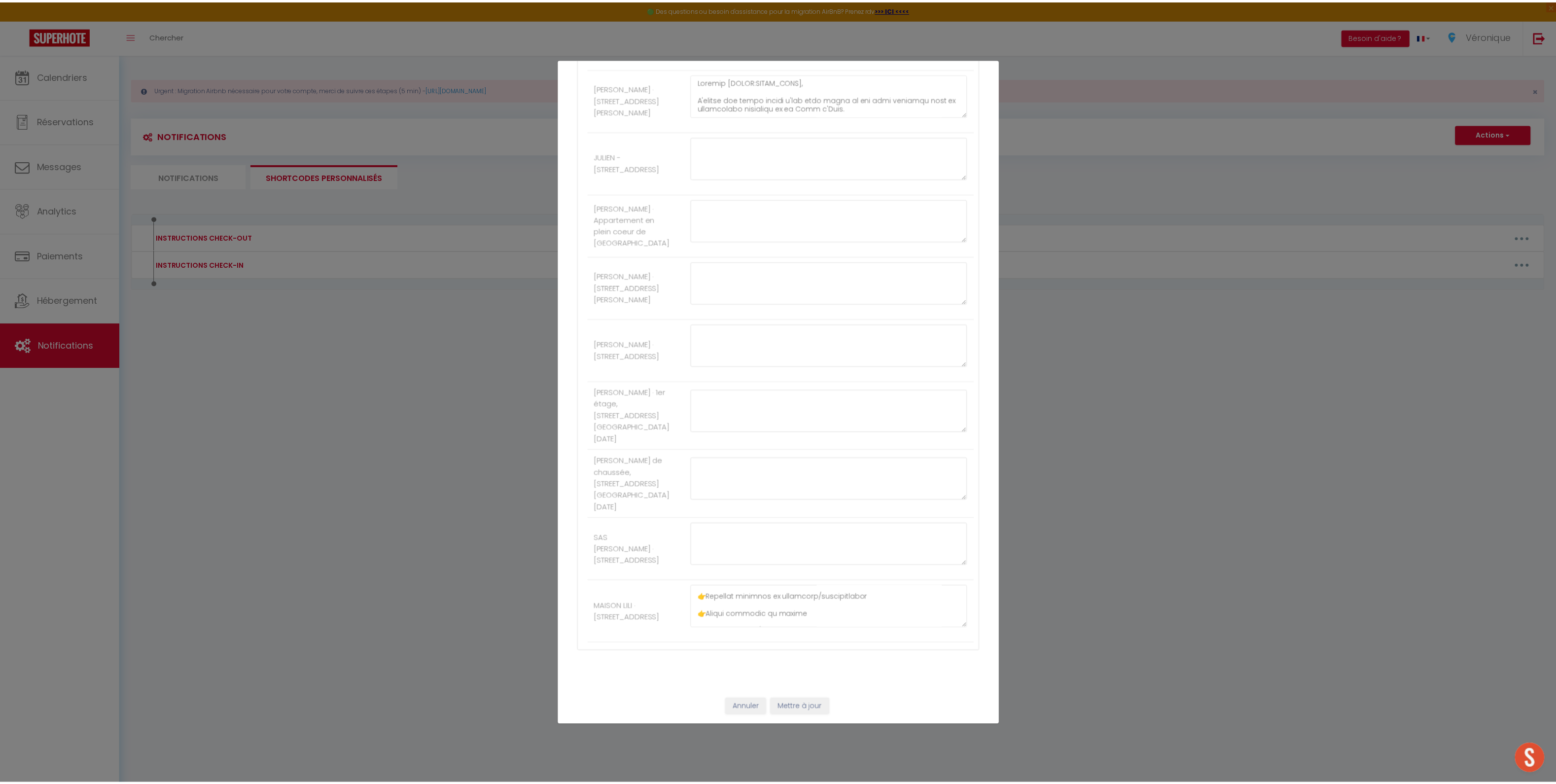
scroll to position [293, 0]
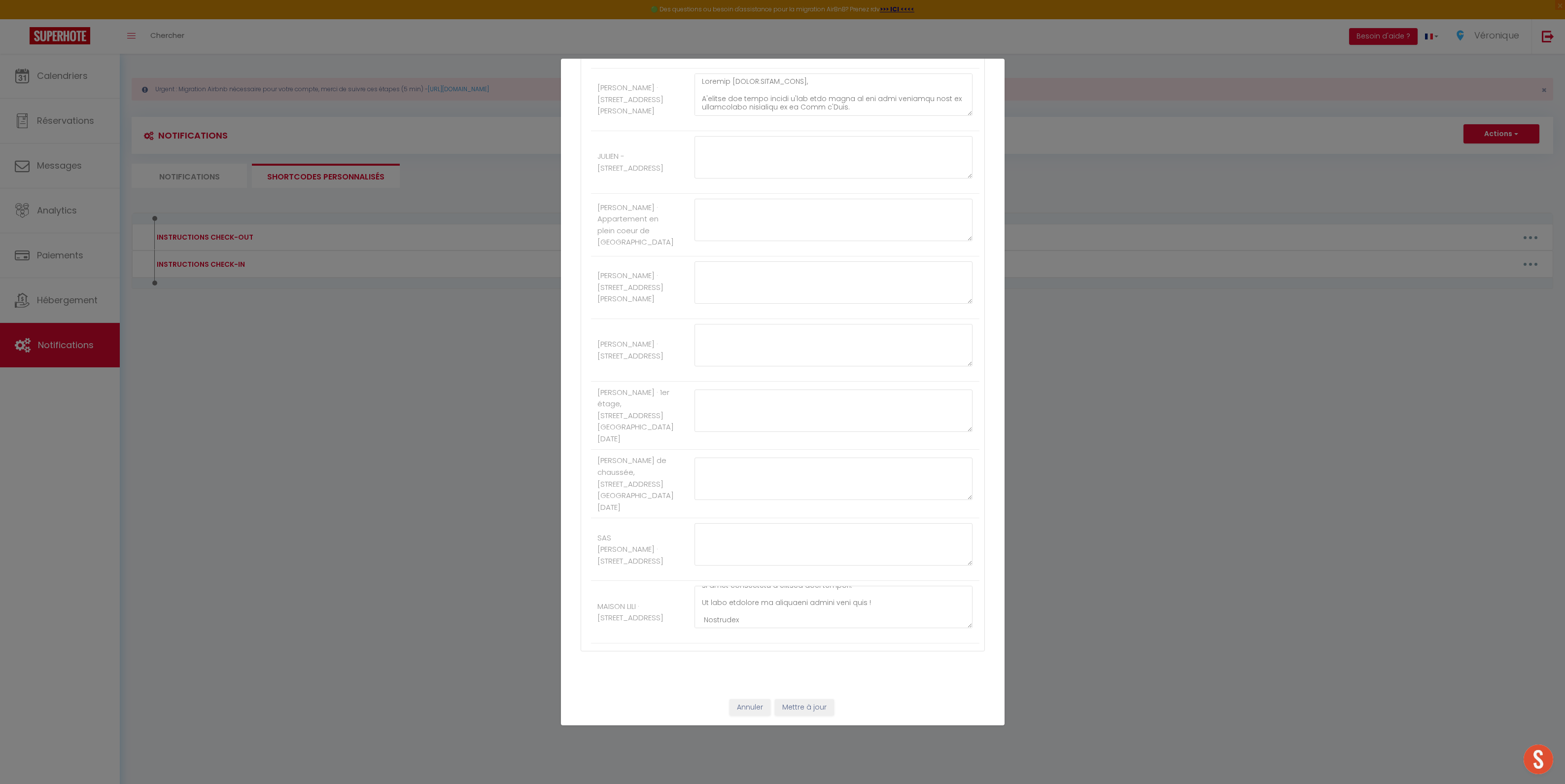
type textarea "Bonjour [GUEST:FIRST_NAME], J'espère que votre séjour s'est bien passé et que v…"
click at [788, 702] on button "Mettre à jour" at bounding box center [804, 707] width 59 height 16
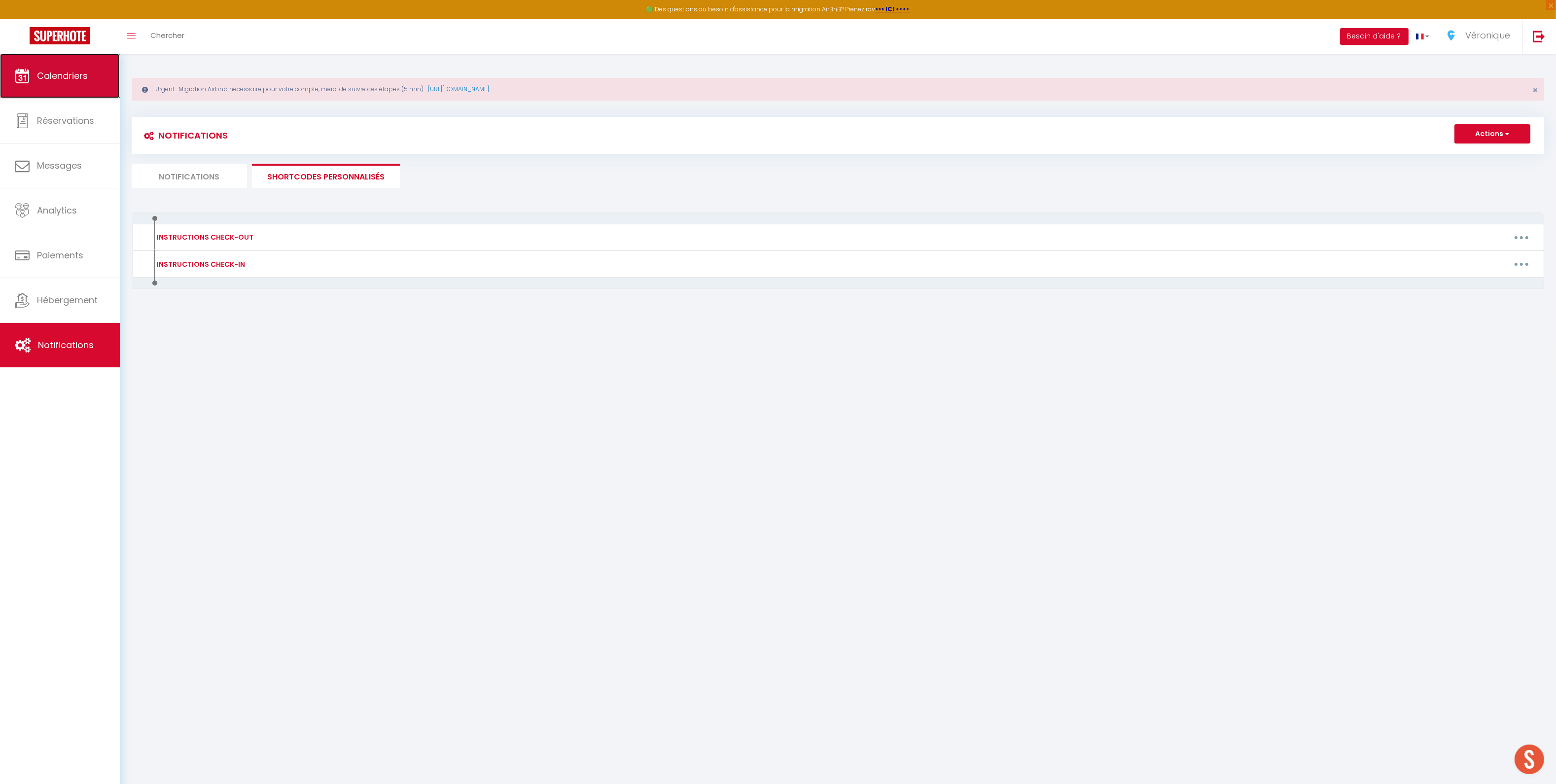
click at [56, 73] on span "Calendriers" at bounding box center [62, 76] width 51 height 13
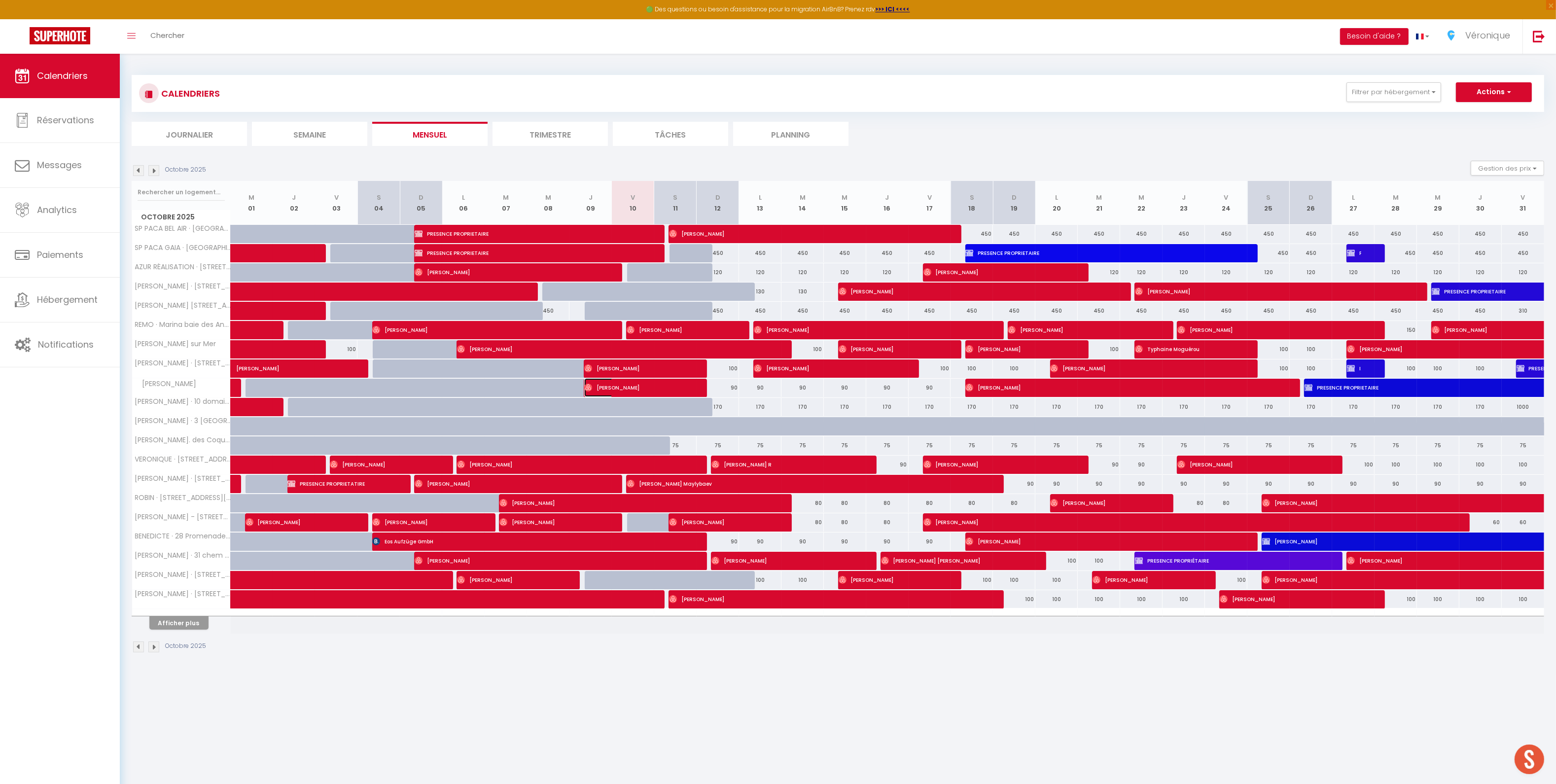
click at [605, 390] on span "[PERSON_NAME]" at bounding box center [634, 387] width 99 height 19
select select "OK"
select select "0"
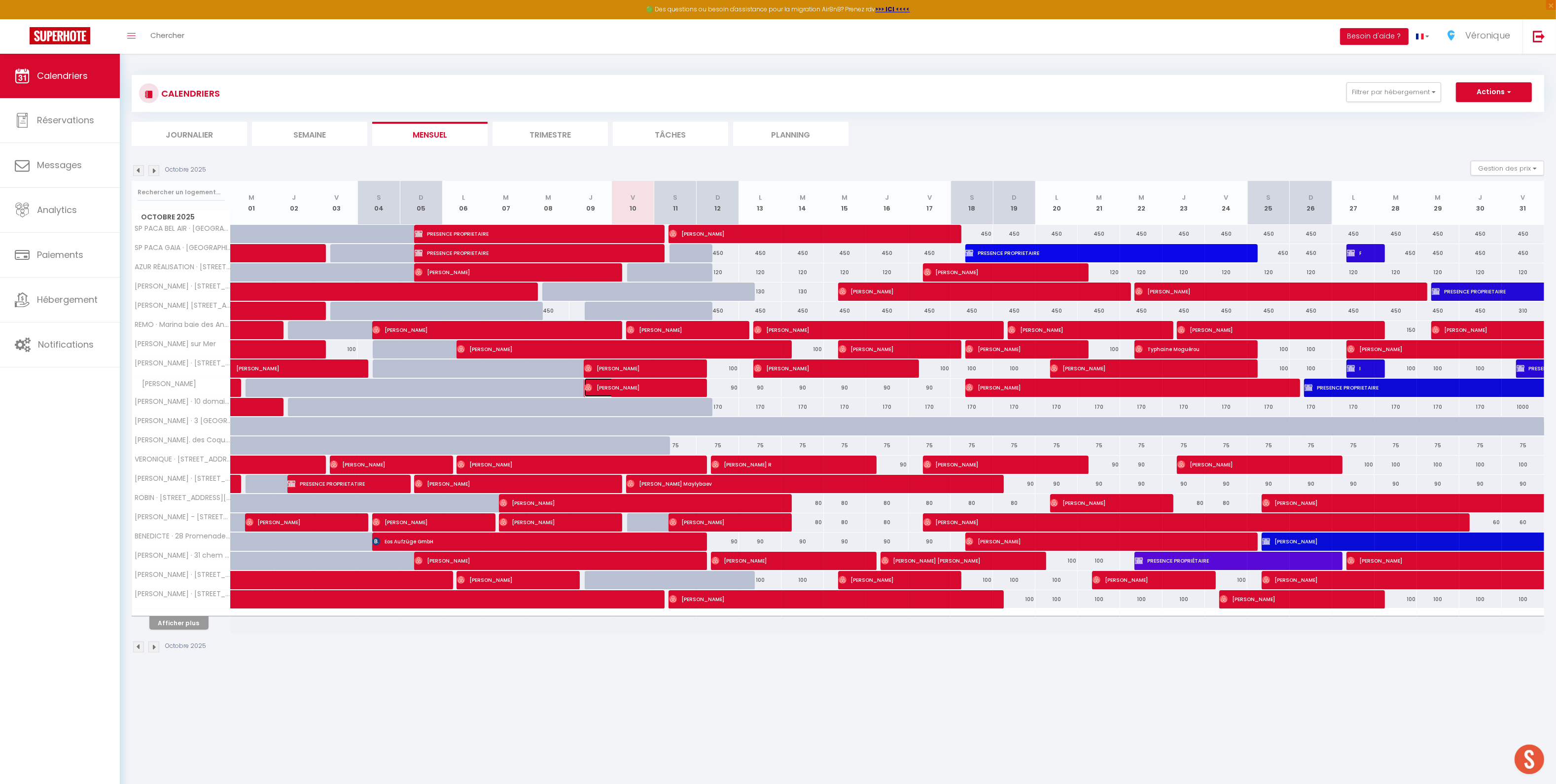
select select "1"
select select
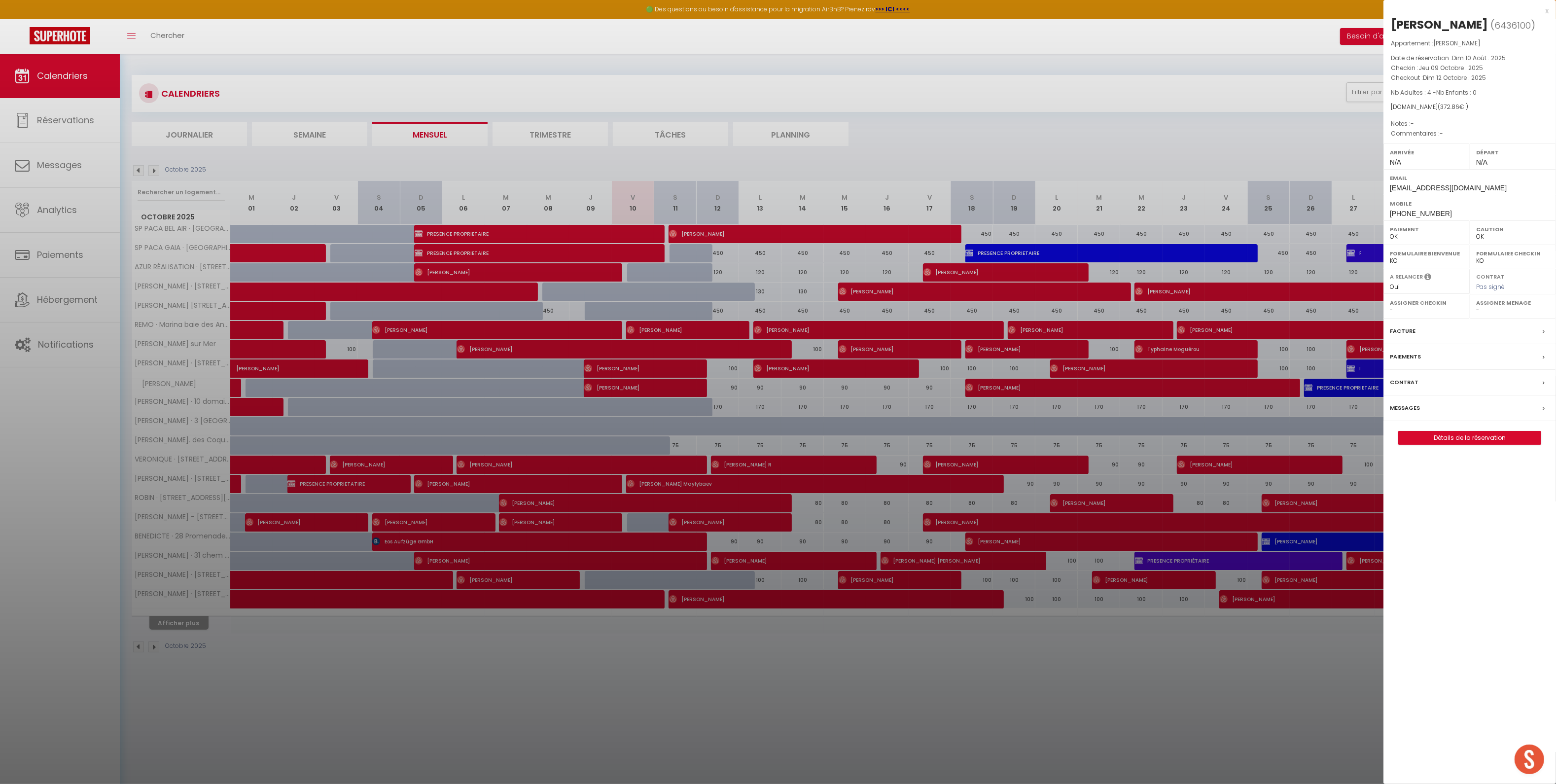
click at [1429, 409] on div "Messages" at bounding box center [1470, 408] width 173 height 26
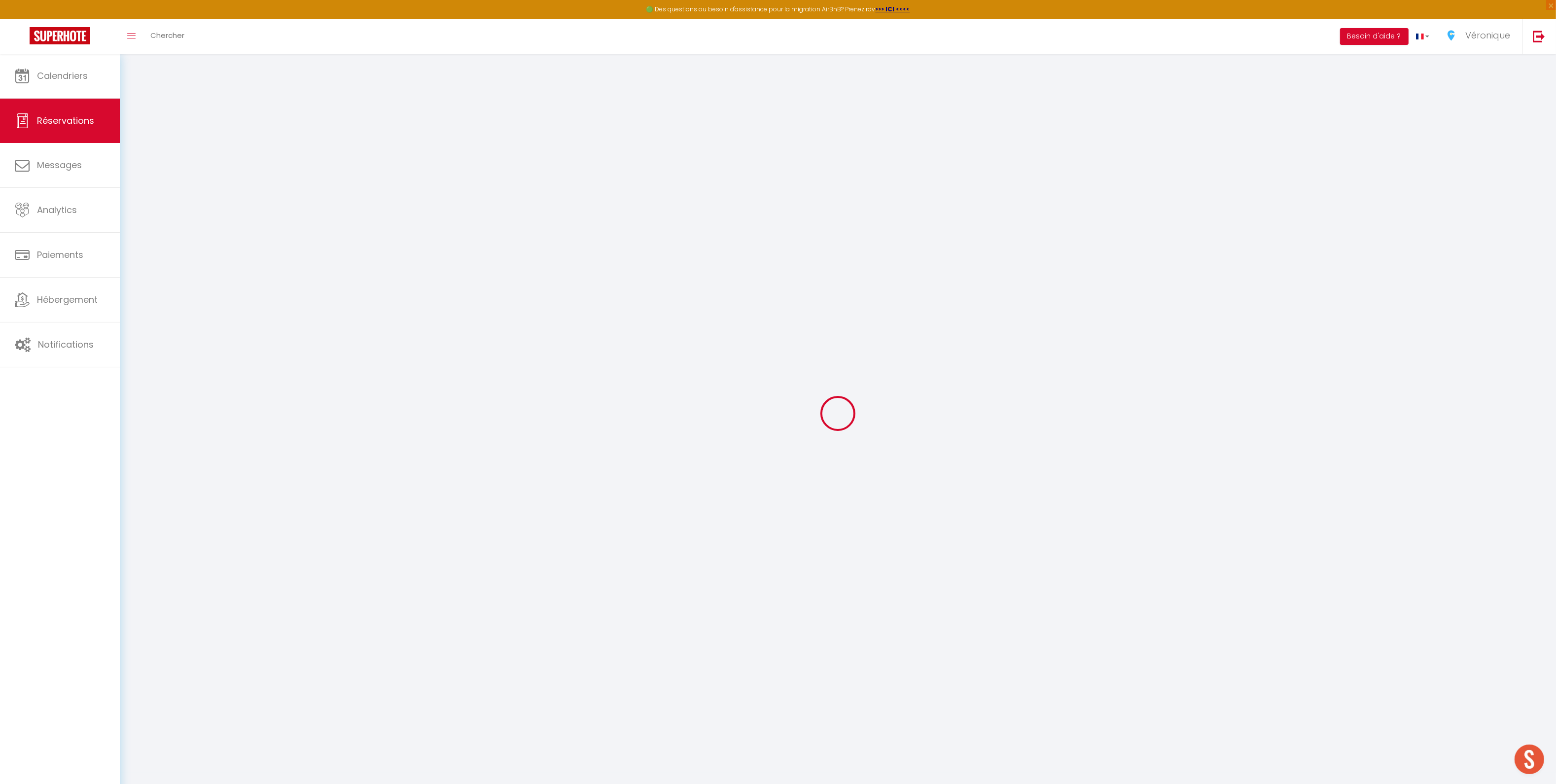
select select
checkbox input "false"
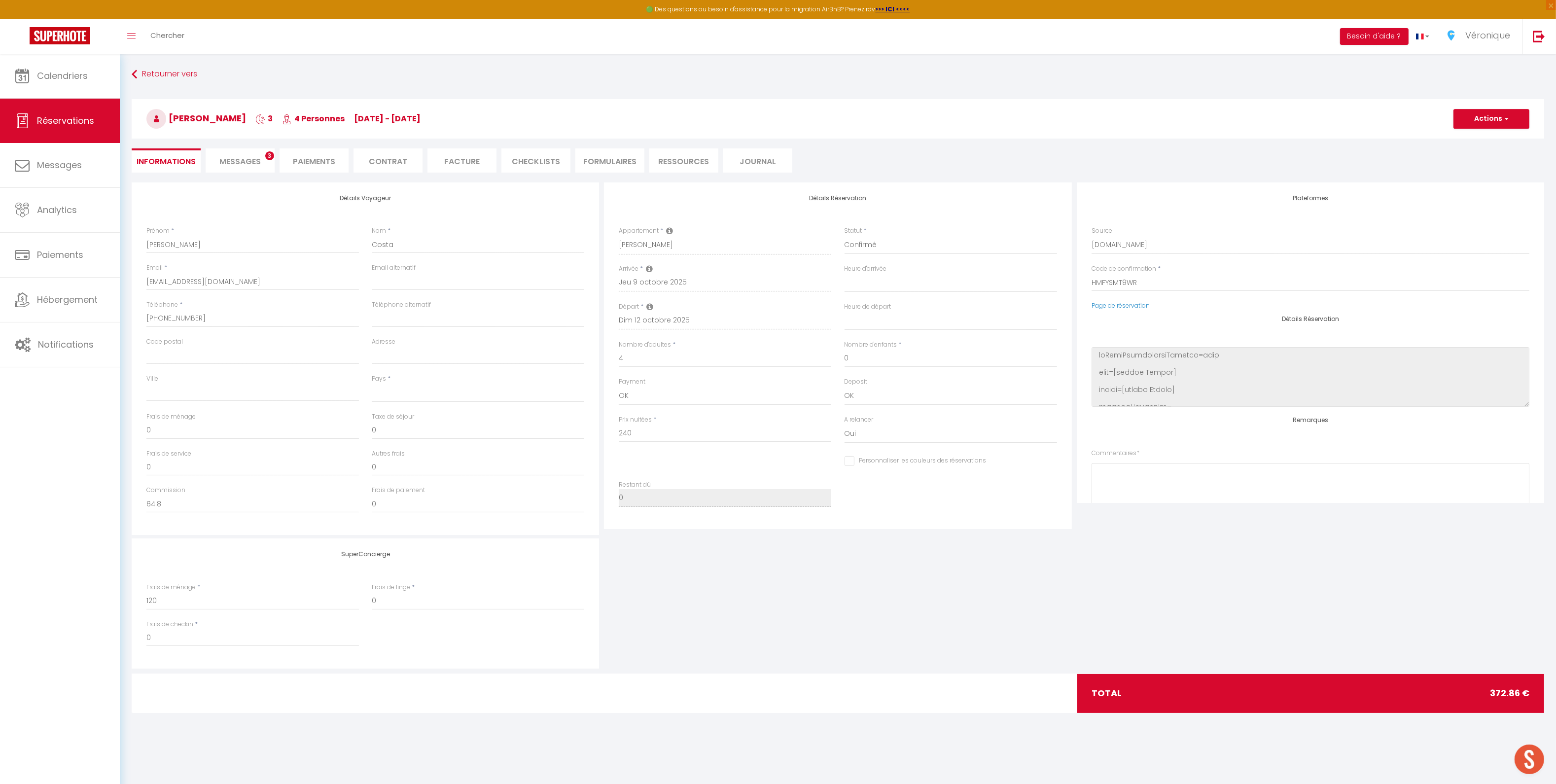
select select
checkbox input "false"
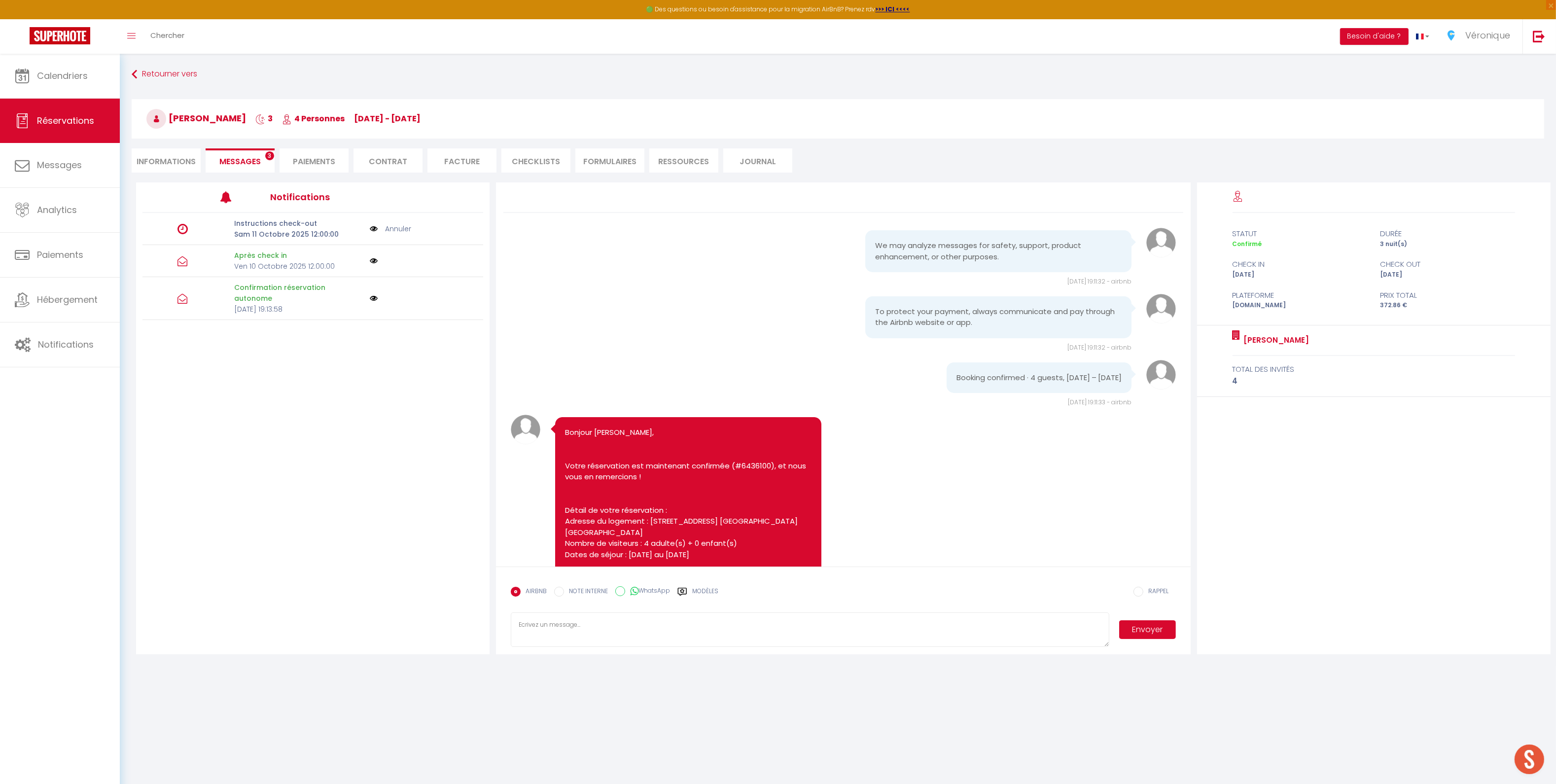
scroll to position [2073, 0]
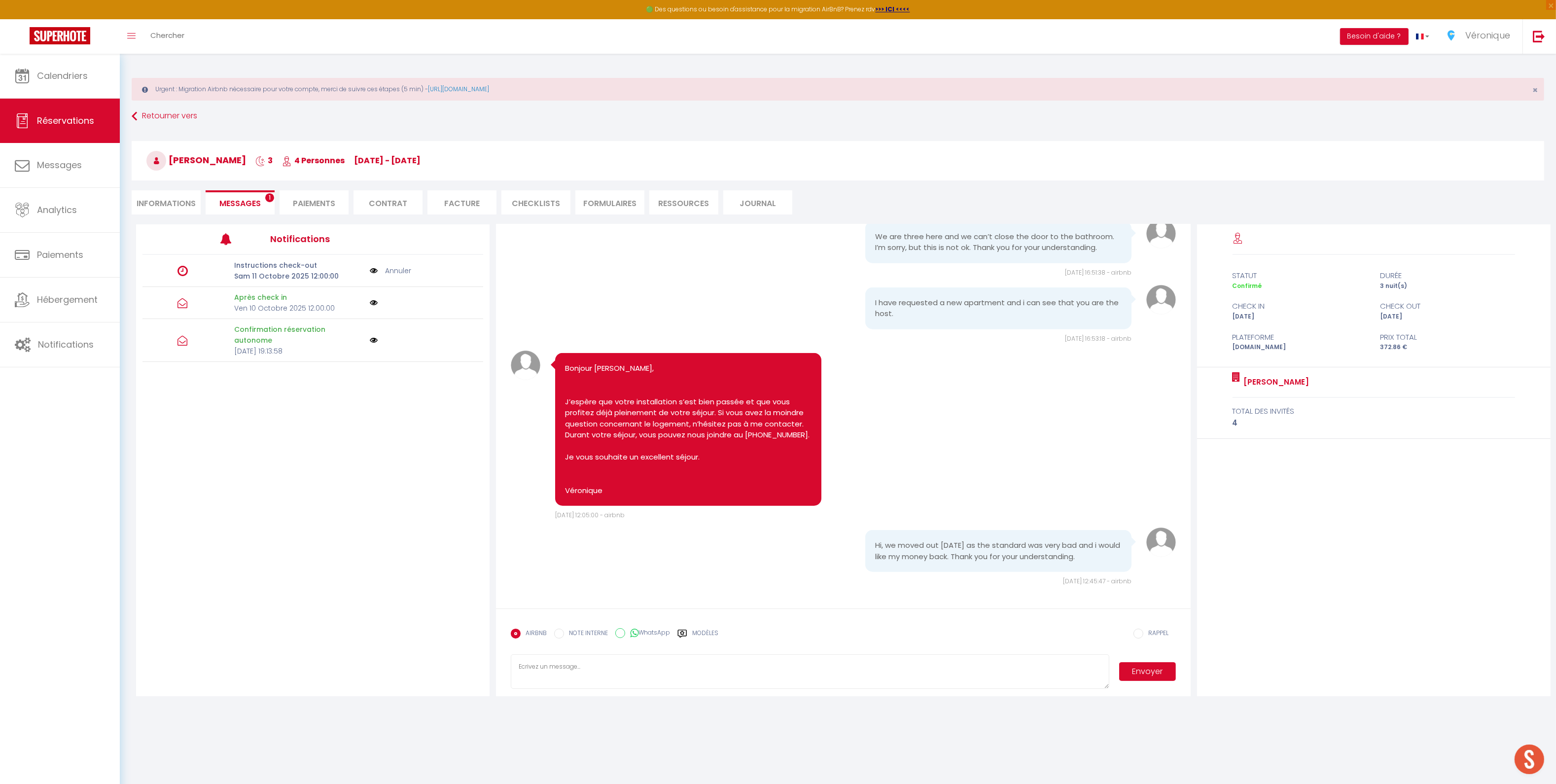
click at [396, 270] on link "Annuler" at bounding box center [398, 270] width 26 height 11
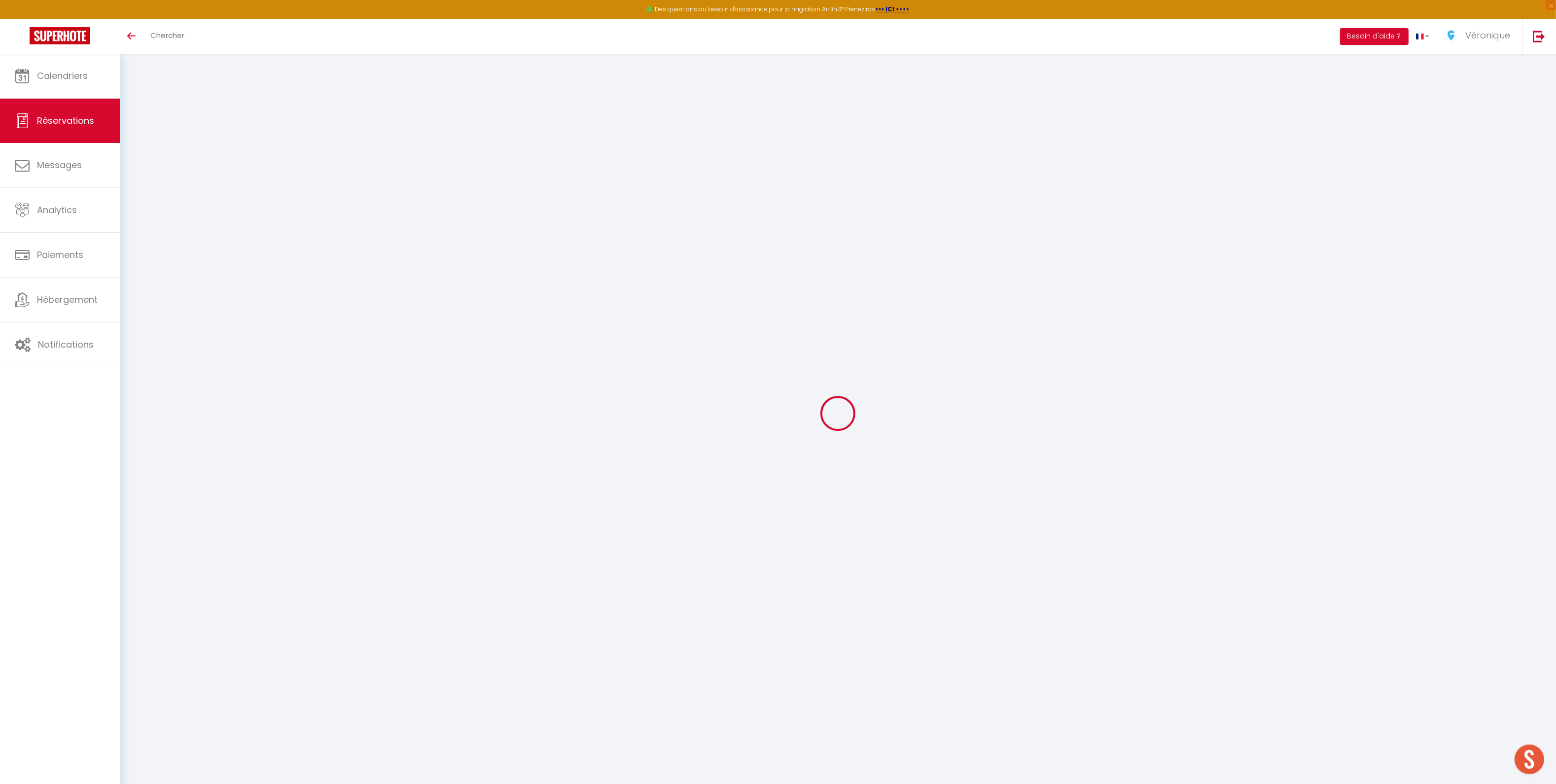
select select
checkbox input "false"
select select
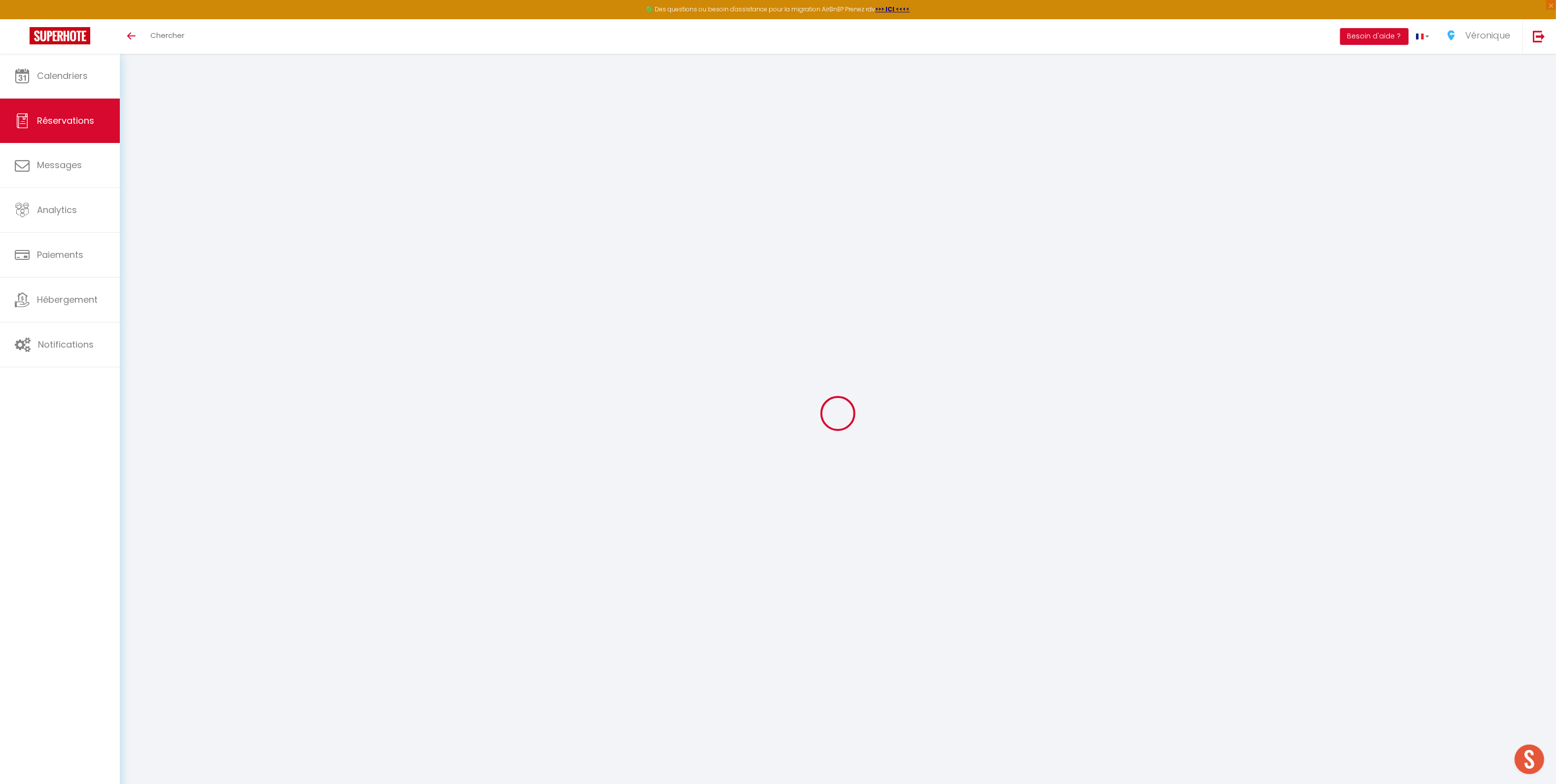
select select
checkbox input "false"
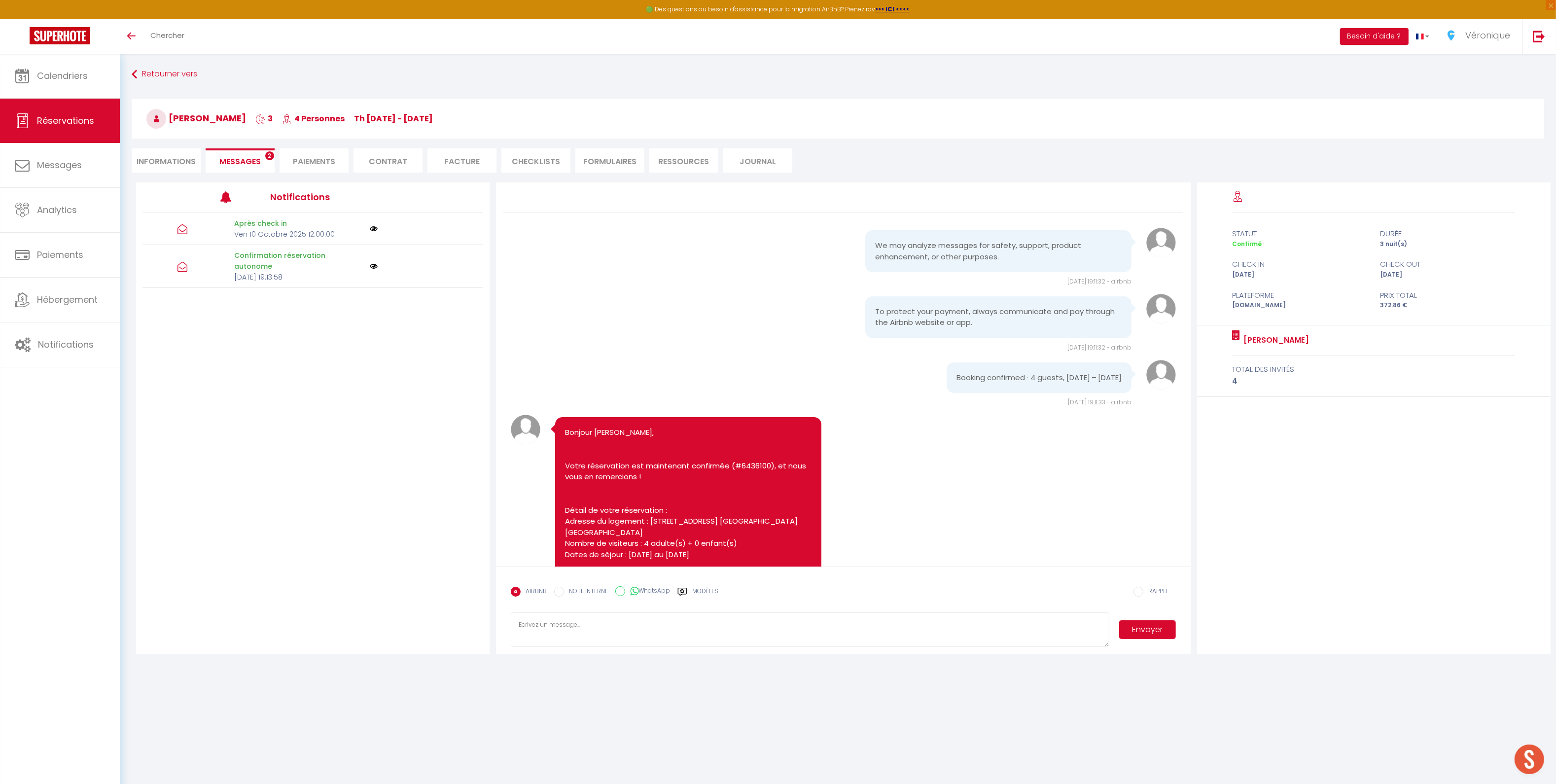
scroll to position [2227, 0]
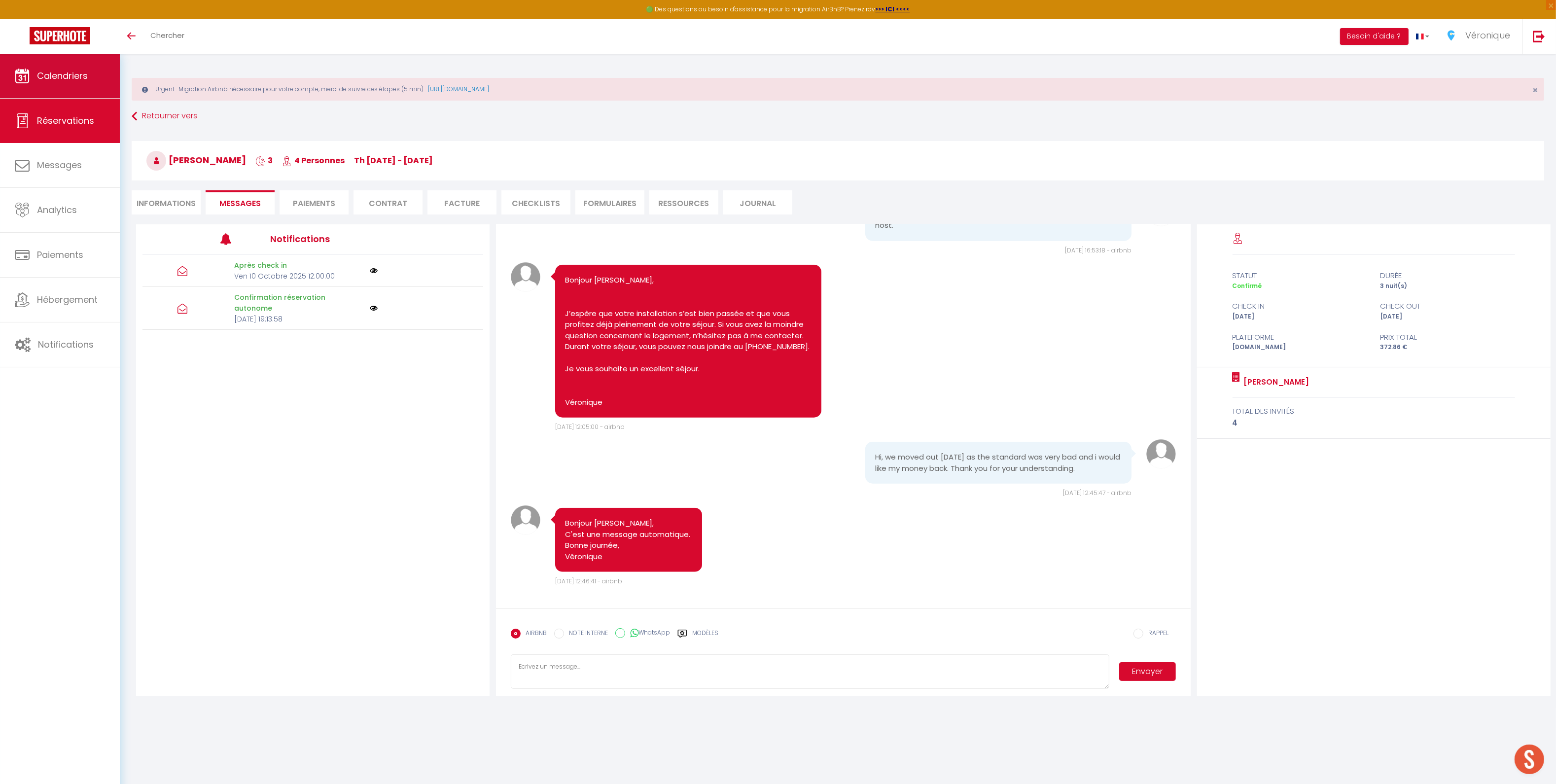
click at [58, 85] on link "Calendriers" at bounding box center [60, 76] width 120 height 45
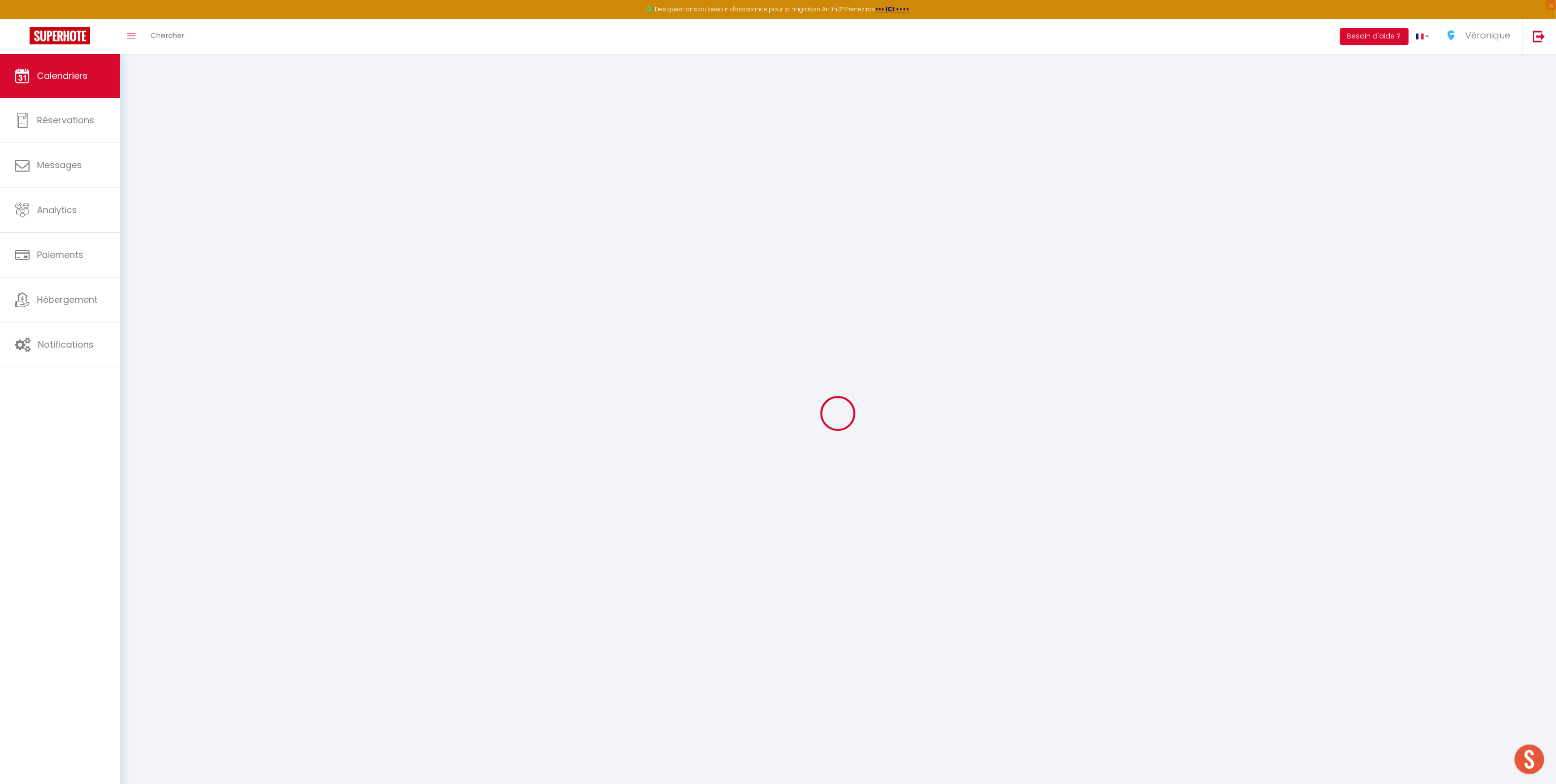
select select
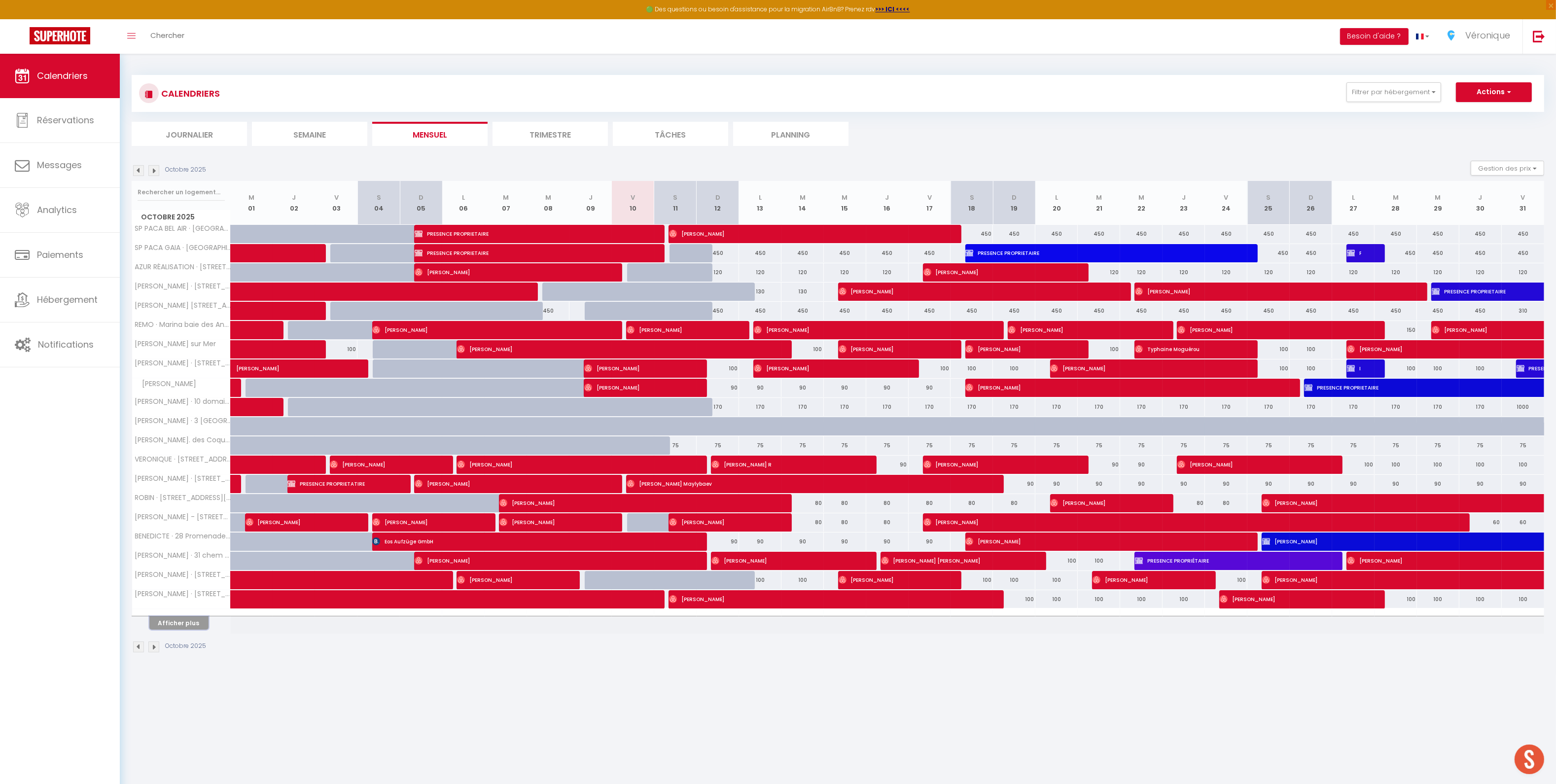
click at [180, 625] on button "Afficher plus" at bounding box center [179, 622] width 59 height 13
select select
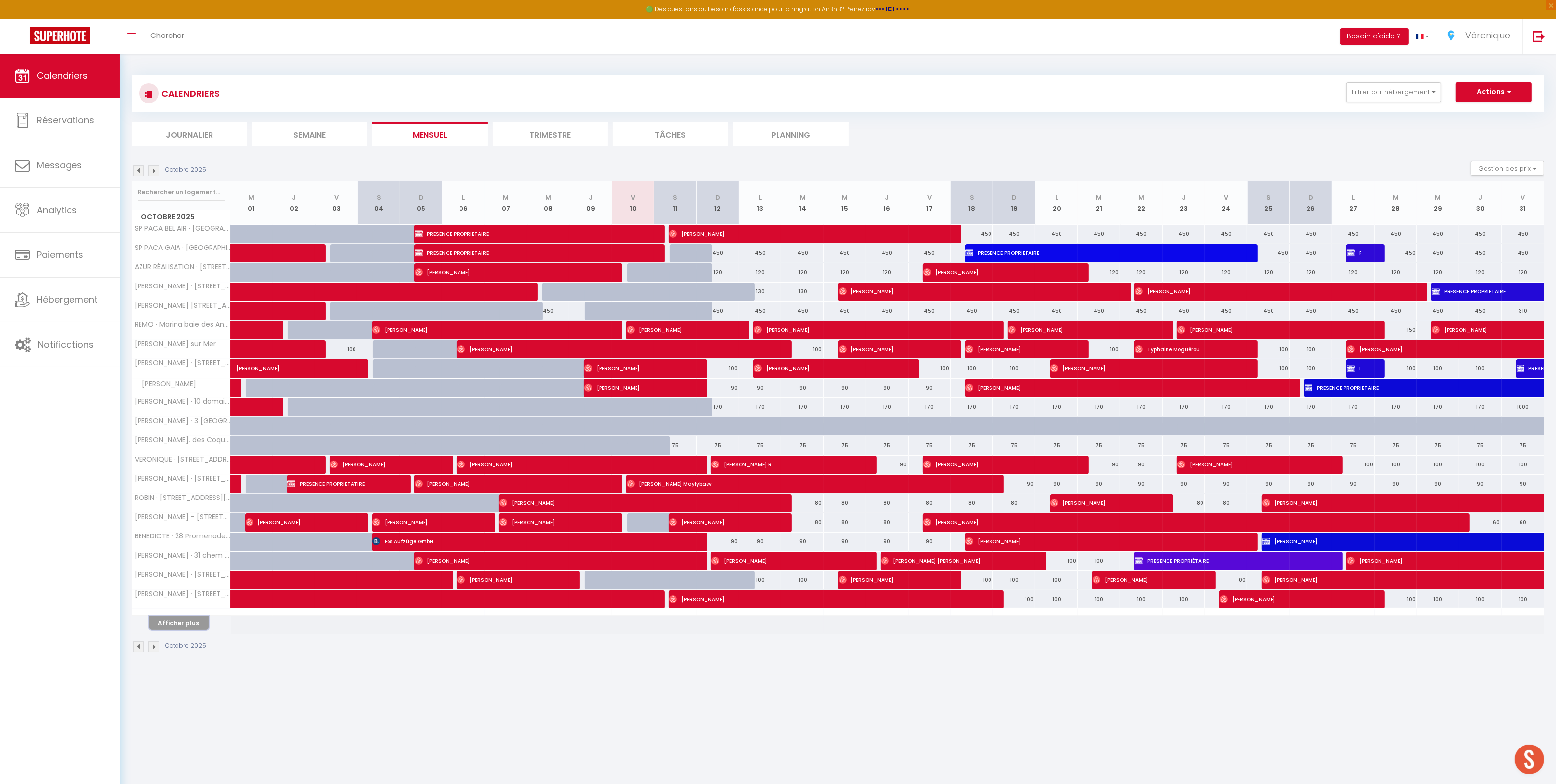
select select
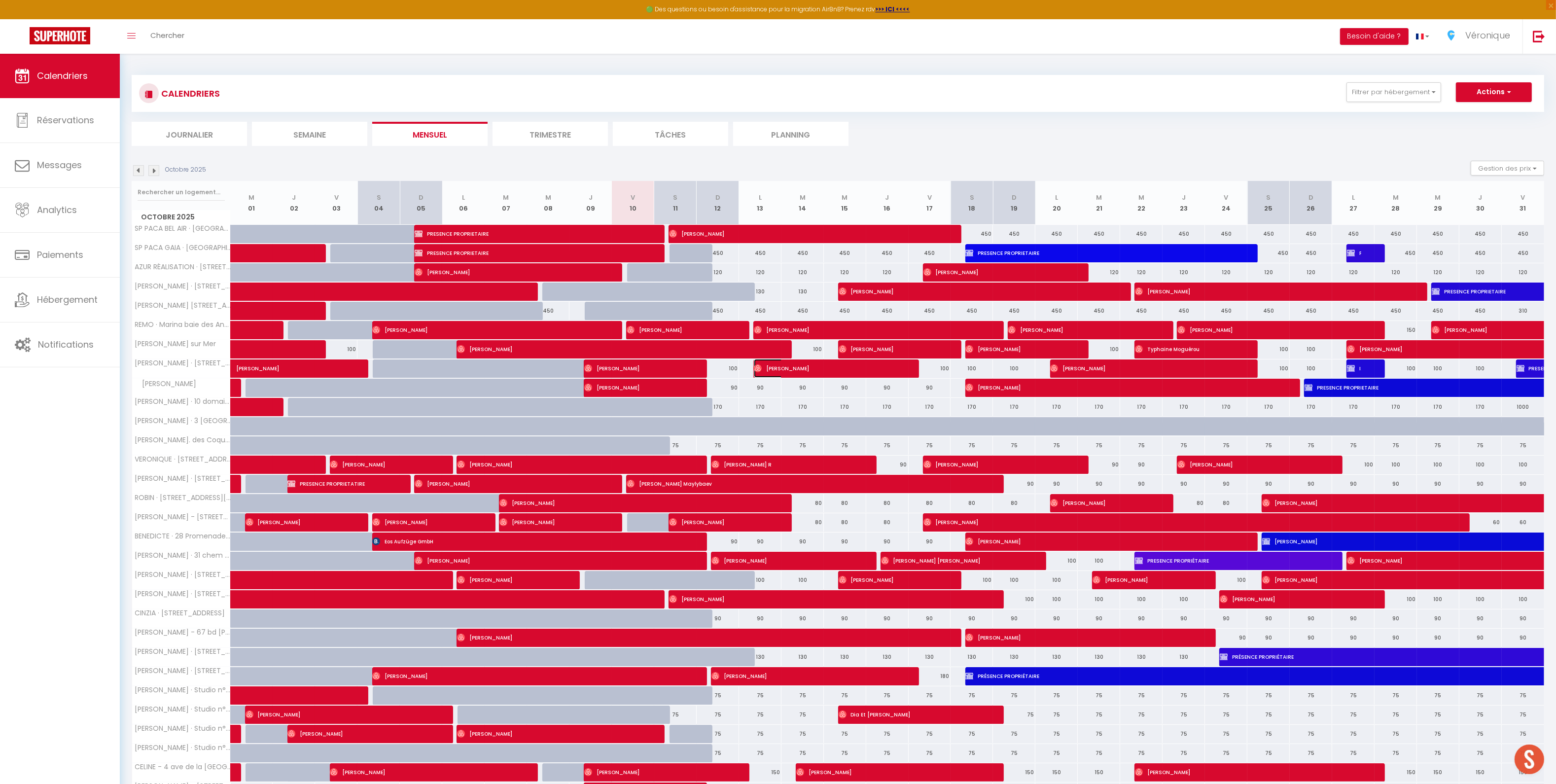
click at [786, 371] on span "[PERSON_NAME]" at bounding box center [824, 368] width 141 height 19
select select "OK"
select select "0"
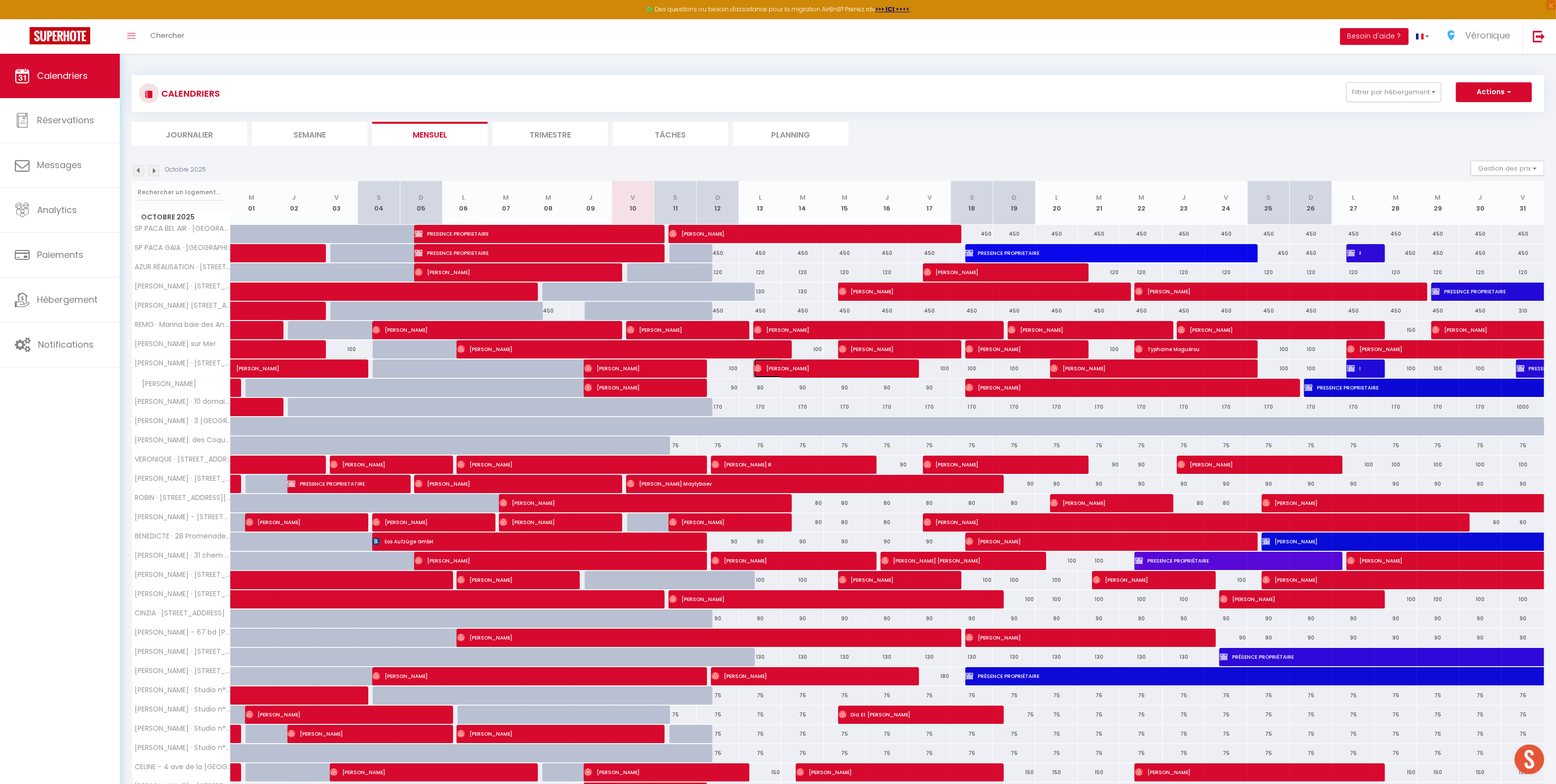
select select "1"
select select
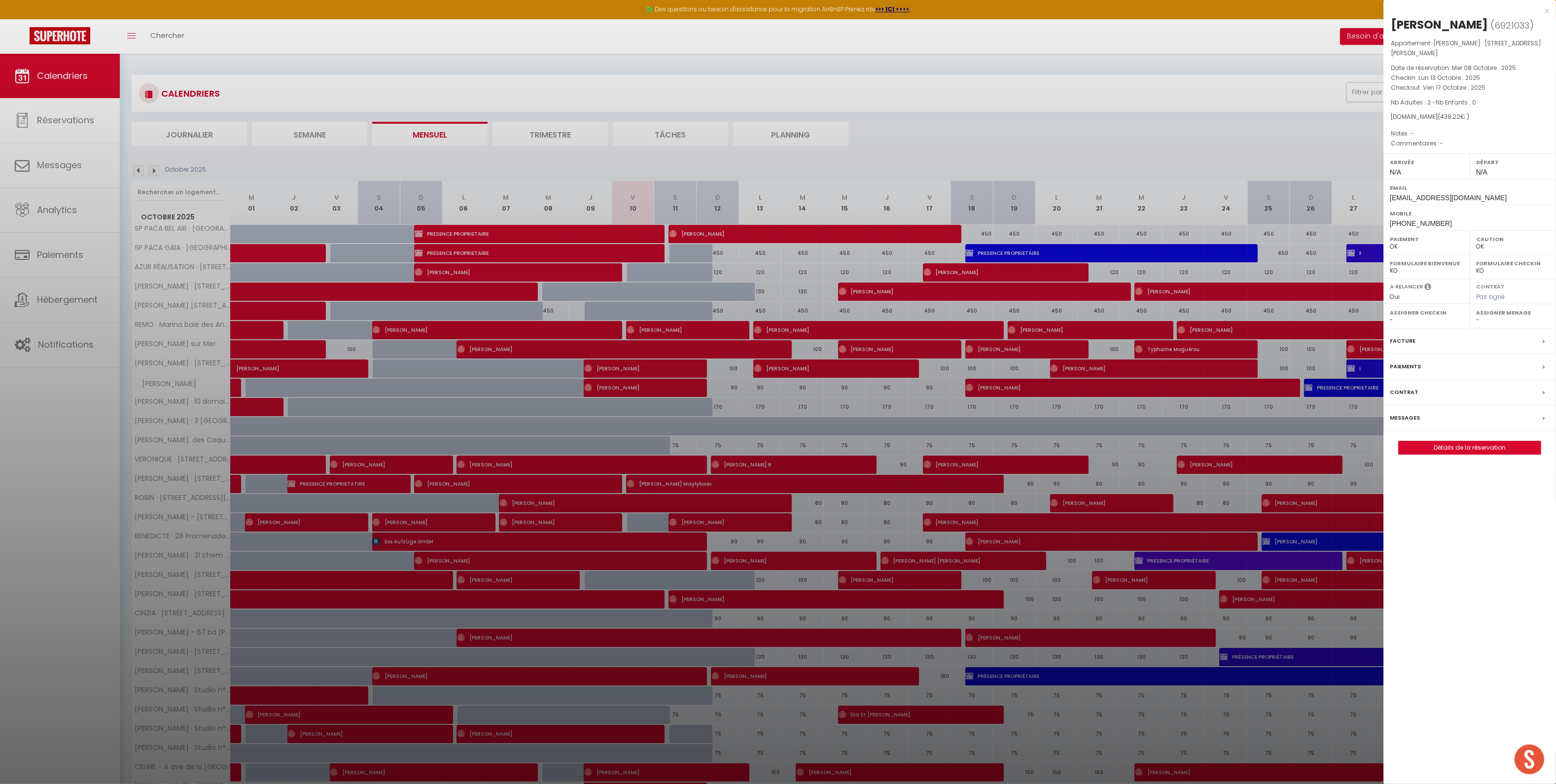
click at [1484, 410] on div "Messages" at bounding box center [1470, 418] width 173 height 26
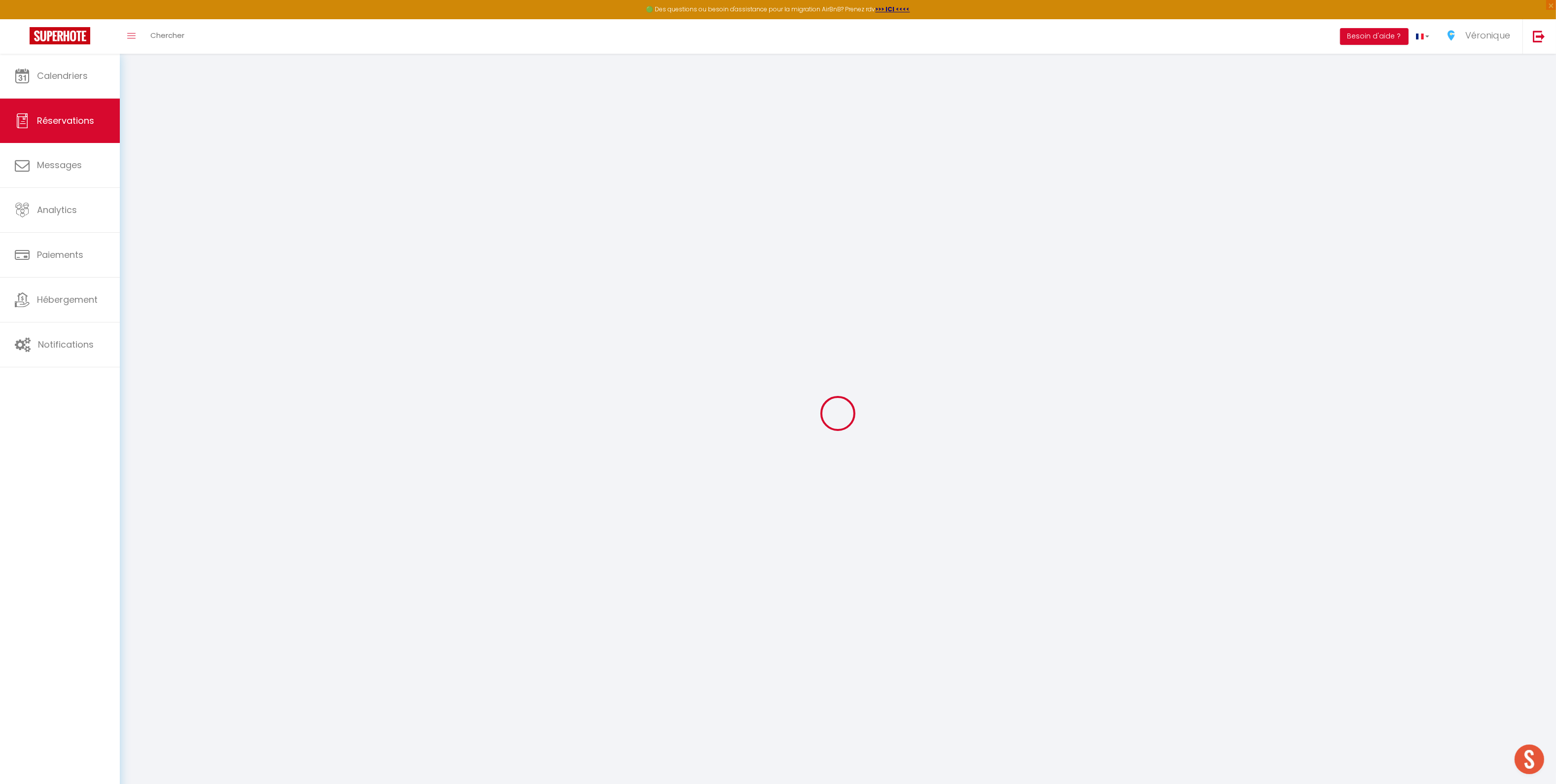
select select
checkbox input "false"
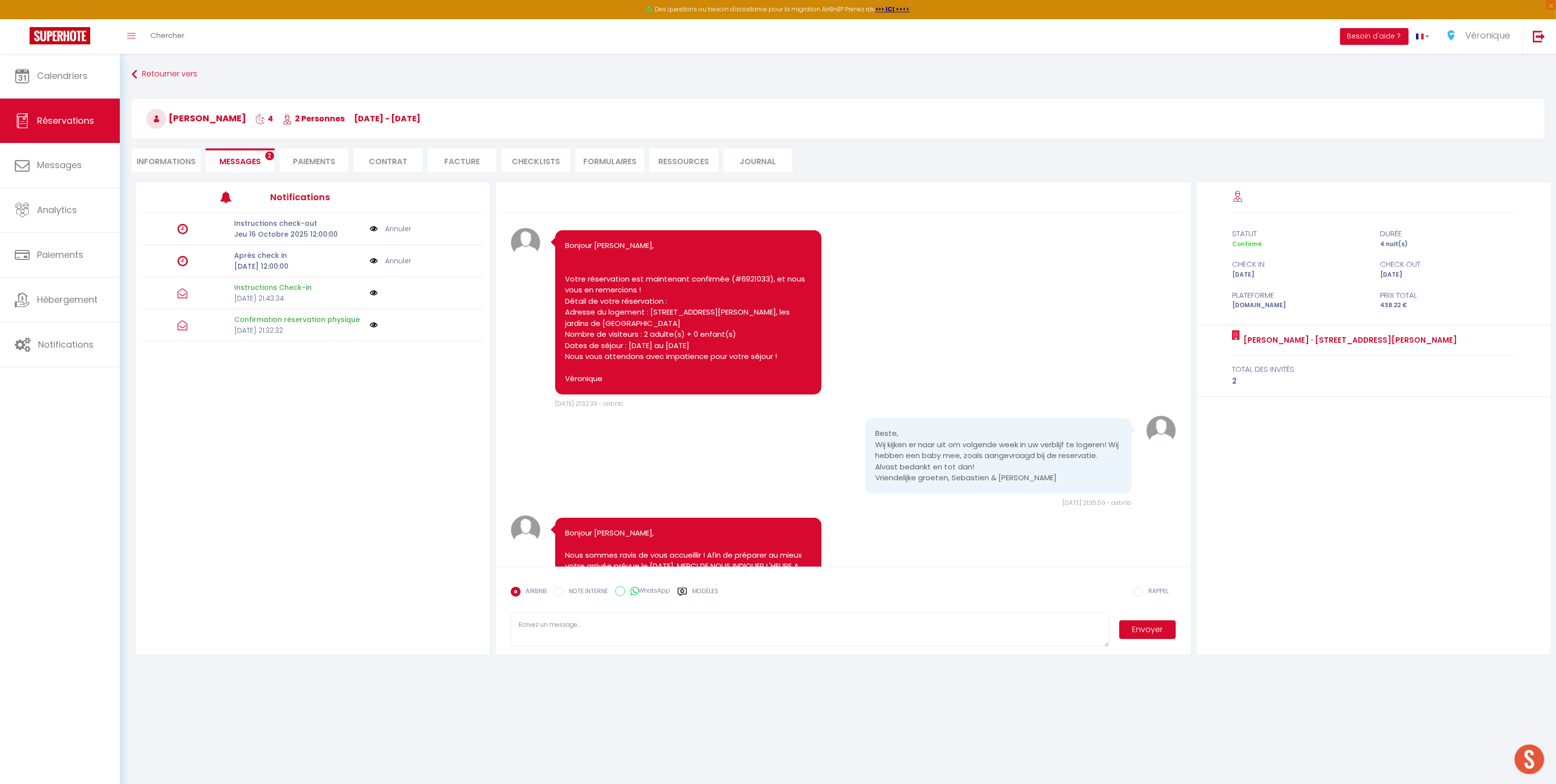
scroll to position [328, 0]
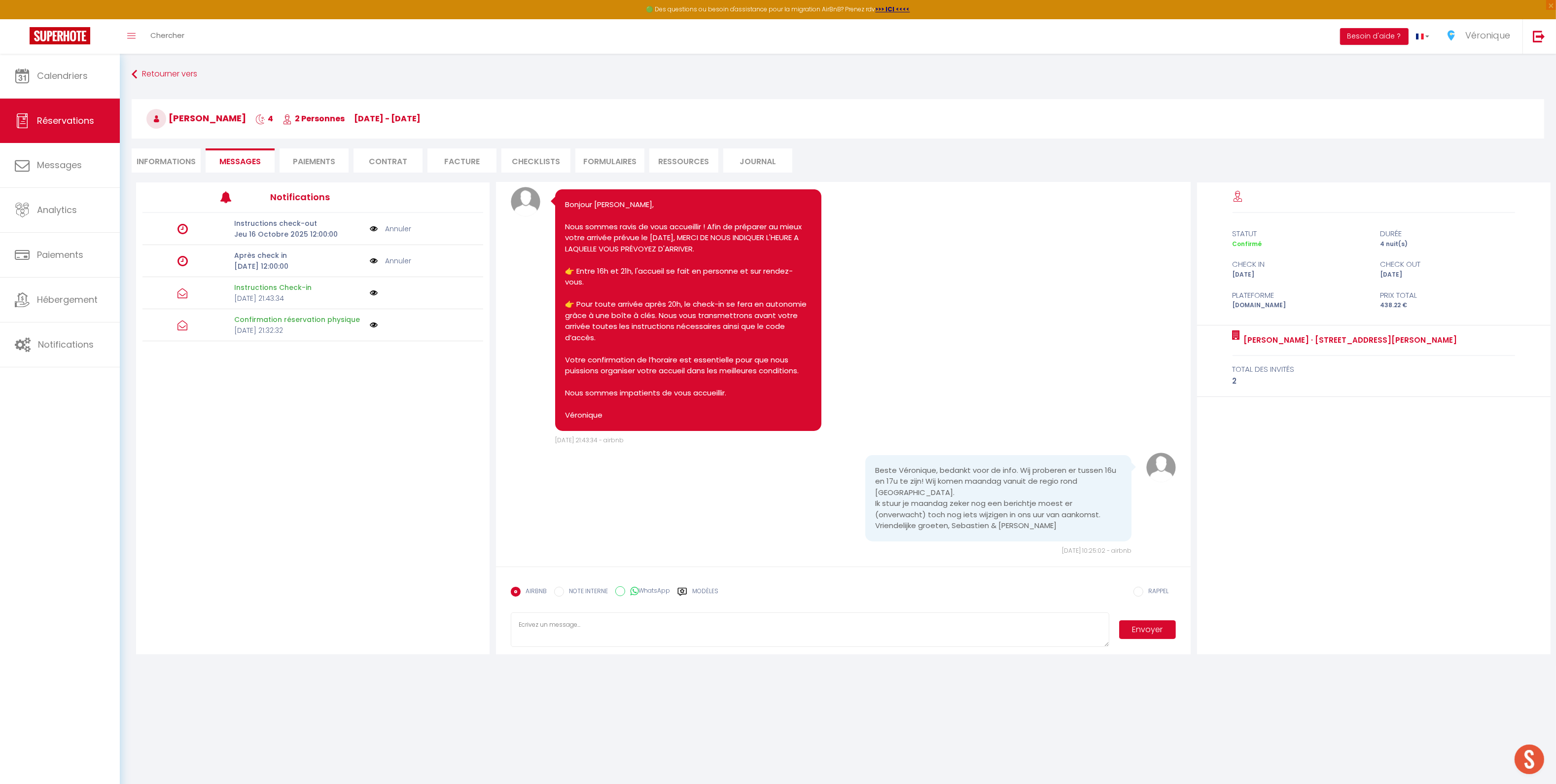
click at [690, 590] on div "Modèles" at bounding box center [698, 597] width 41 height 20
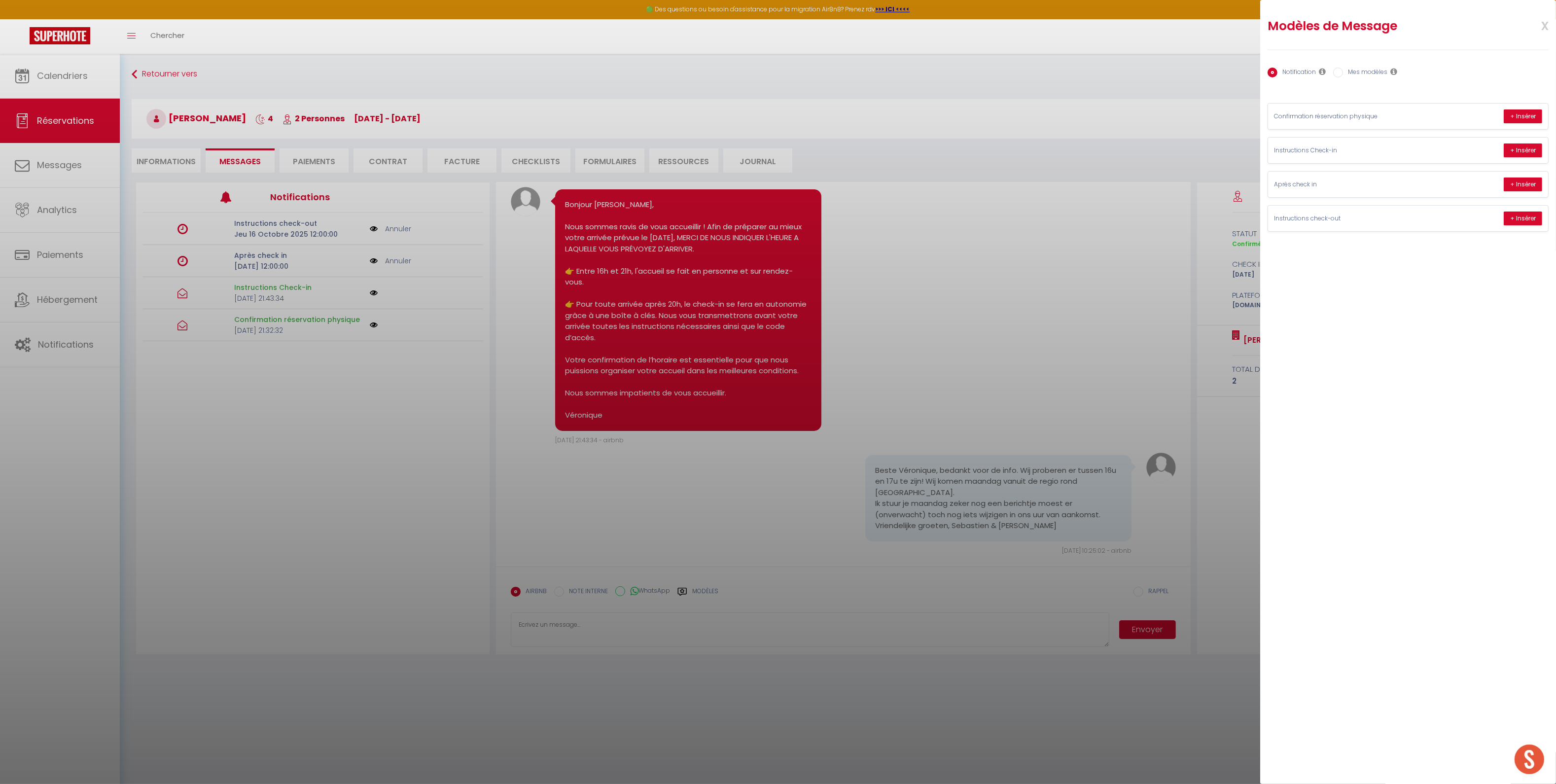
click at [671, 622] on div at bounding box center [778, 392] width 1556 height 784
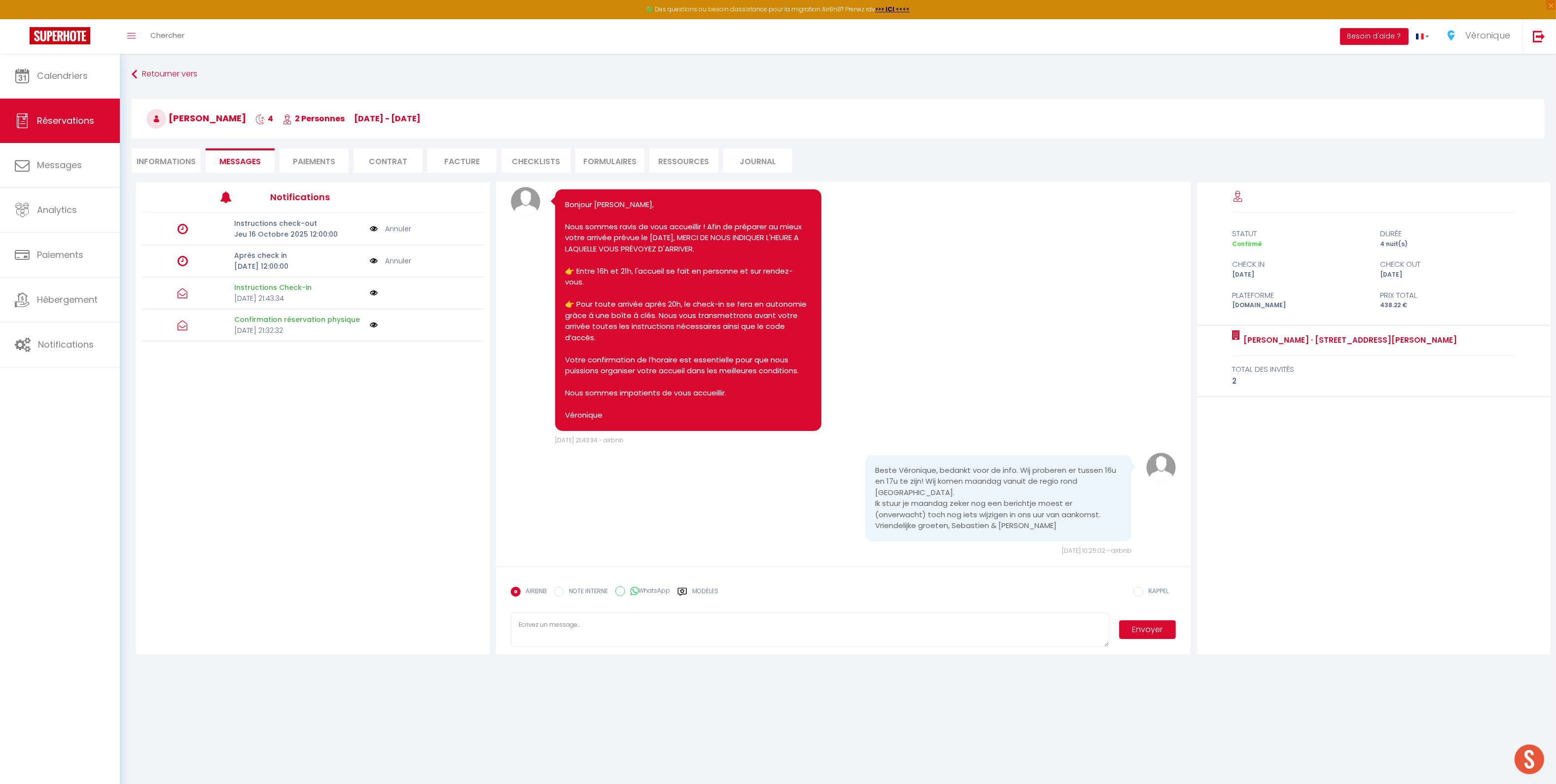
click at [631, 626] on textarea at bounding box center [809, 630] width 598 height 34
click at [536, 627] on textarea at bounding box center [809, 630] width 598 height 34
click at [707, 592] on label "Modèles" at bounding box center [705, 595] width 26 height 17
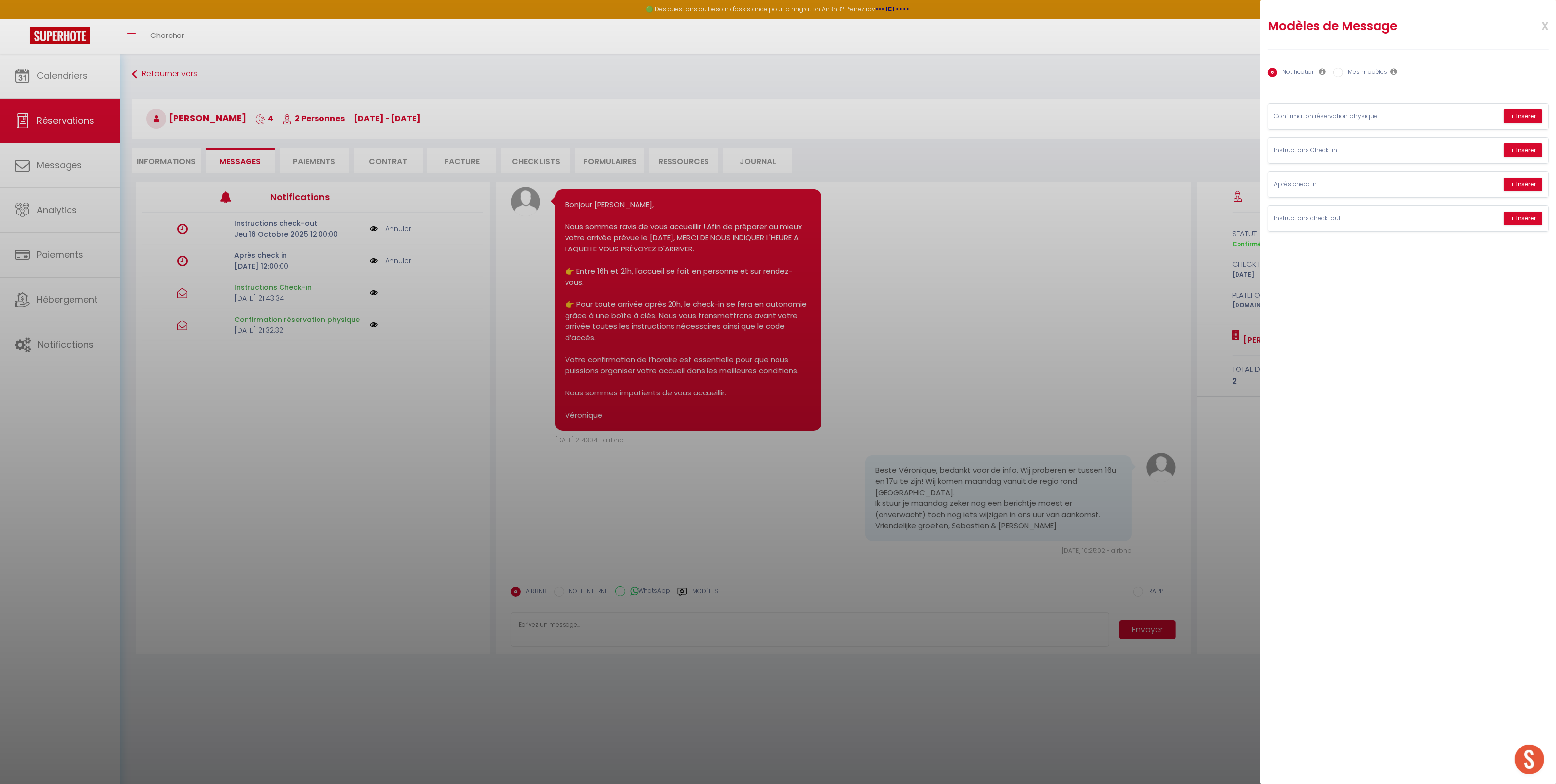
click at [1373, 75] on label "Mes modèles" at bounding box center [1365, 73] width 45 height 11
click at [1343, 75] on input "Mes modèles" at bounding box center [1338, 72] width 10 height 10
radio input "true"
radio input "false"
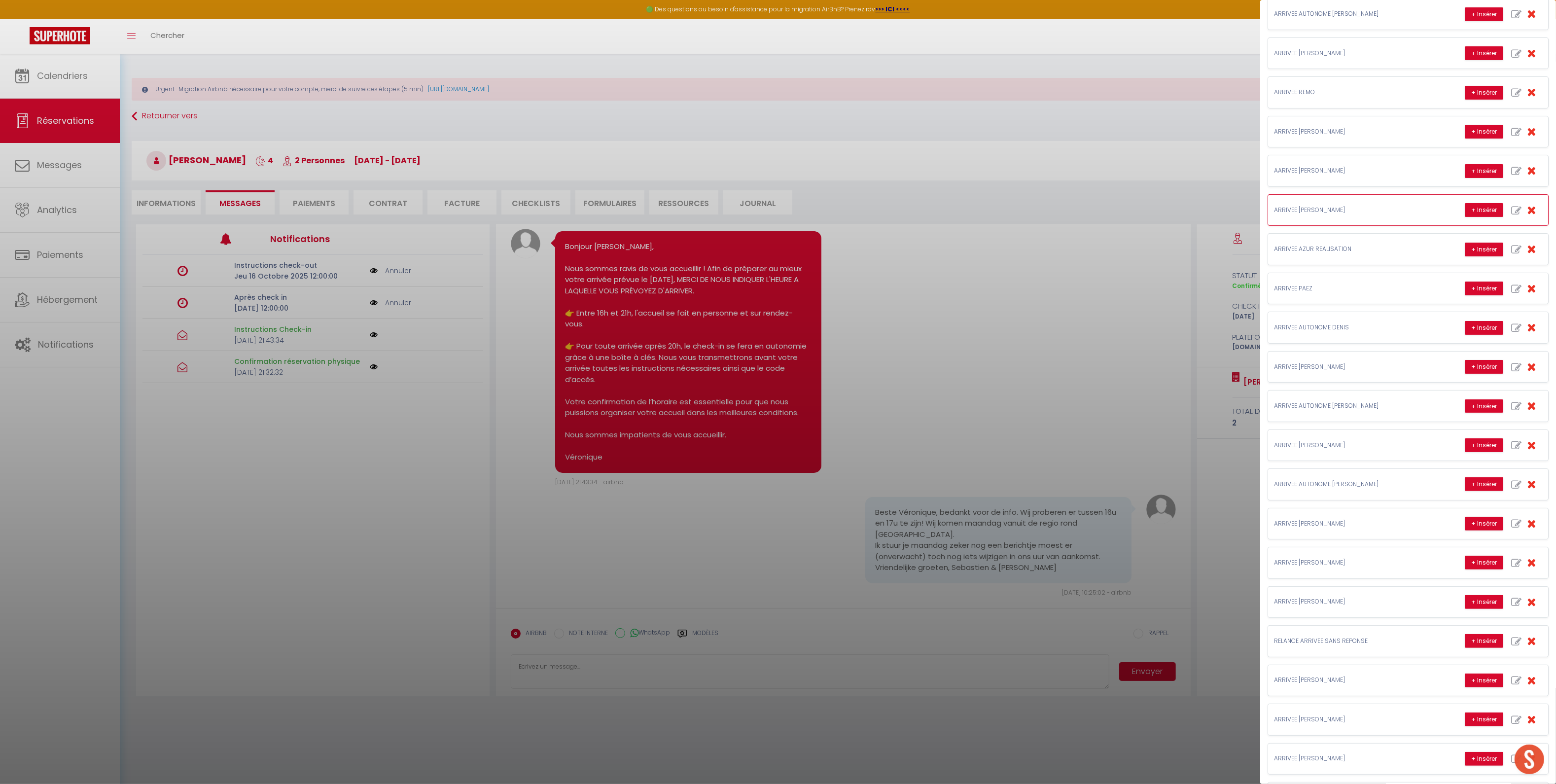
scroll to position [304, 0]
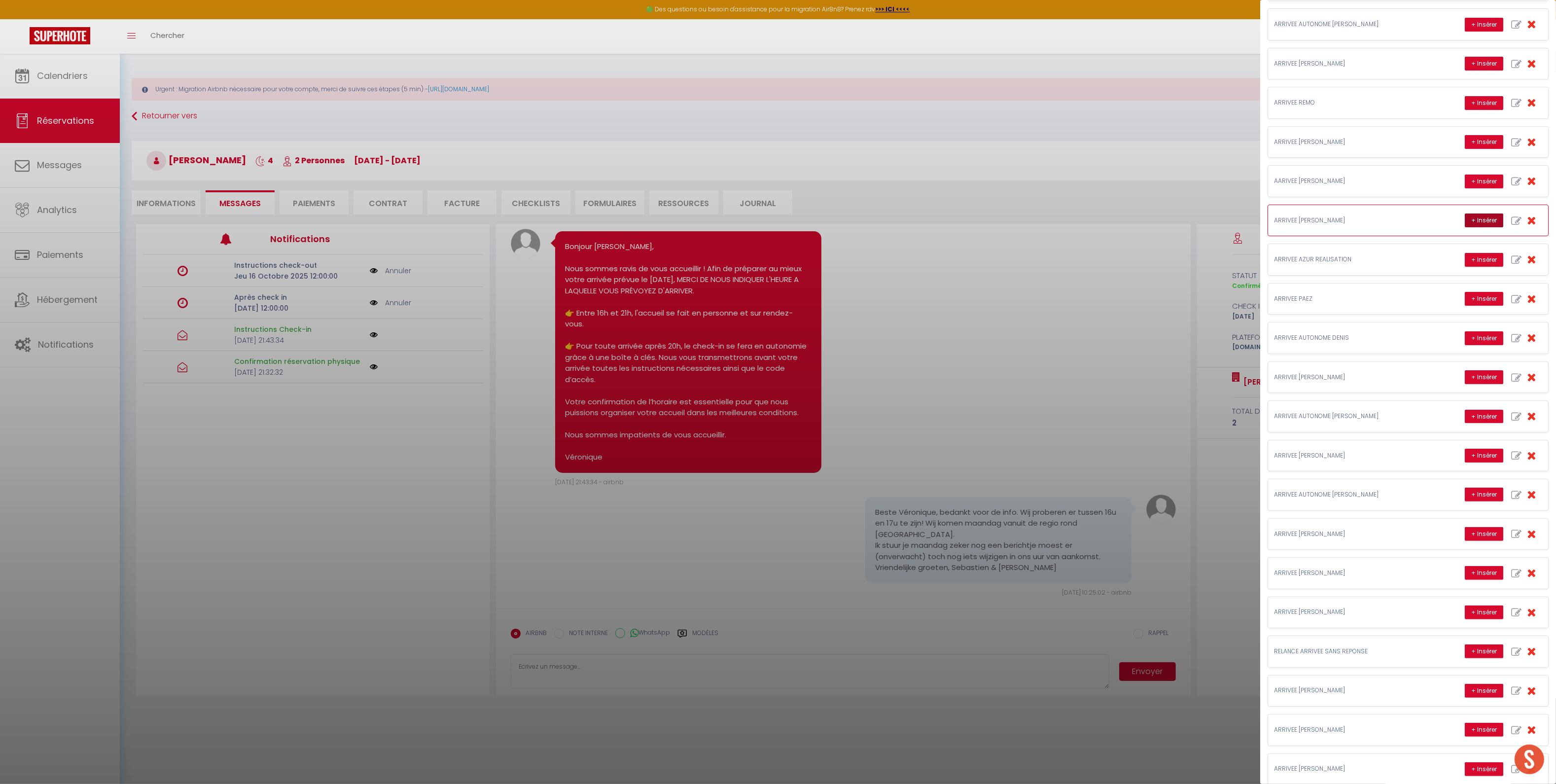
click at [1481, 223] on button "+ Insérer" at bounding box center [1484, 220] width 38 height 14
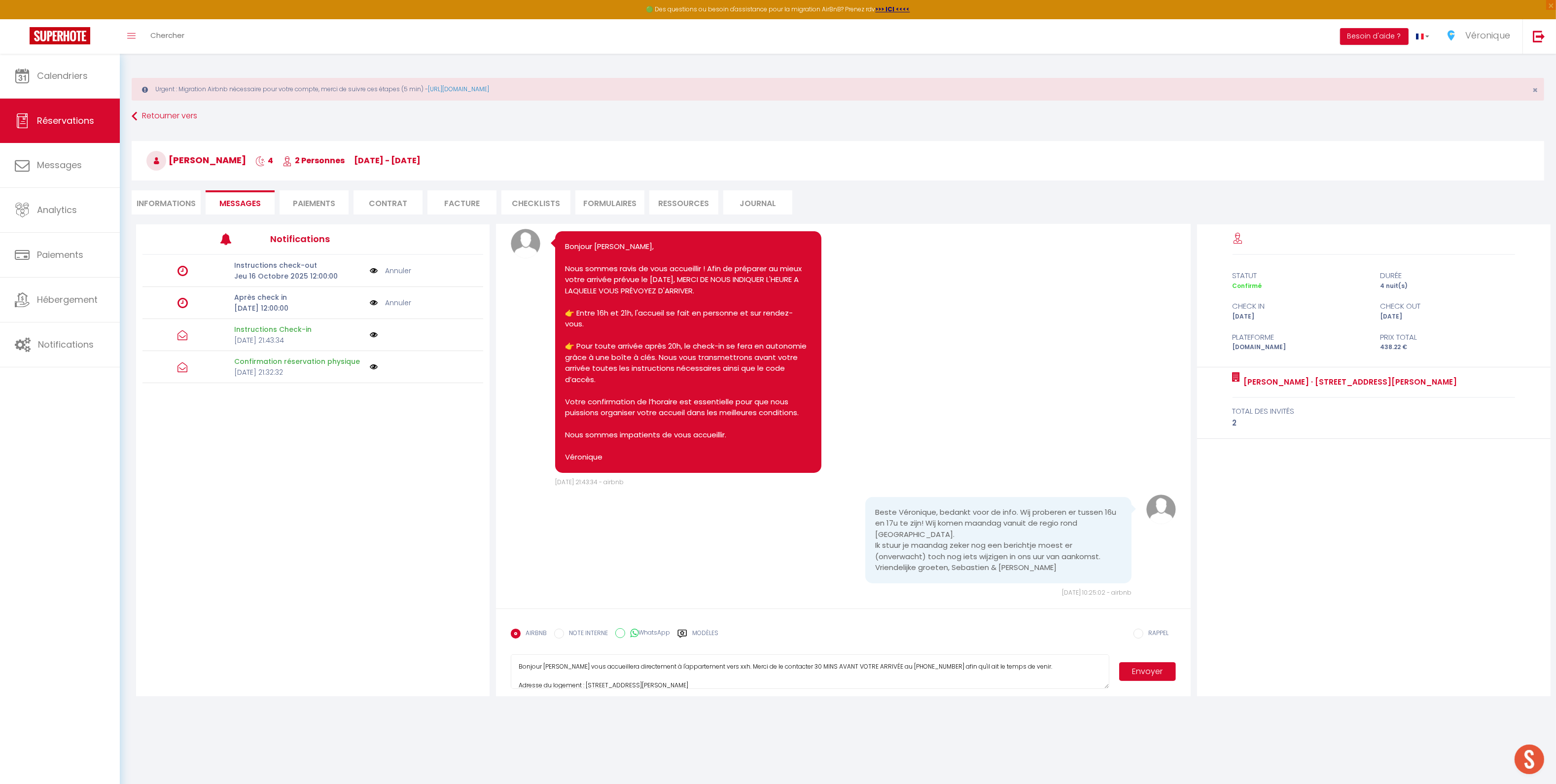
scroll to position [53, 0]
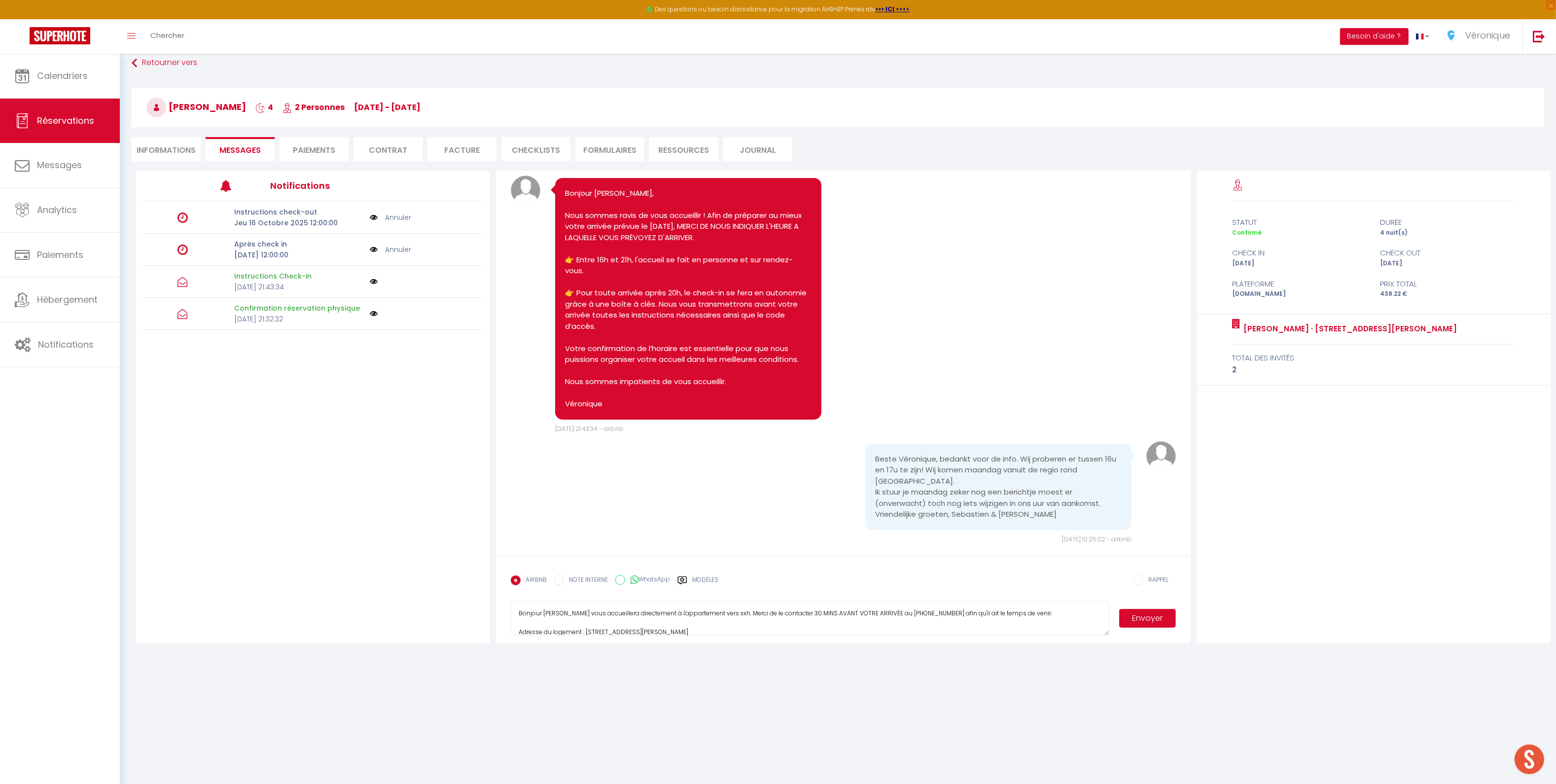
drag, startPoint x: 1106, startPoint y: 688, endPoint x: 1120, endPoint y: 768, distance: 81.2
click at [1123, 775] on body "🟢 Des questions ou besoin d'assistance pour la migration AirBnB? Prenez rdv >>>…" at bounding box center [778, 393] width 1556 height 784
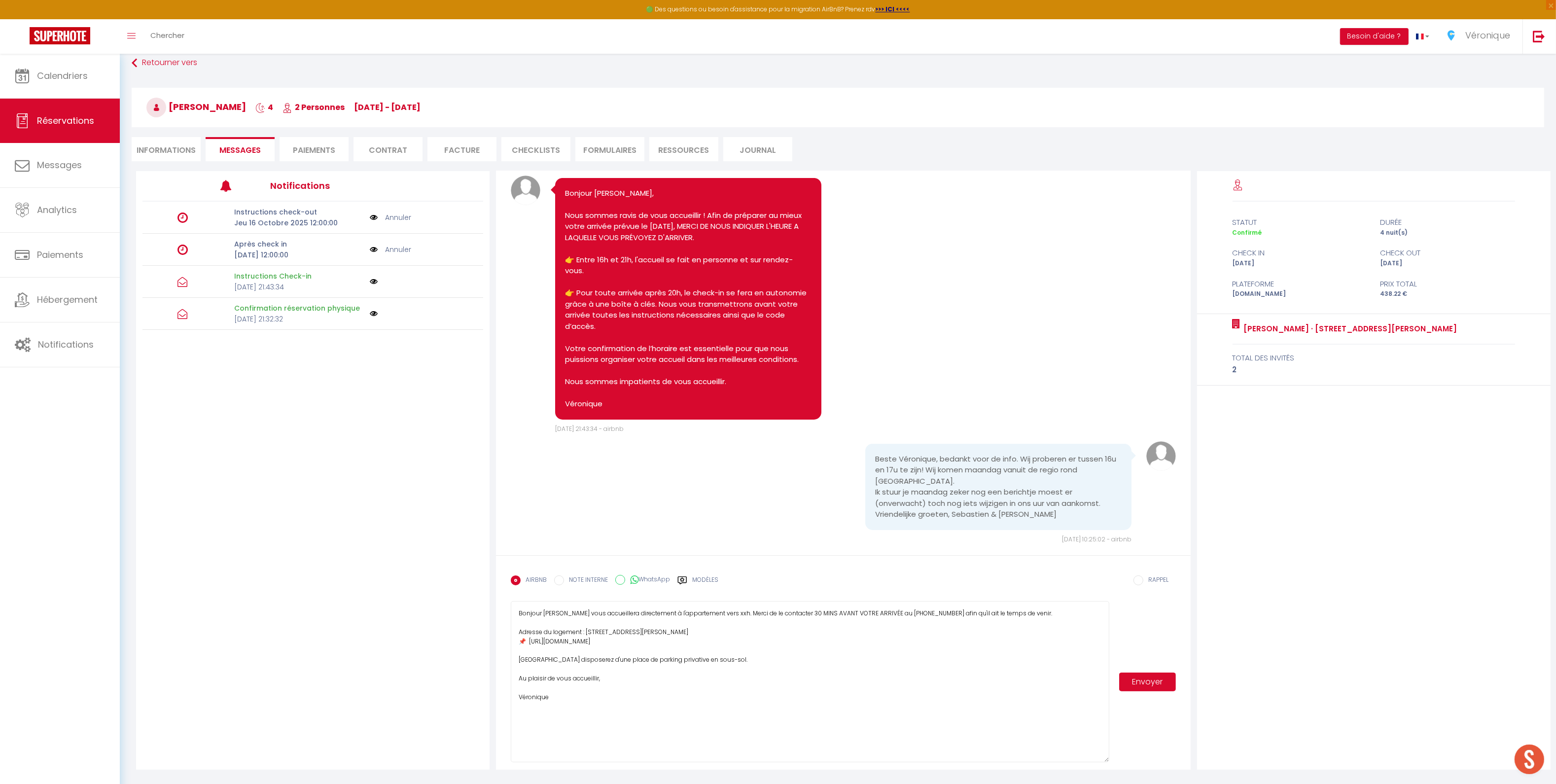
drag, startPoint x: 1106, startPoint y: 633, endPoint x: 1117, endPoint y: 760, distance: 127.5
click at [1117, 760] on div "Bonjour [PERSON_NAME] vous accueillera directement à l'appartement vers xxh. Me…" at bounding box center [843, 681] width 665 height 162
click at [688, 631] on textarea "Bonjour [PERSON_NAME] vous accueillera directement à l'appartement vers xxh. Me…" at bounding box center [809, 681] width 598 height 162
type textarea "Bonjour [PERSON_NAME] vous accueillera directement à l'appartement ventre 16h e…"
click at [1140, 686] on button "Envoyer" at bounding box center [1147, 682] width 56 height 19
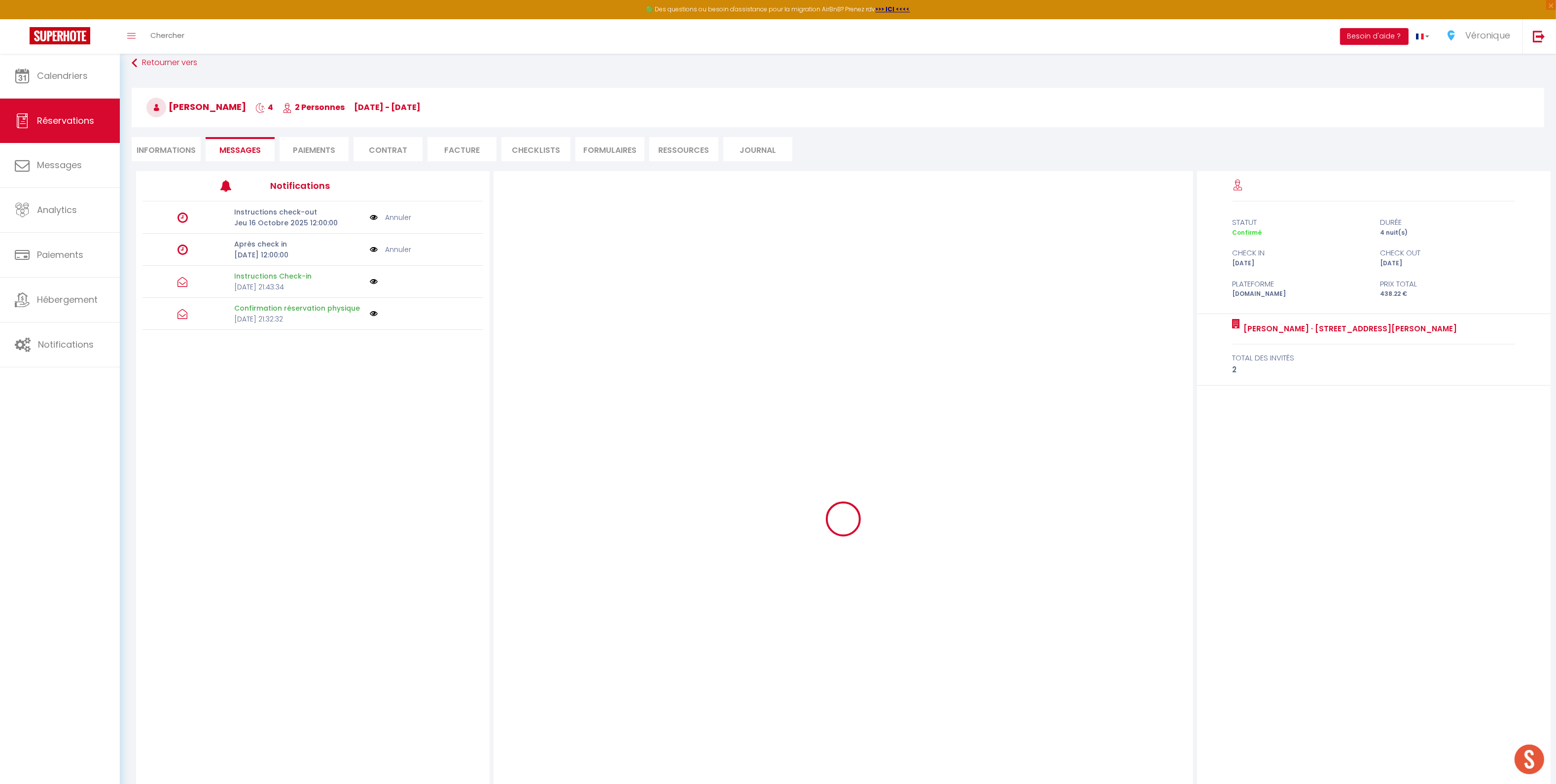
select select
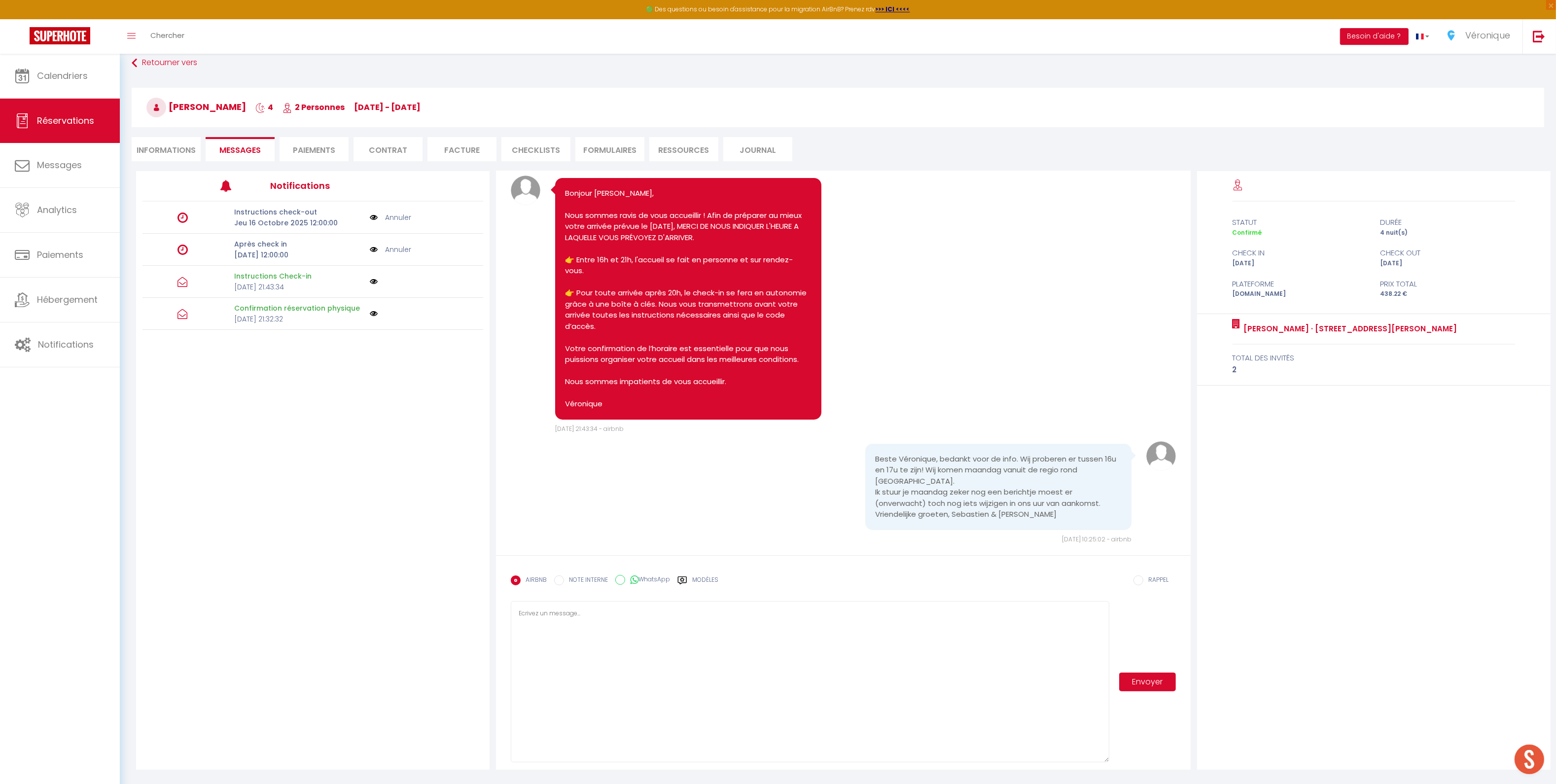
click at [165, 149] on li "Informations" at bounding box center [166, 149] width 69 height 24
select select
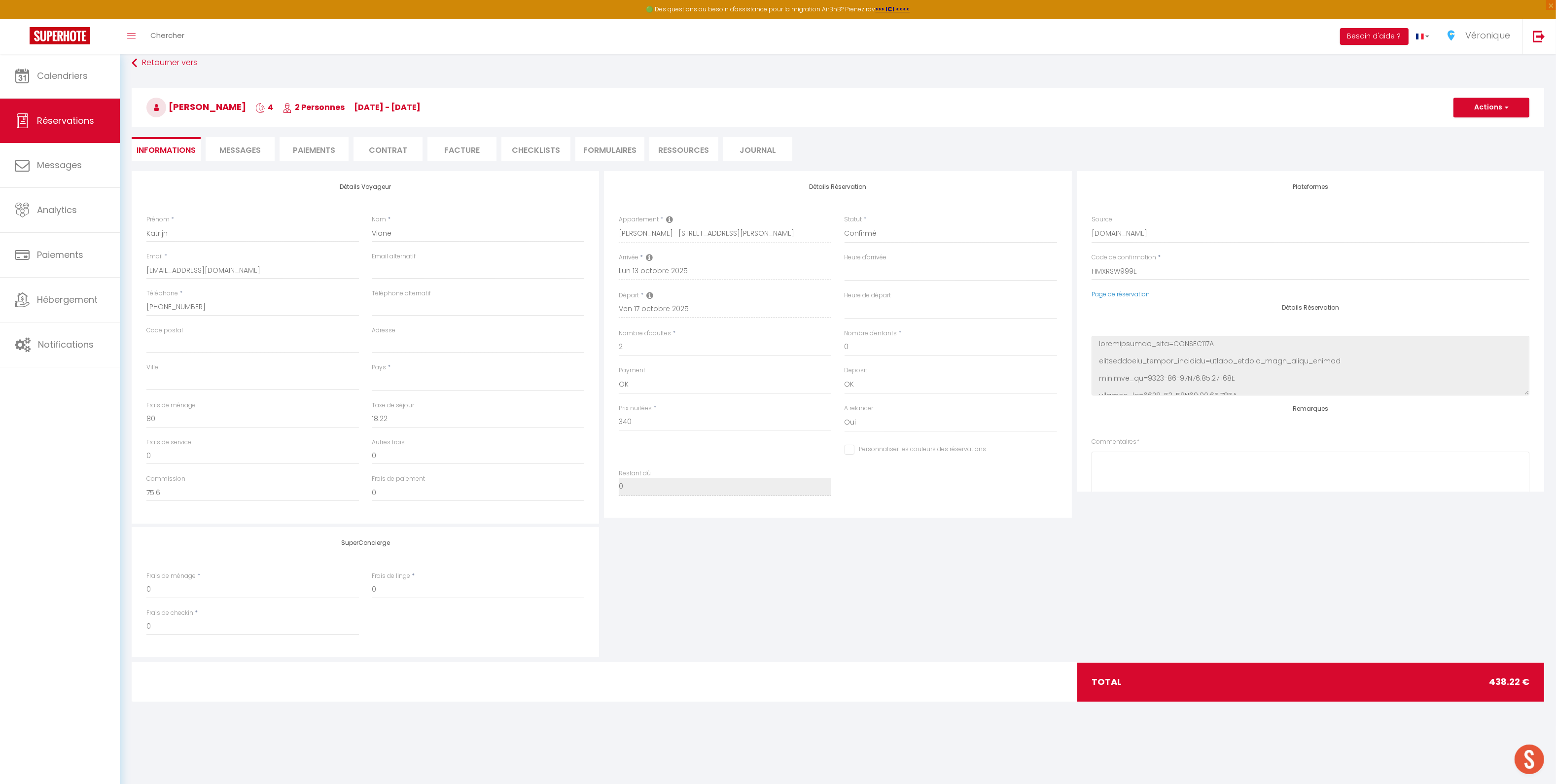
select select
checkbox input "false"
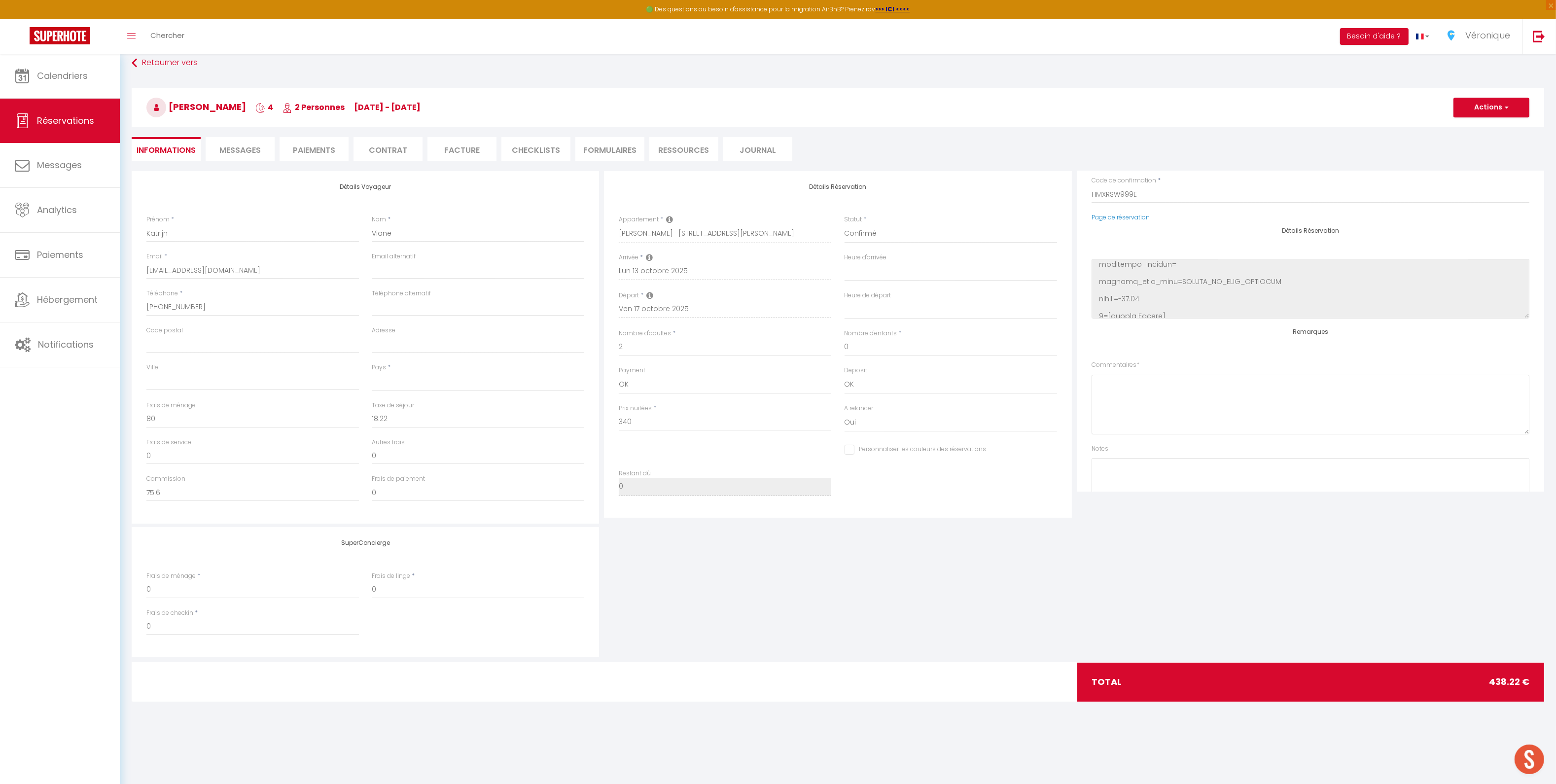
scroll to position [125, 0]
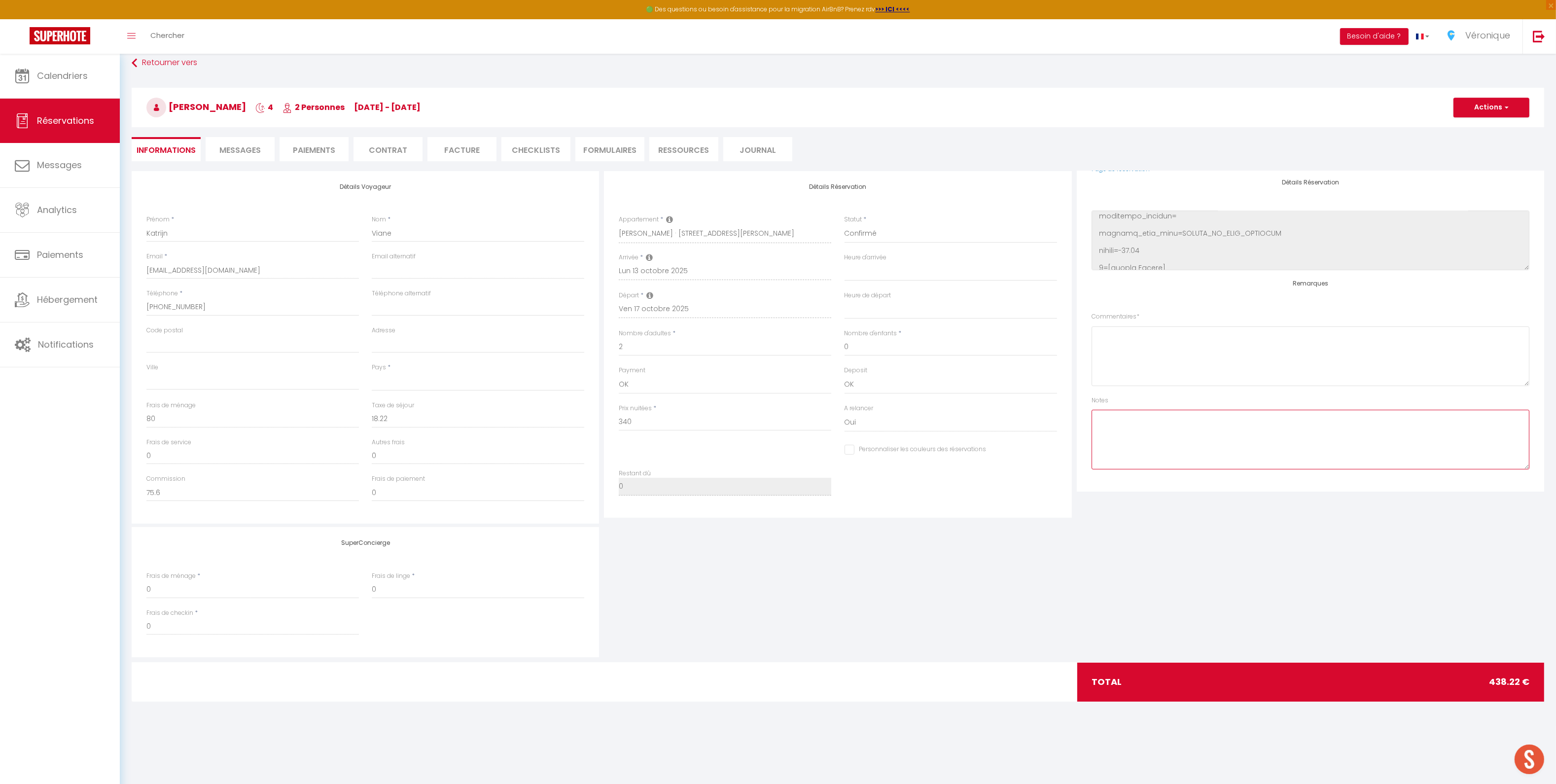
click at [1172, 434] on textarea at bounding box center [1311, 440] width 438 height 60
type textarea "Check in 16h 17h"
click at [1482, 114] on button "Actions" at bounding box center [1492, 107] width 76 height 20
click at [1481, 123] on link "Enregistrer" at bounding box center [1481, 129] width 78 height 13
select select "not_cancelled"
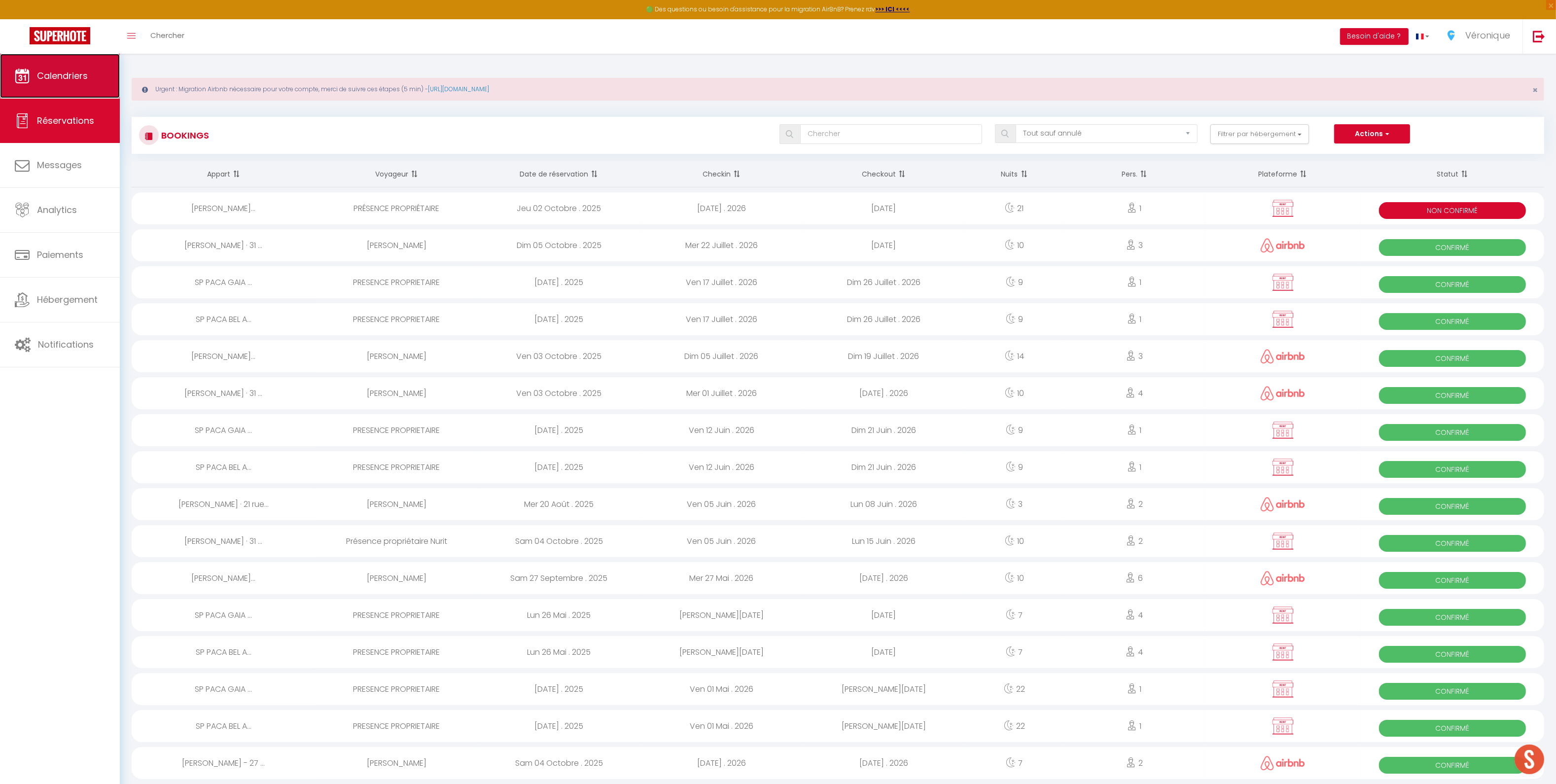
click at [78, 75] on span "Calendriers" at bounding box center [62, 76] width 51 height 13
